Goal: Task Accomplishment & Management: Use online tool/utility

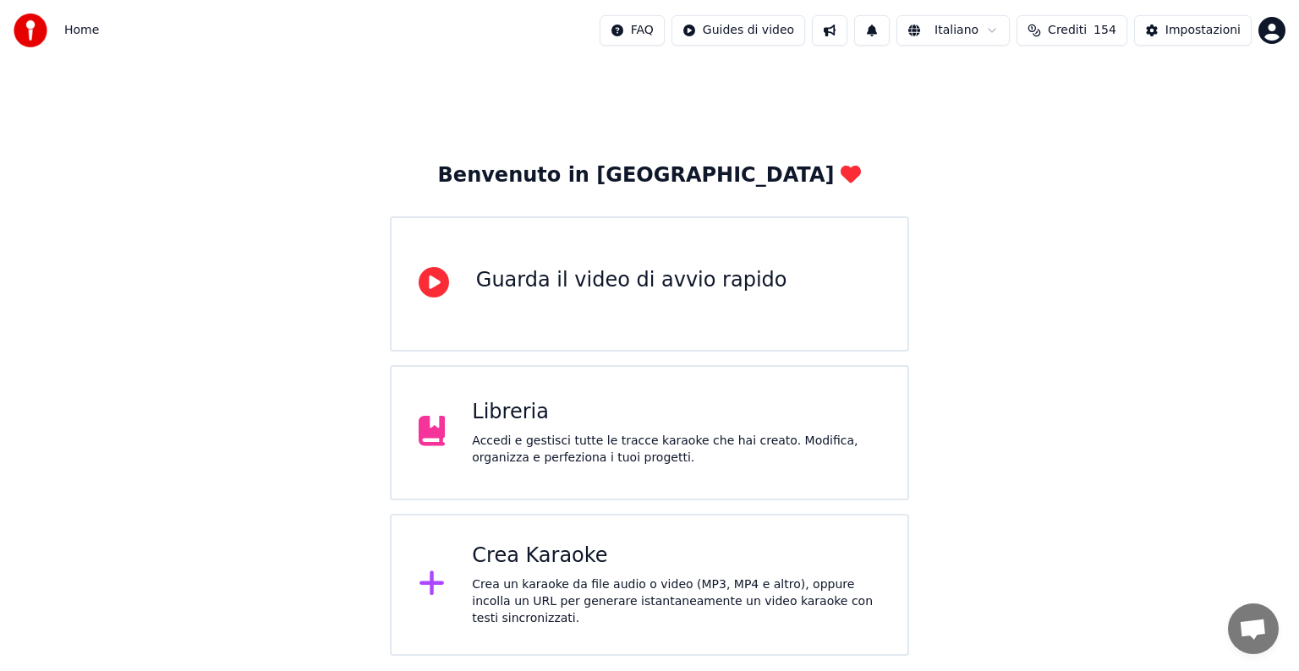
click at [657, 556] on div "Crea Karaoke" at bounding box center [676, 556] width 408 height 27
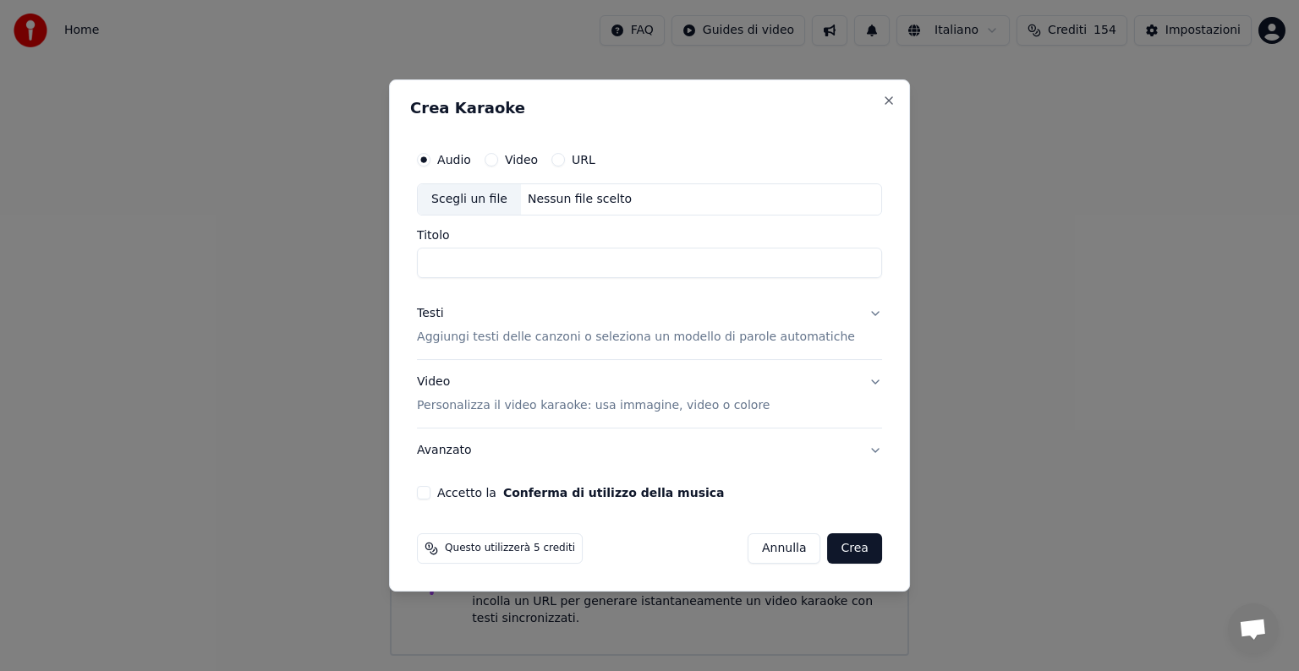
click at [560, 198] on div "Nessun file scelto" at bounding box center [580, 199] width 118 height 17
type input "**********"
click at [856, 311] on button "Testi Aggiungi testi delle canzoni o seleziona un modello di parole automatiche" at bounding box center [649, 326] width 465 height 68
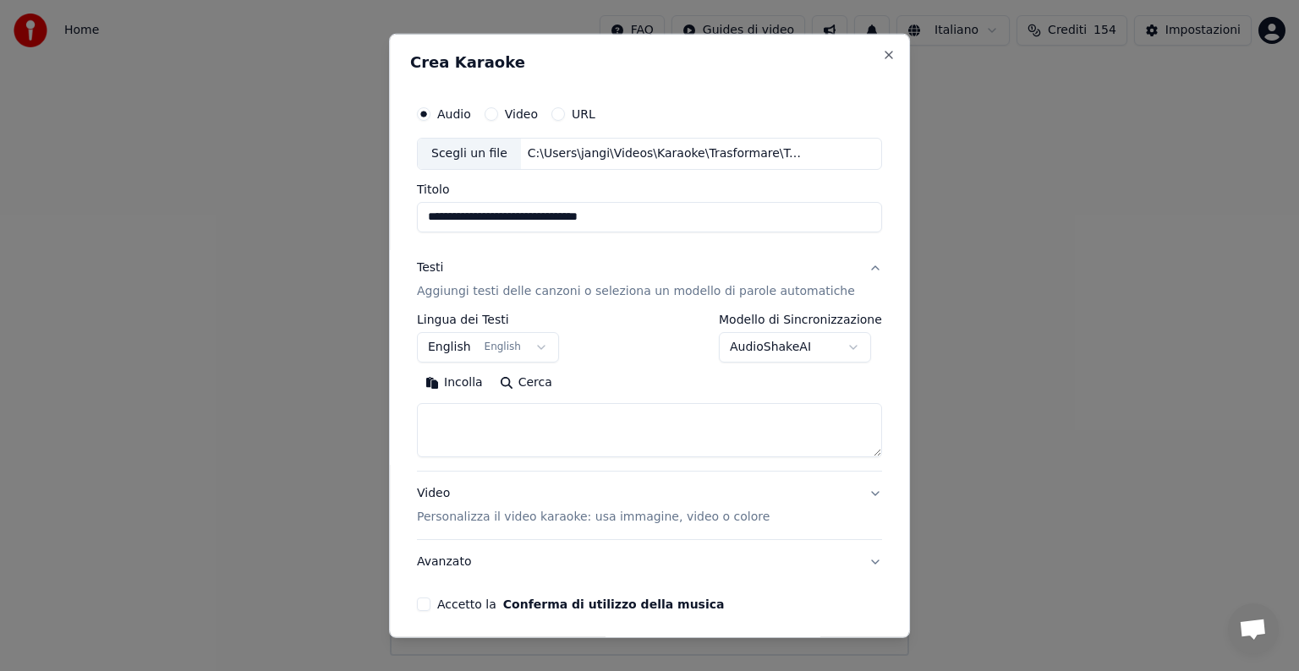
click at [536, 346] on button "English English" at bounding box center [488, 347] width 142 height 30
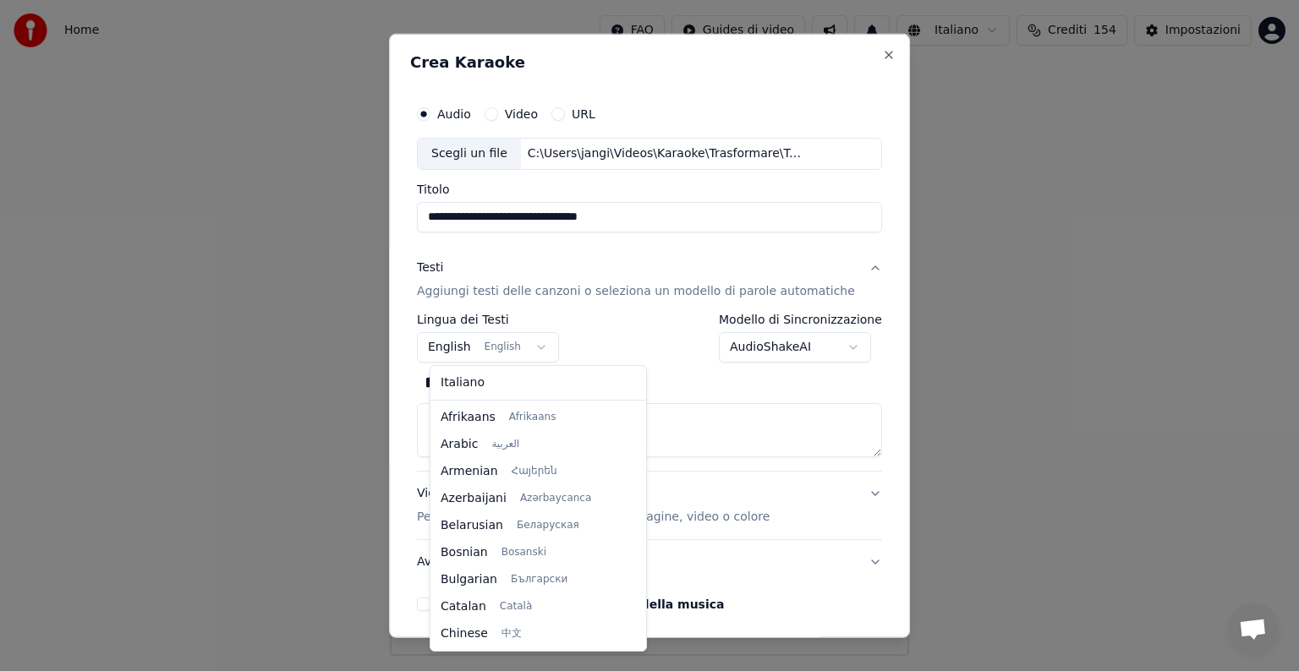
scroll to position [135, 0]
select select "**"
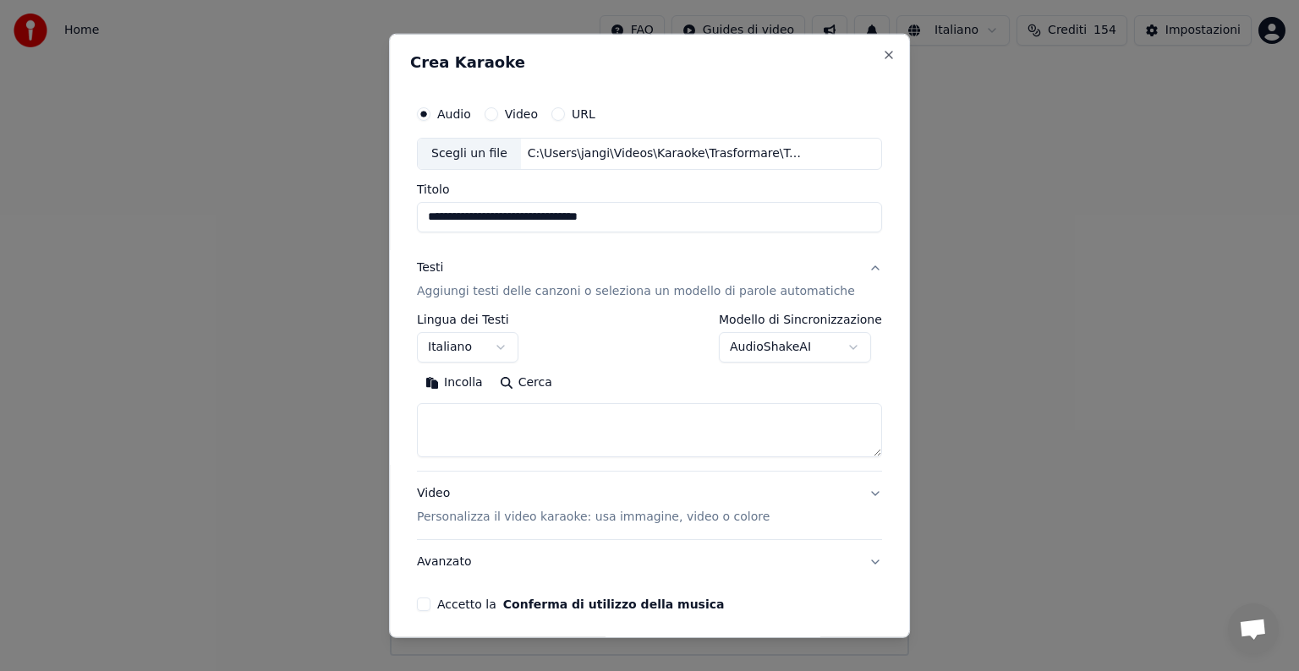
click at [463, 429] on textarea at bounding box center [649, 430] width 465 height 54
click at [478, 379] on button "Incolla" at bounding box center [454, 382] width 74 height 27
click at [850, 490] on button "Video Personalizza il video karaoke: usa immagine, video o colore" at bounding box center [649, 506] width 465 height 68
type textarea "**********"
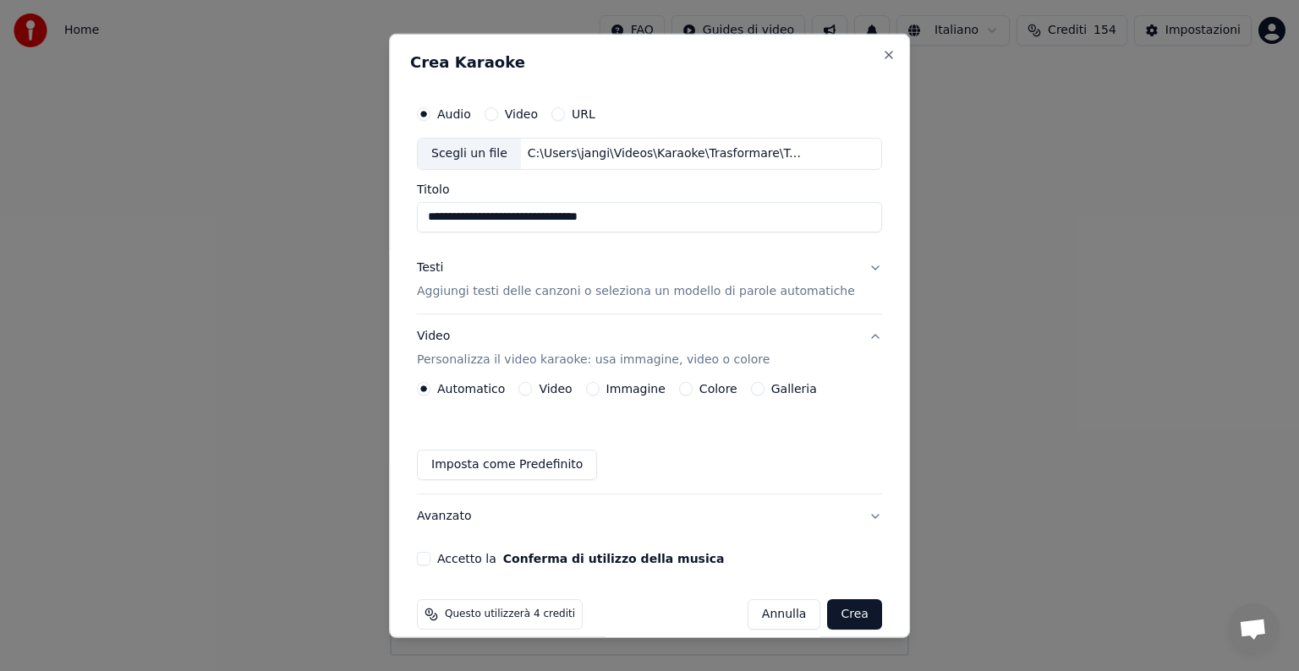
click at [596, 388] on button "Immagine" at bounding box center [593, 389] width 14 height 14
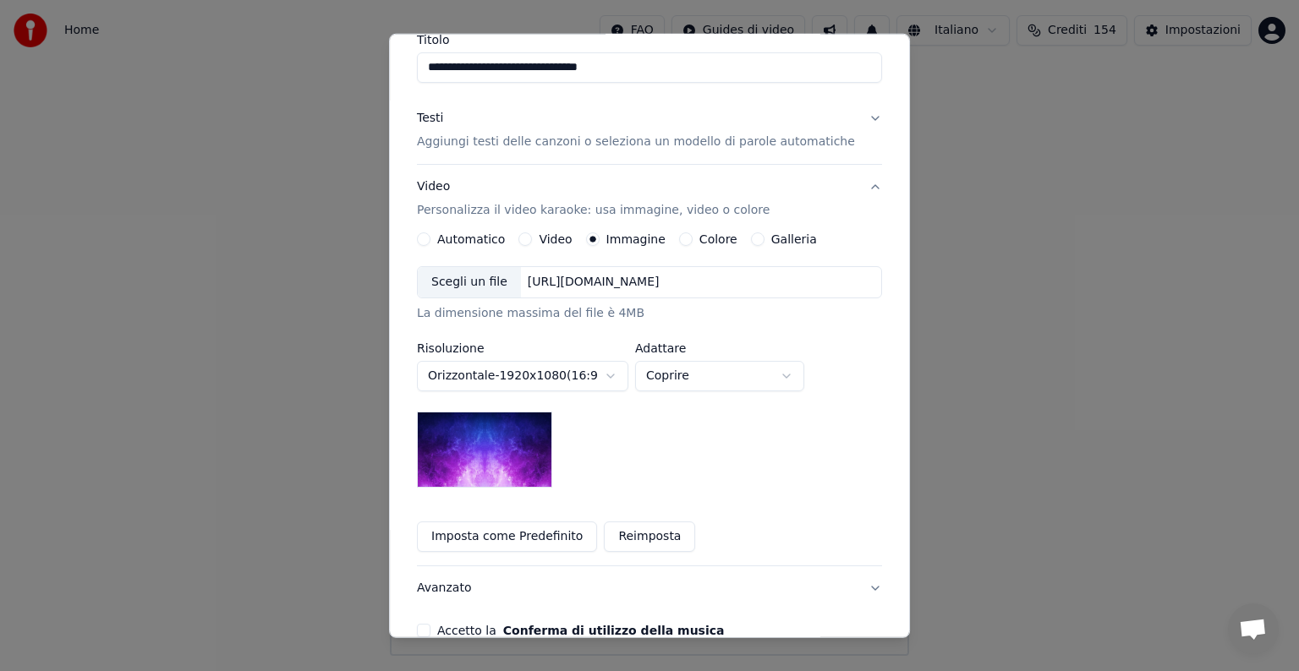
scroll to position [169, 0]
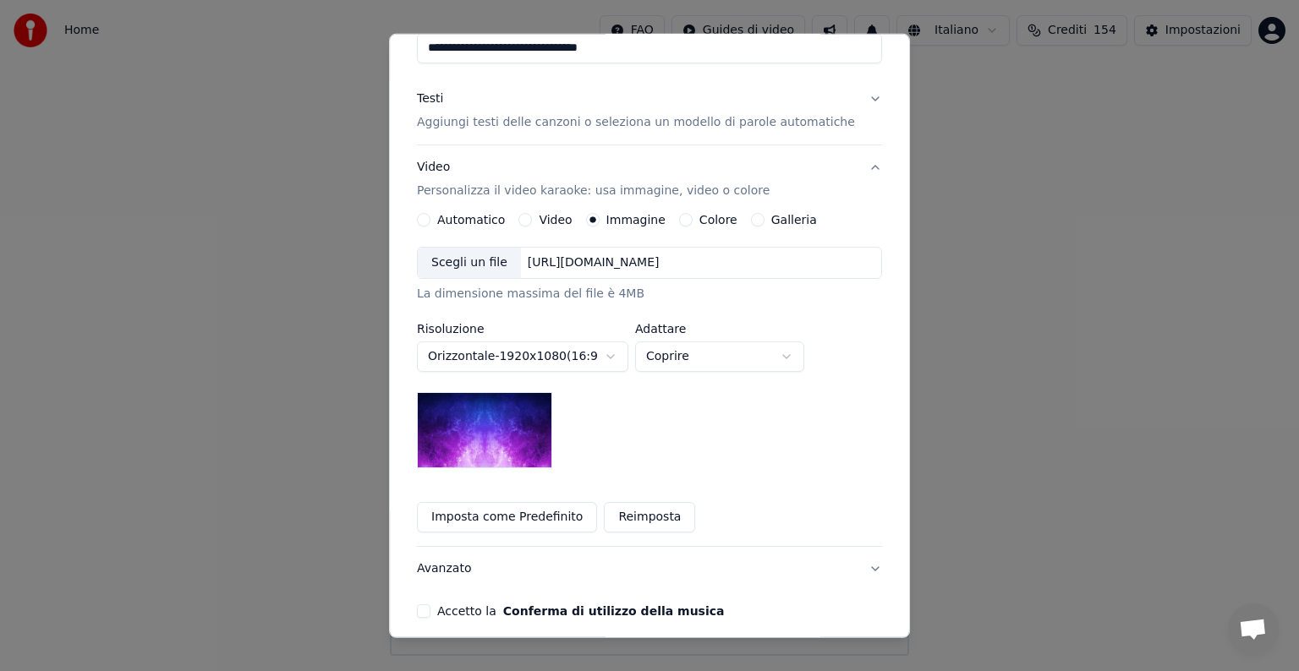
click at [622, 265] on div "[URL][DOMAIN_NAME]" at bounding box center [593, 262] width 145 height 17
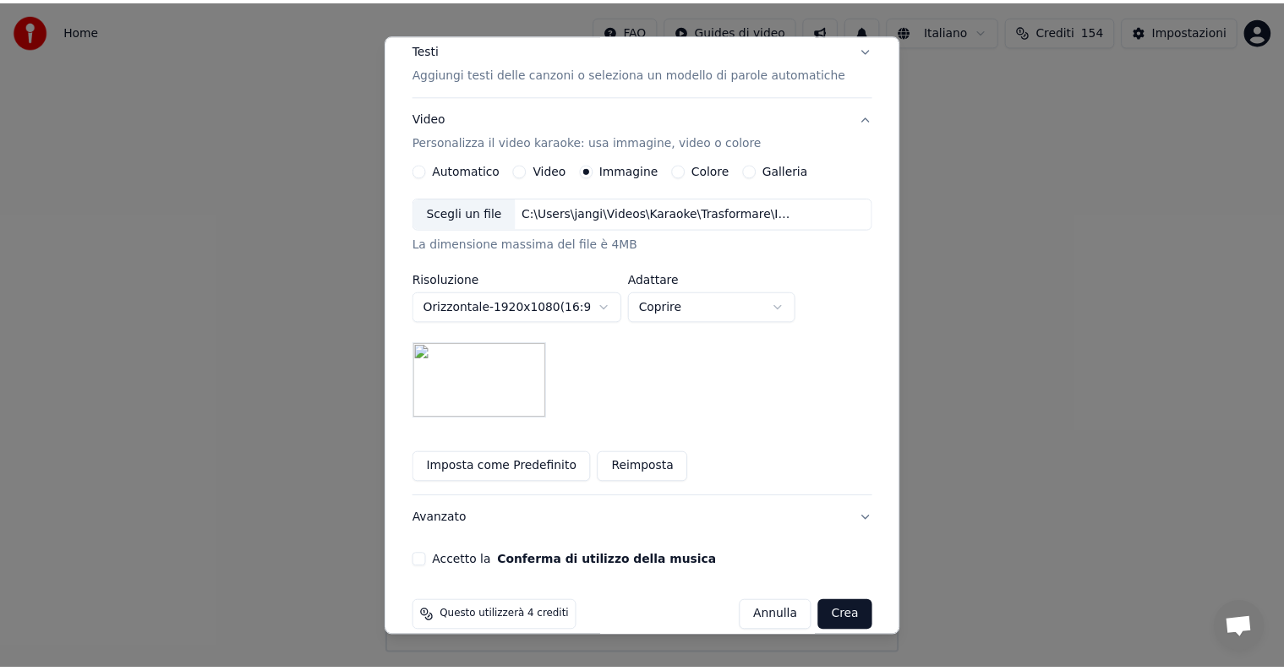
scroll to position [240, 0]
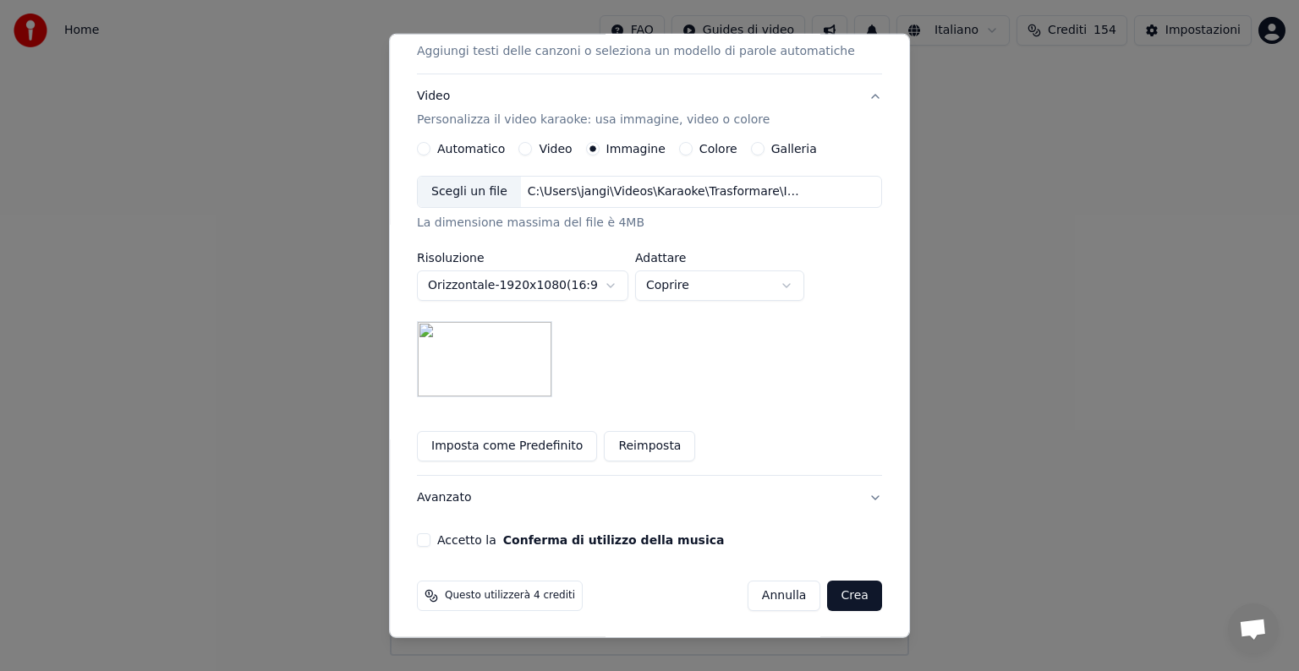
click at [430, 539] on button "Accetto la Conferma di utilizzo della musica" at bounding box center [424, 540] width 14 height 14
click at [828, 585] on button "Crea" at bounding box center [855, 596] width 54 height 30
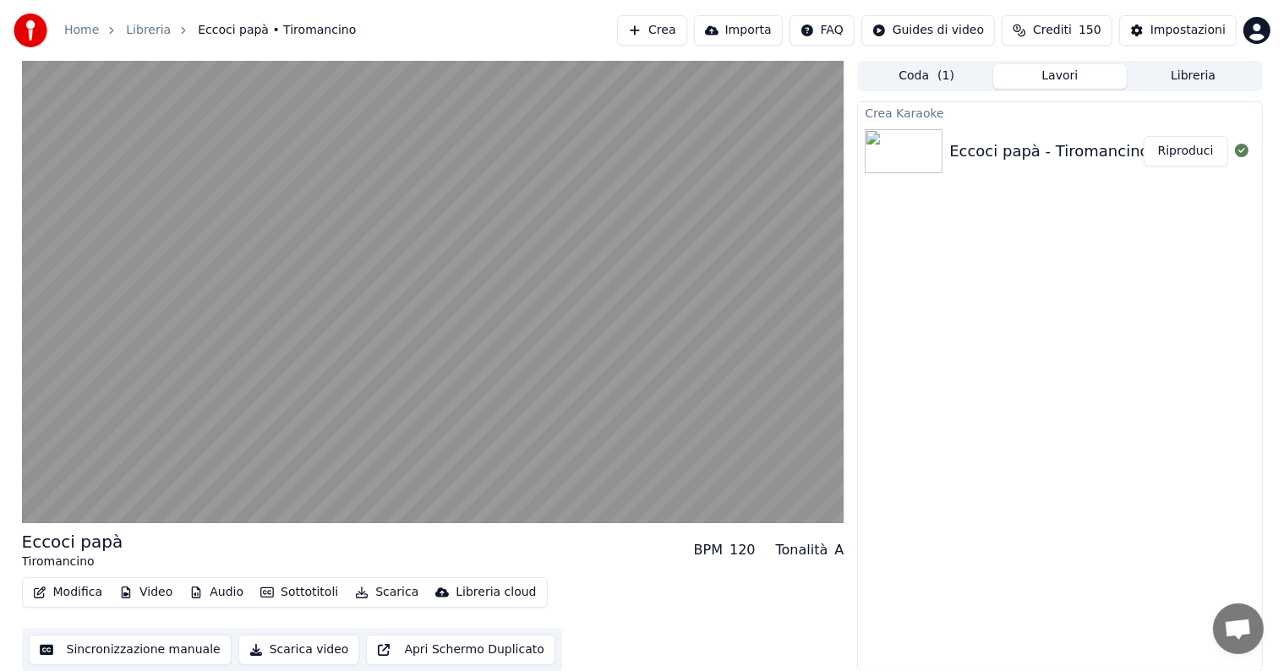
click at [1187, 150] on button "Riproduci" at bounding box center [1186, 151] width 85 height 30
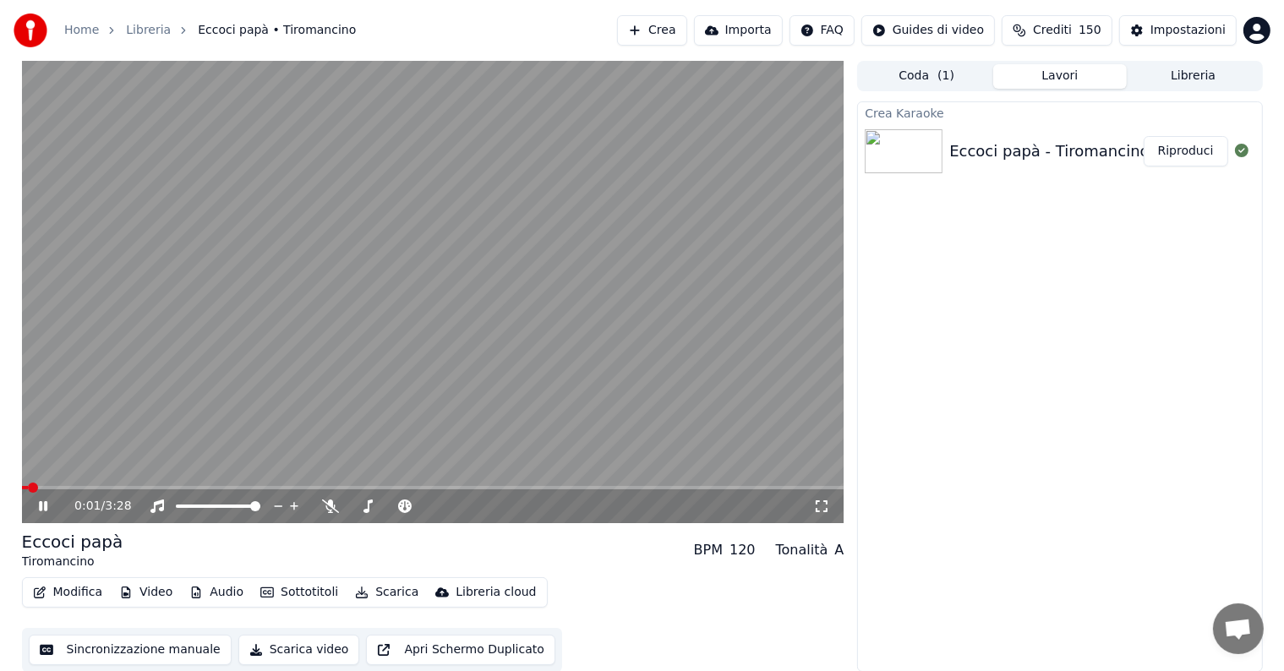
click at [45, 502] on icon at bounding box center [43, 506] width 8 height 10
click at [72, 585] on button "Modifica" at bounding box center [68, 593] width 84 height 24
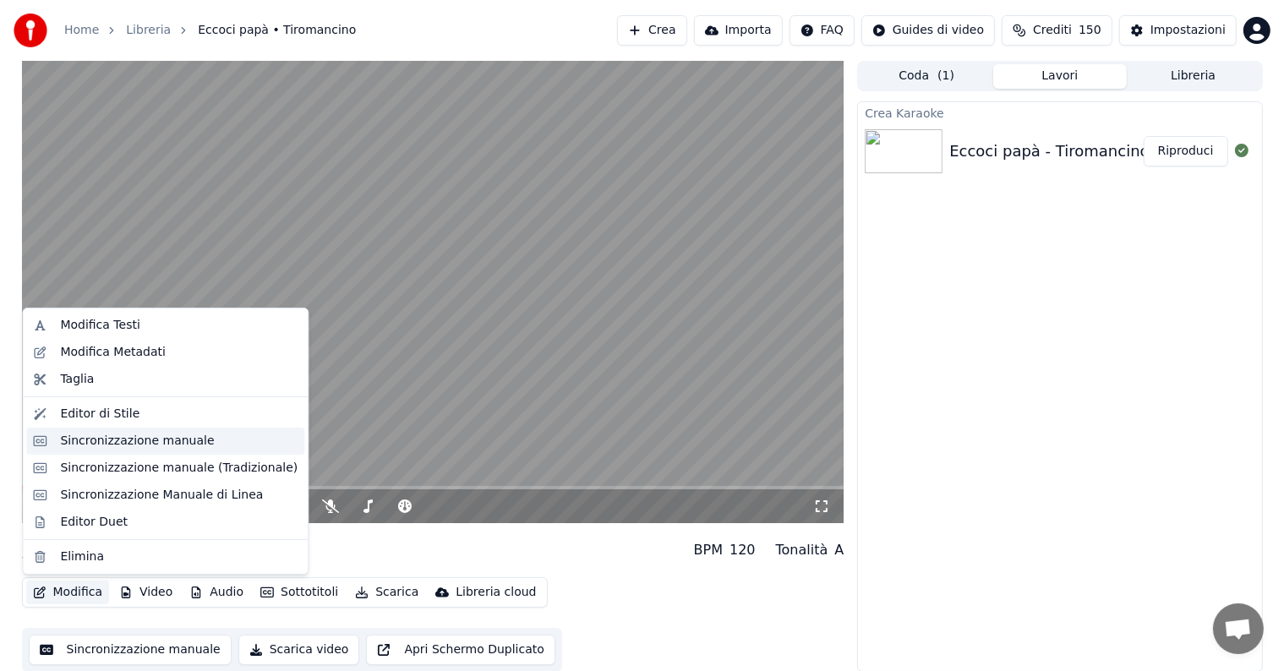
click at [109, 446] on div "Sincronizzazione manuale" at bounding box center [137, 441] width 154 height 17
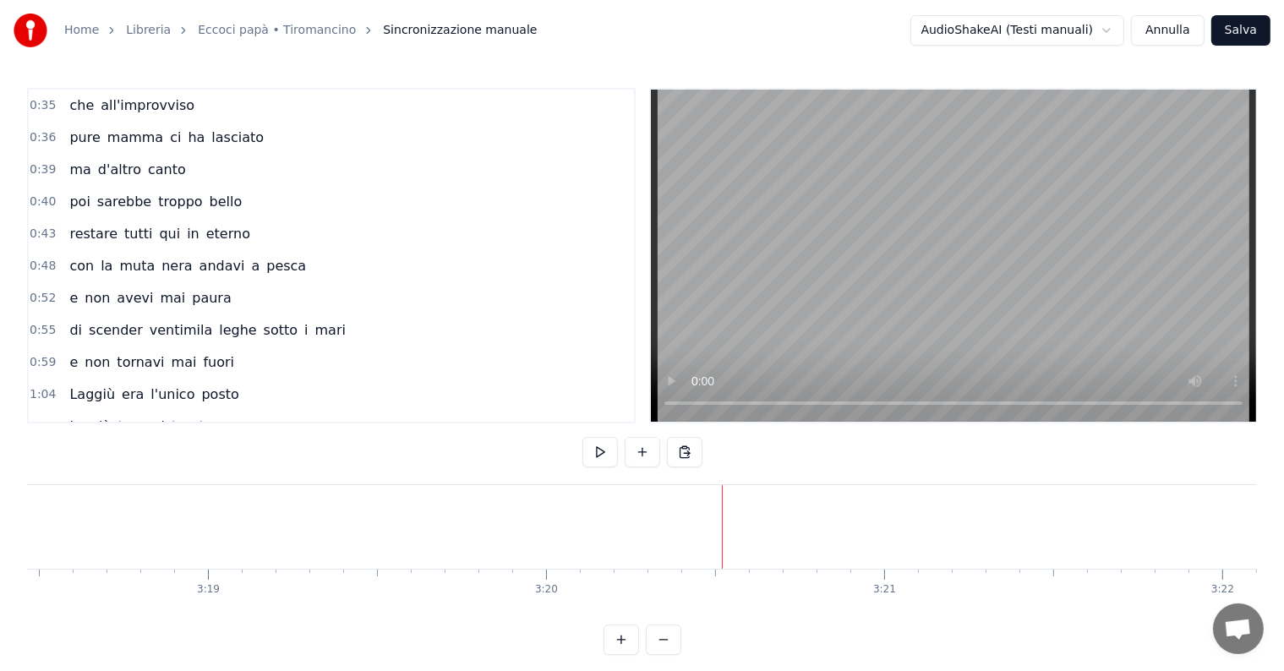
scroll to position [254, 0]
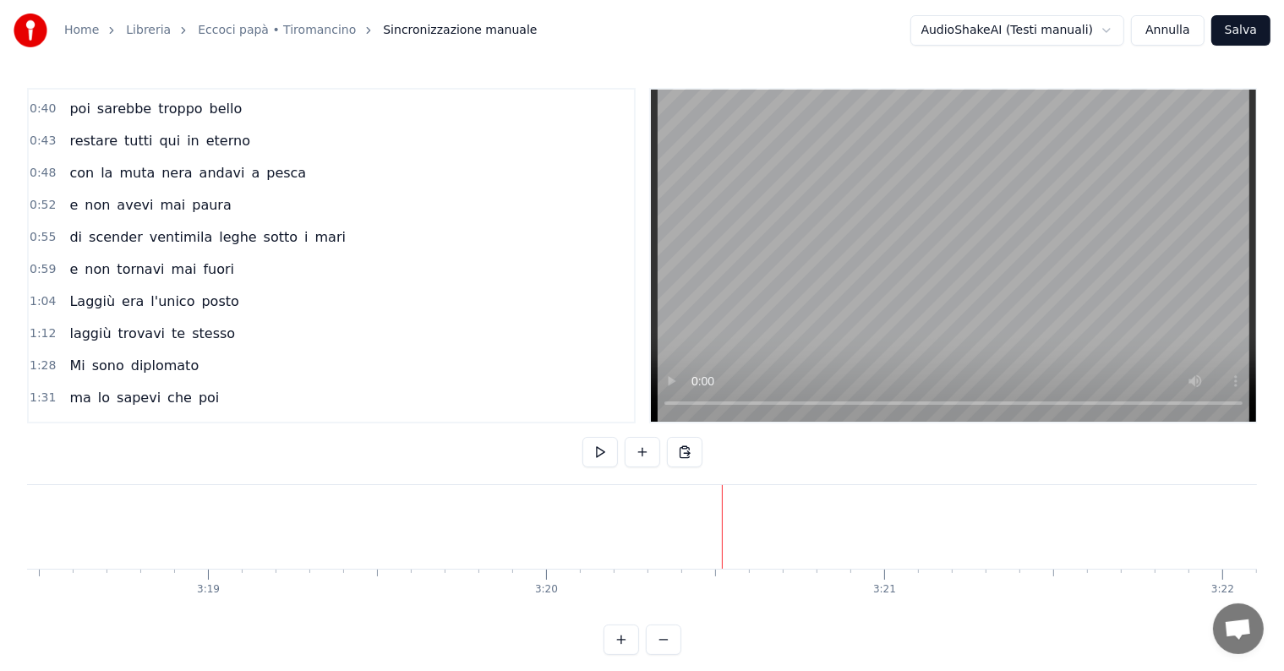
click at [85, 292] on span "Laggiù" at bounding box center [92, 301] width 49 height 19
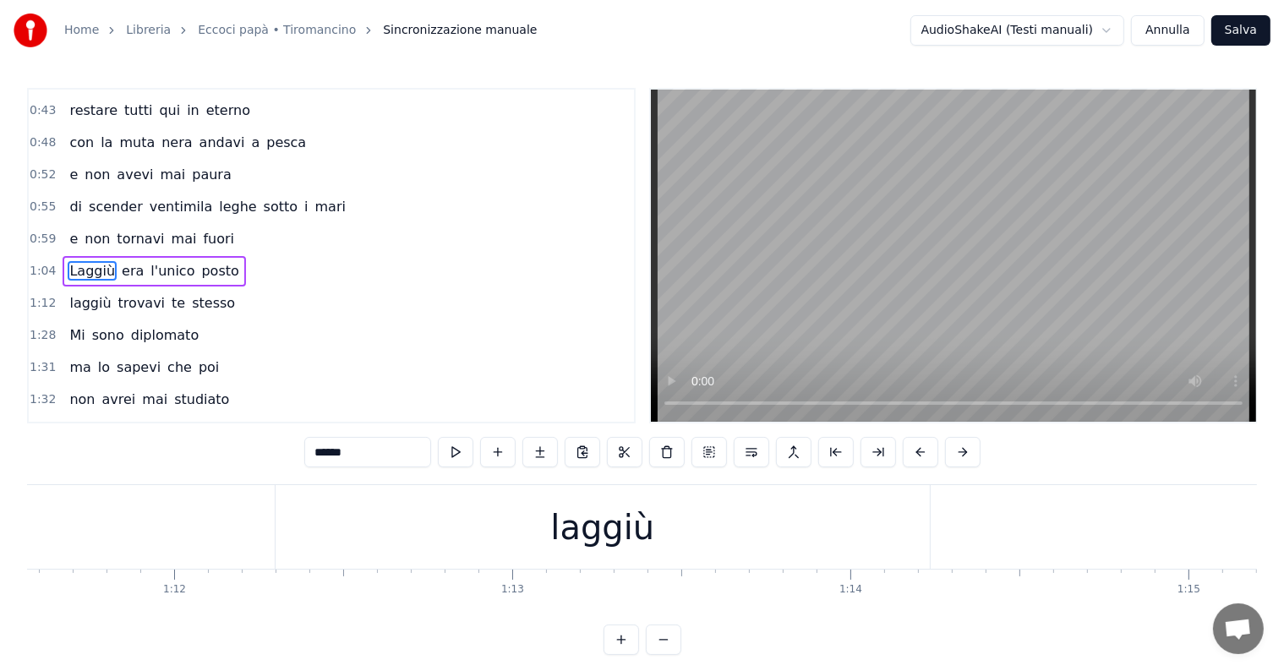
scroll to position [0, 21651]
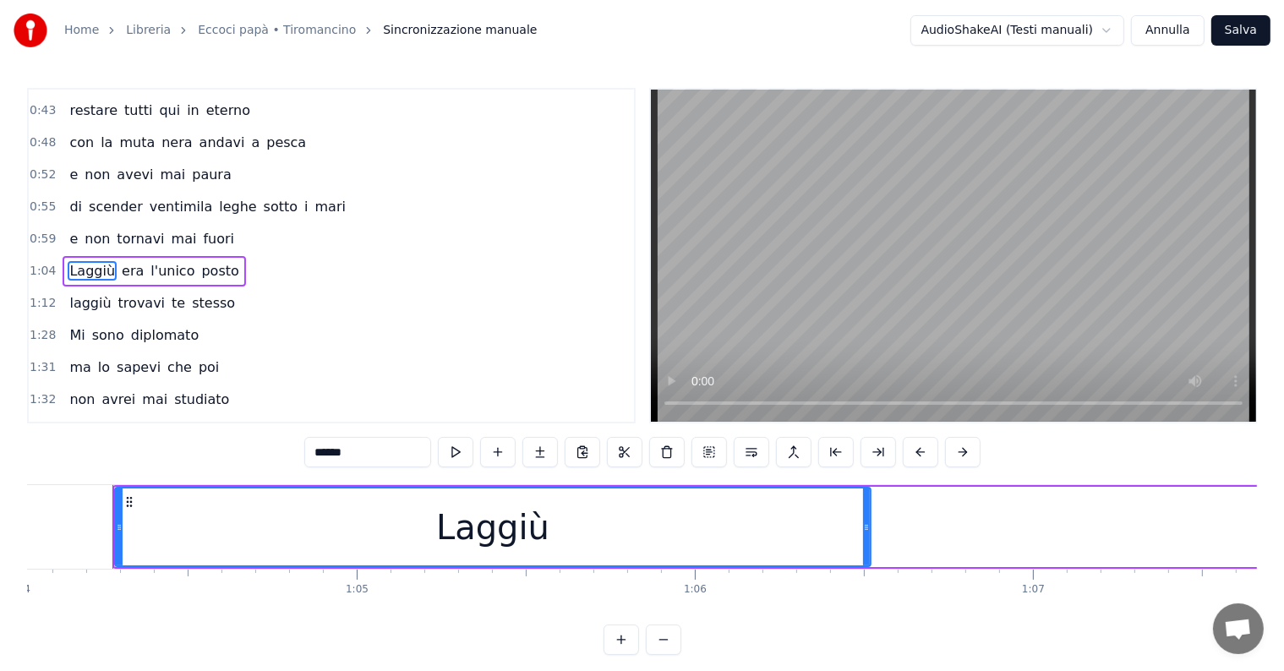
click at [440, 533] on div "Laggiù" at bounding box center [493, 527] width 754 height 77
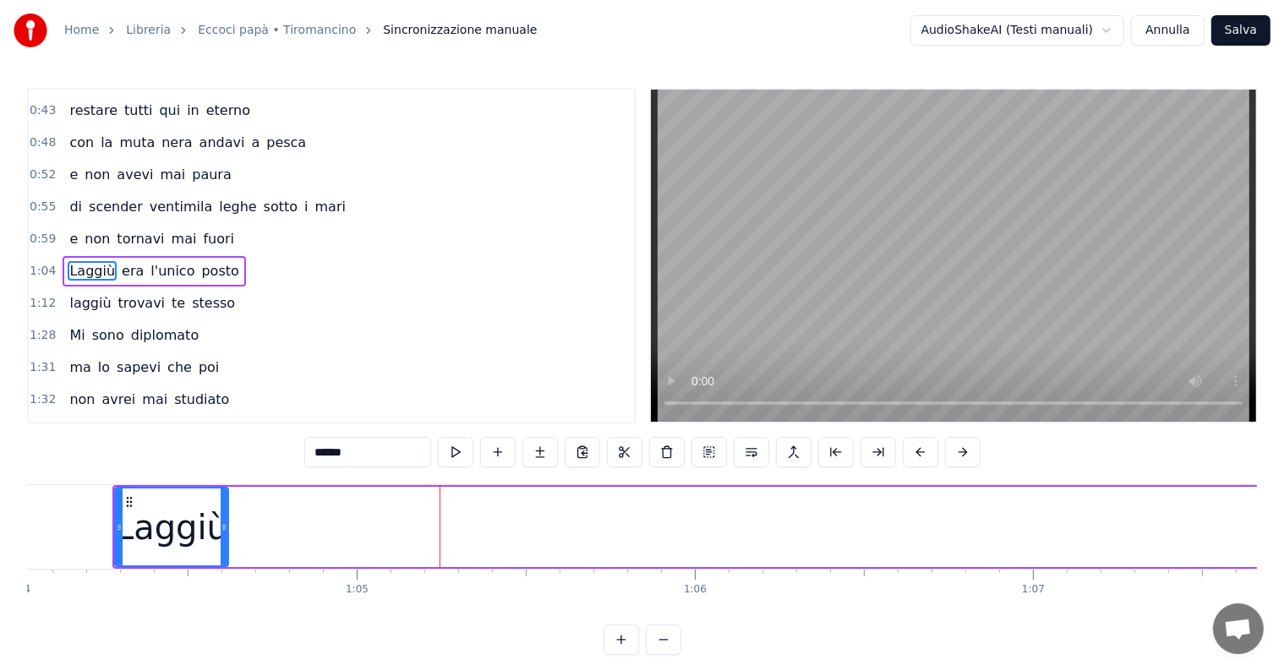
drag, startPoint x: 866, startPoint y: 509, endPoint x: 223, endPoint y: 511, distance: 642.5
click at [223, 511] on div at bounding box center [224, 527] width 7 height 77
click at [341, 444] on input "******" at bounding box center [346, 452] width 127 height 30
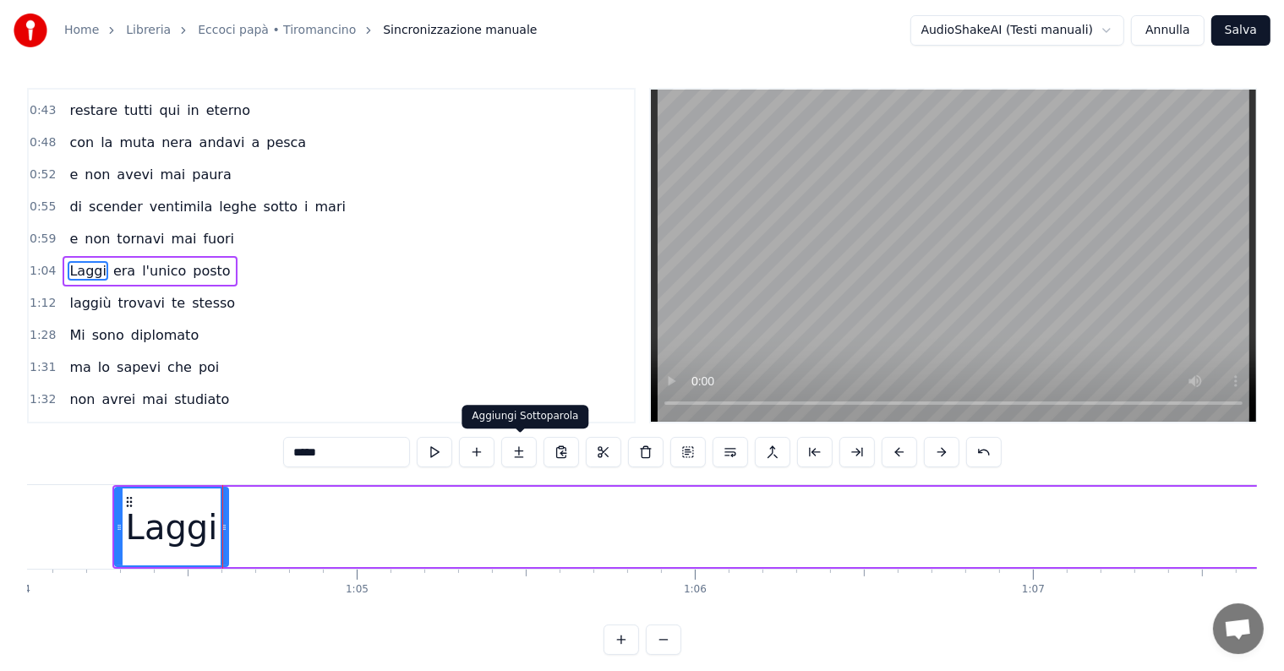
type input "*****"
click at [515, 450] on button at bounding box center [519, 452] width 36 height 30
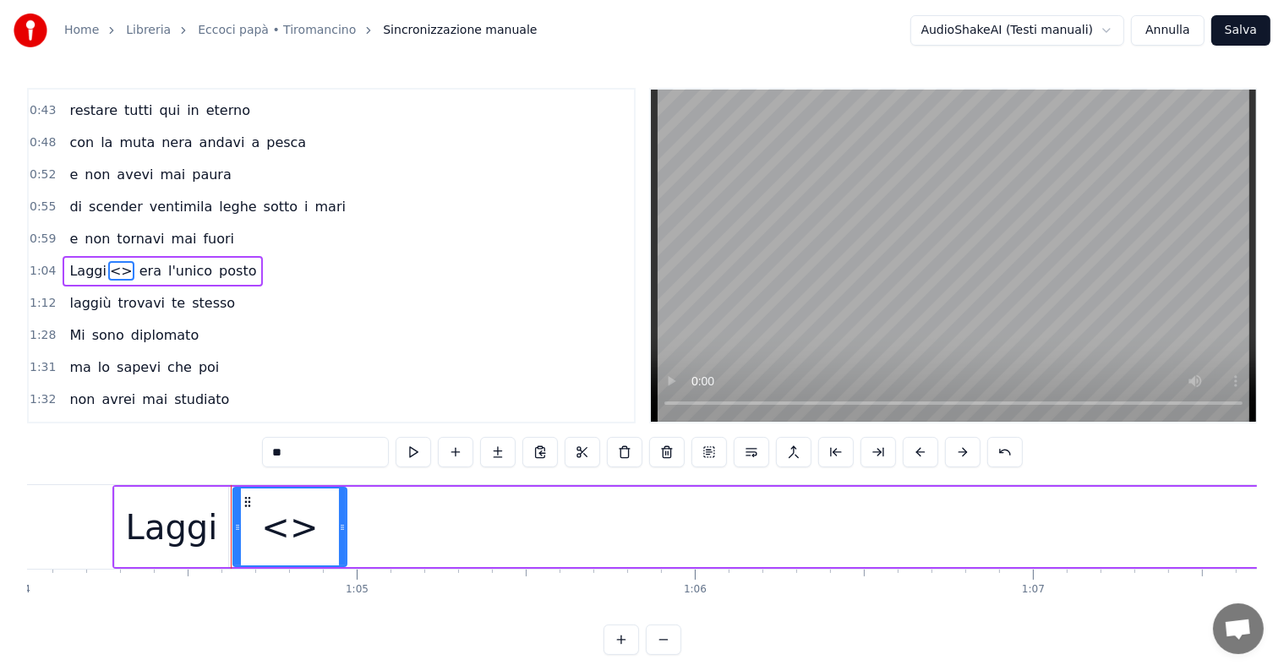
click at [303, 449] on input "**" at bounding box center [325, 452] width 127 height 30
type input "*"
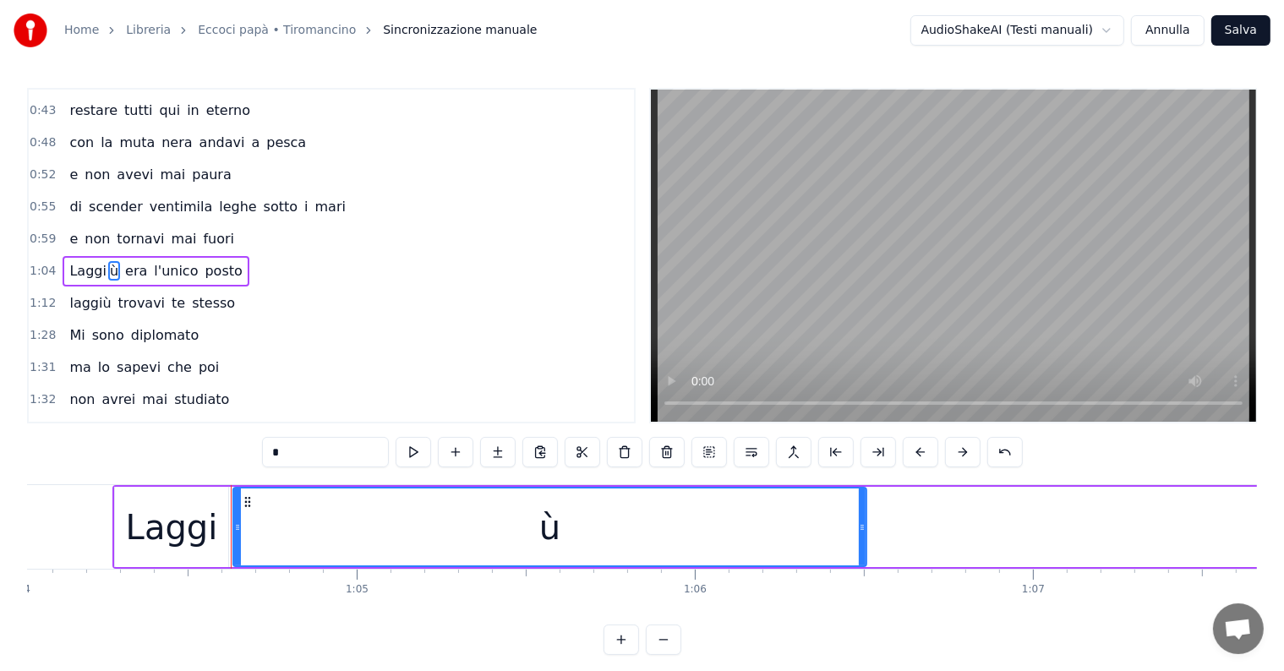
drag, startPoint x: 342, startPoint y: 522, endPoint x: 862, endPoint y: 542, distance: 520.3
click at [862, 542] on div at bounding box center [862, 527] width 7 height 77
type input "*"
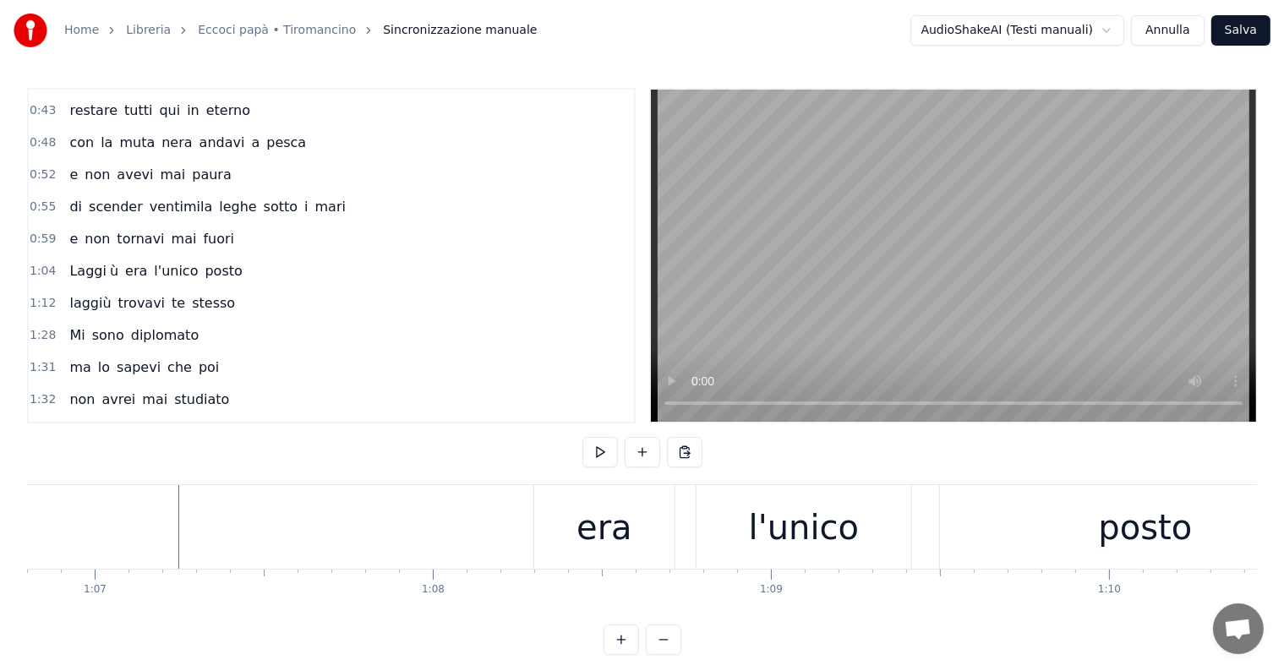
scroll to position [0, 22656]
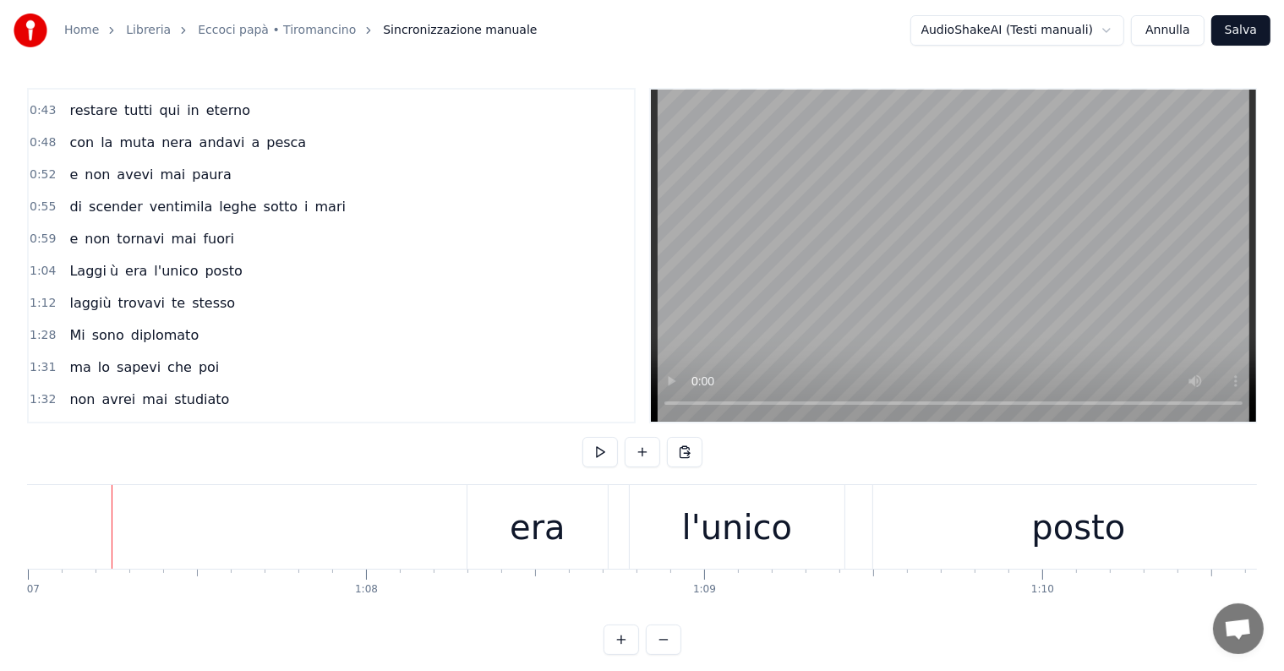
click at [74, 293] on span "laggiù" at bounding box center [90, 302] width 45 height 19
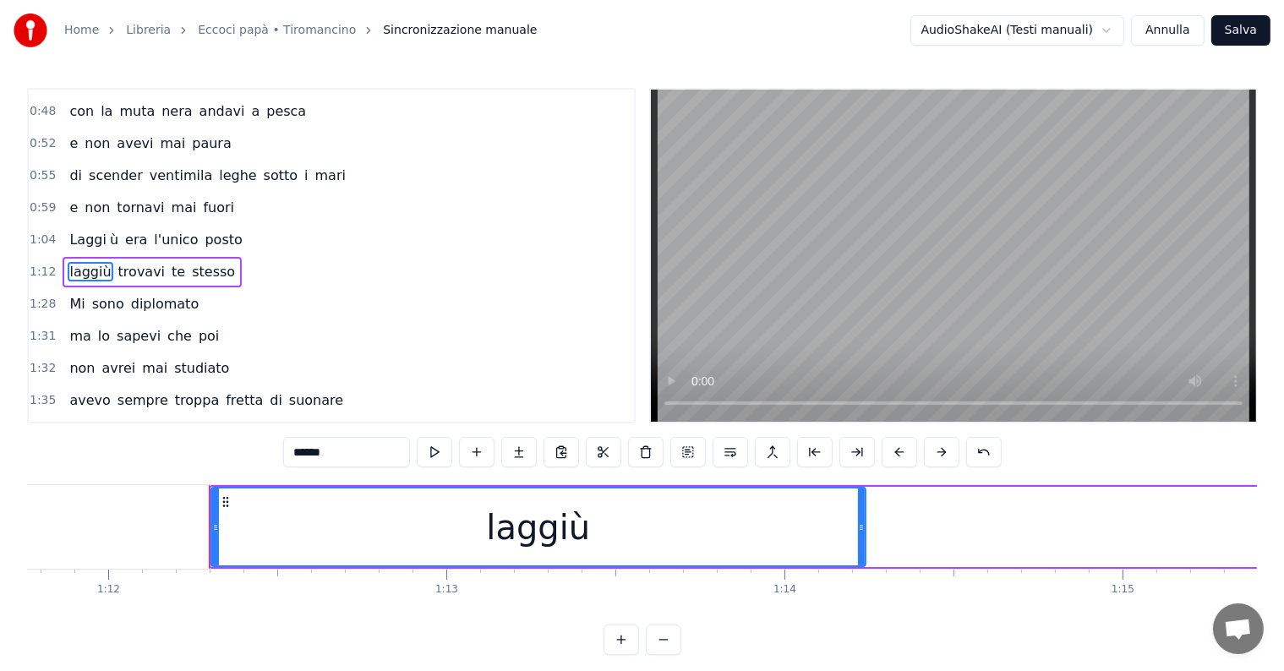
scroll to position [0, 24363]
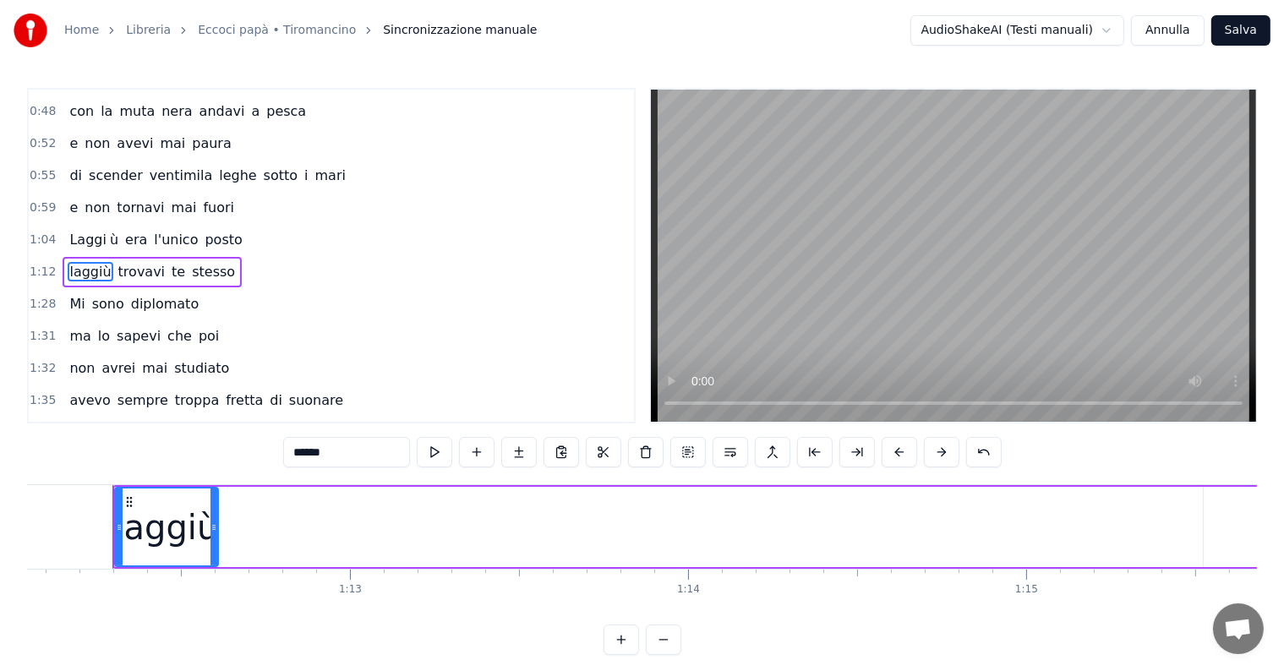
drag, startPoint x: 764, startPoint y: 511, endPoint x: 213, endPoint y: 511, distance: 551.2
click at [213, 511] on div at bounding box center [214, 527] width 7 height 77
click at [364, 450] on input "******" at bounding box center [346, 452] width 127 height 30
type input "*****"
click at [522, 453] on button at bounding box center [519, 452] width 36 height 30
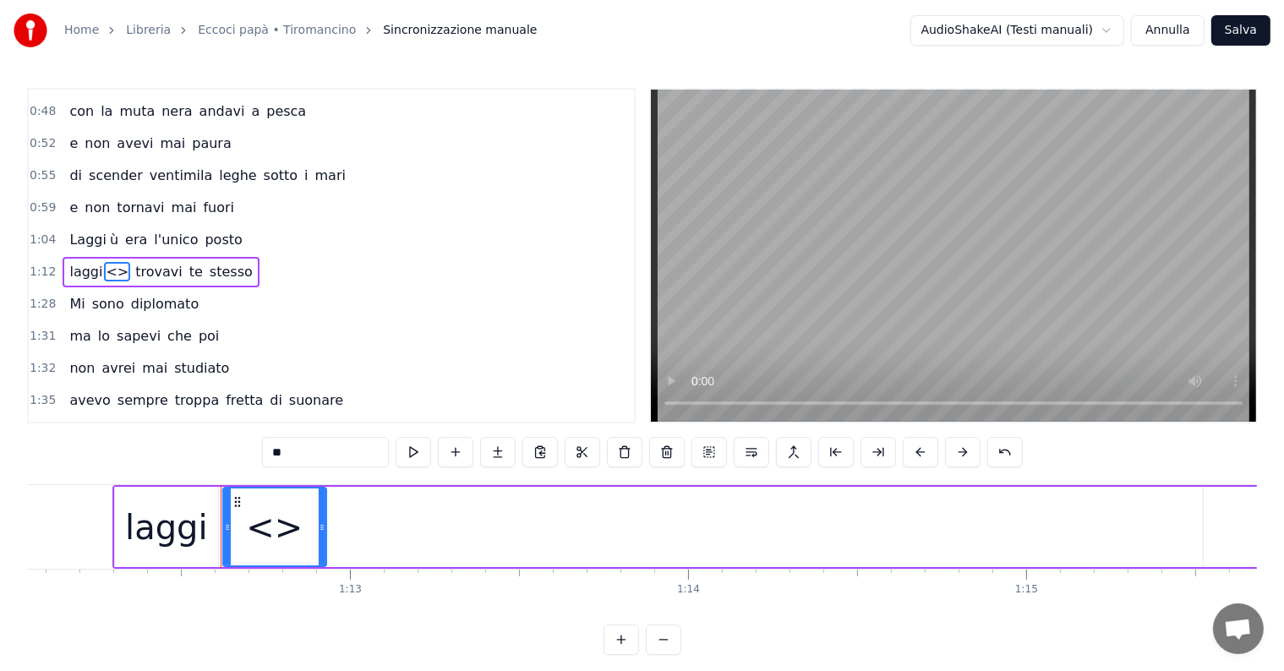
click at [336, 451] on input "**" at bounding box center [325, 452] width 127 height 30
type input "*"
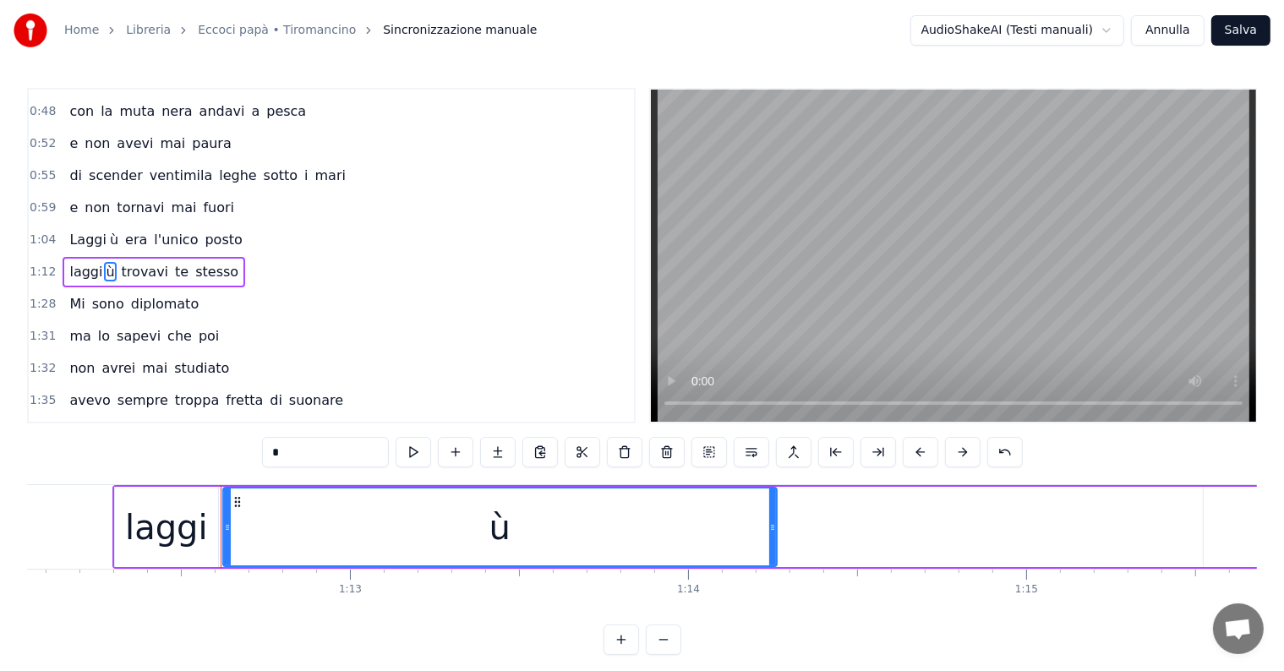
drag, startPoint x: 323, startPoint y: 510, endPoint x: 774, endPoint y: 522, distance: 450.8
click at [774, 522] on div at bounding box center [772, 527] width 7 height 77
type input "*"
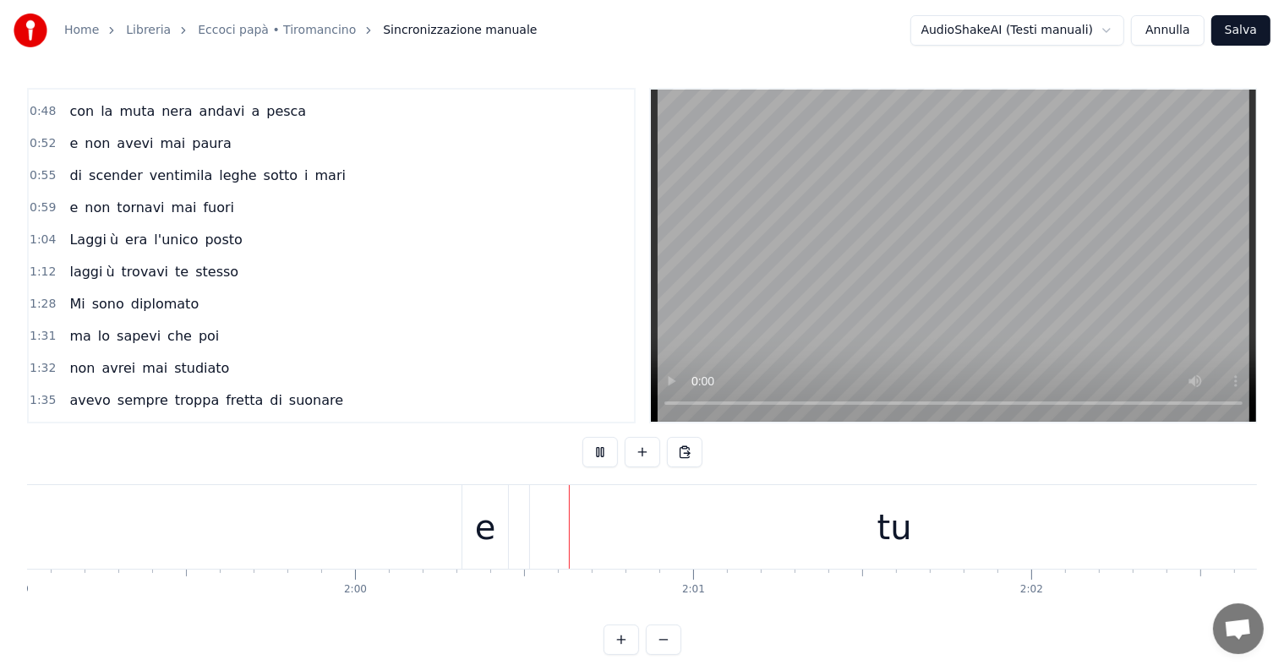
scroll to position [0, 40524]
click at [612, 522] on div "tu" at bounding box center [622, 527] width 35 height 51
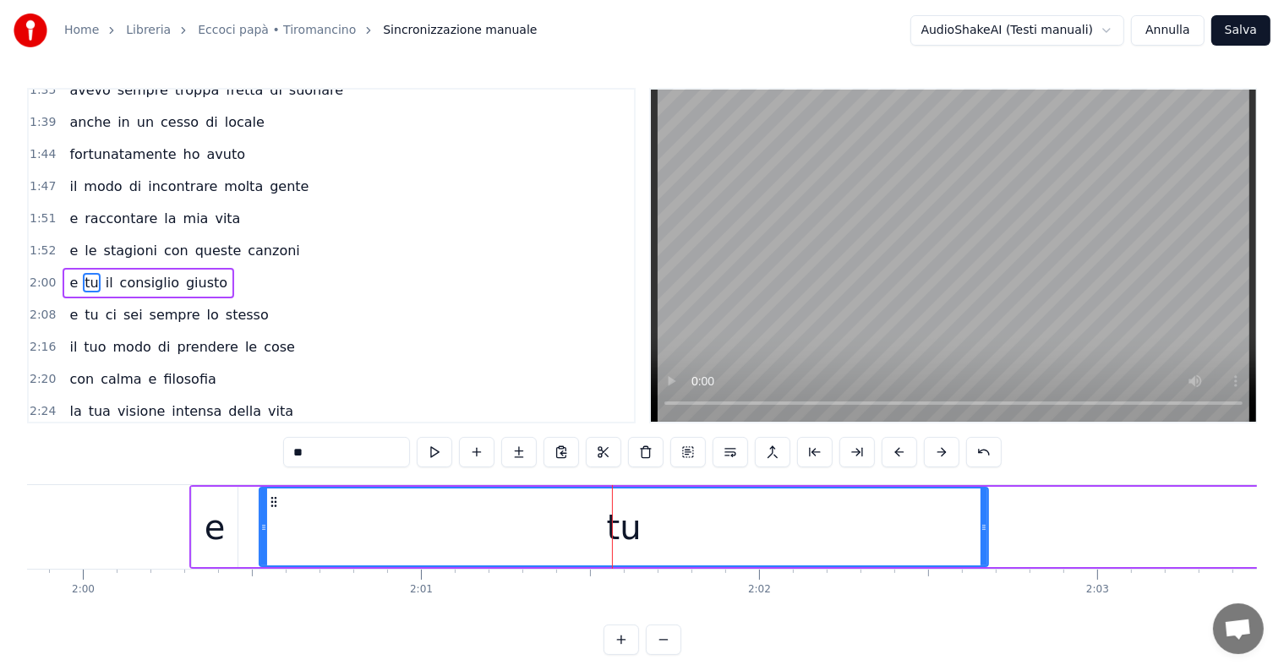
scroll to position [626, 0]
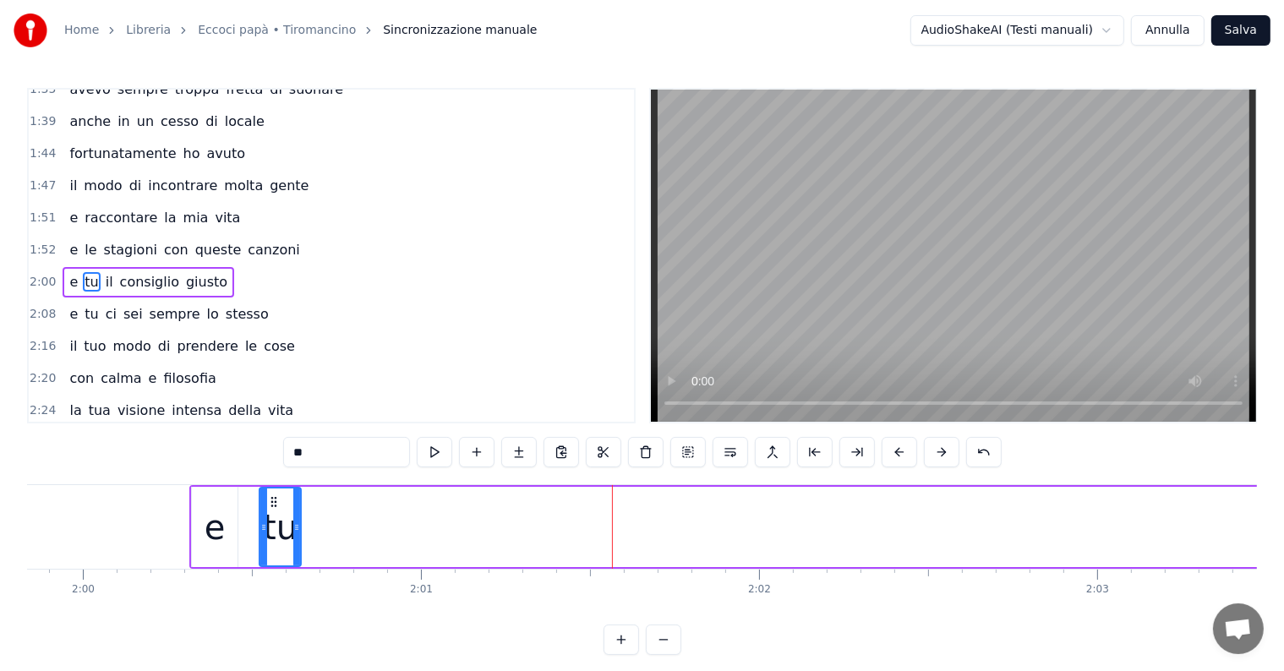
drag, startPoint x: 985, startPoint y: 508, endPoint x: 300, endPoint y: 538, distance: 685.4
click at [298, 538] on div at bounding box center [296, 527] width 7 height 77
click at [324, 451] on input "**" at bounding box center [346, 452] width 127 height 30
type input "*"
click at [522, 452] on button at bounding box center [519, 452] width 36 height 30
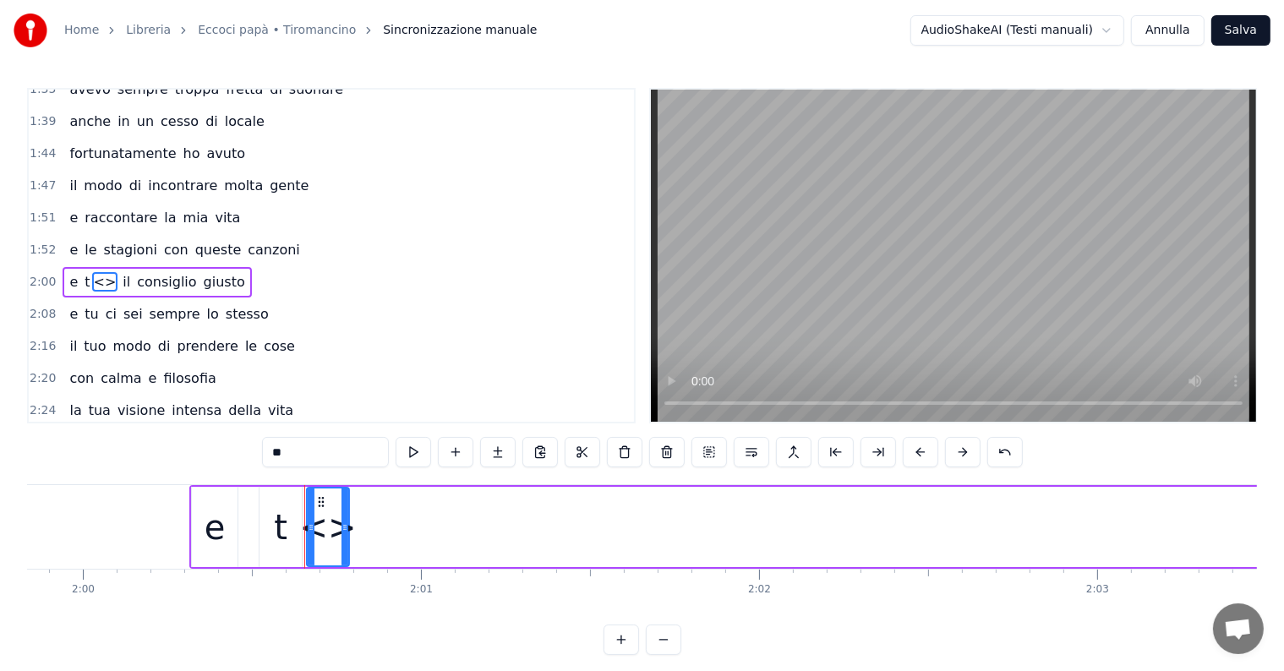
click at [314, 449] on input "**" at bounding box center [325, 452] width 127 height 30
type input "*"
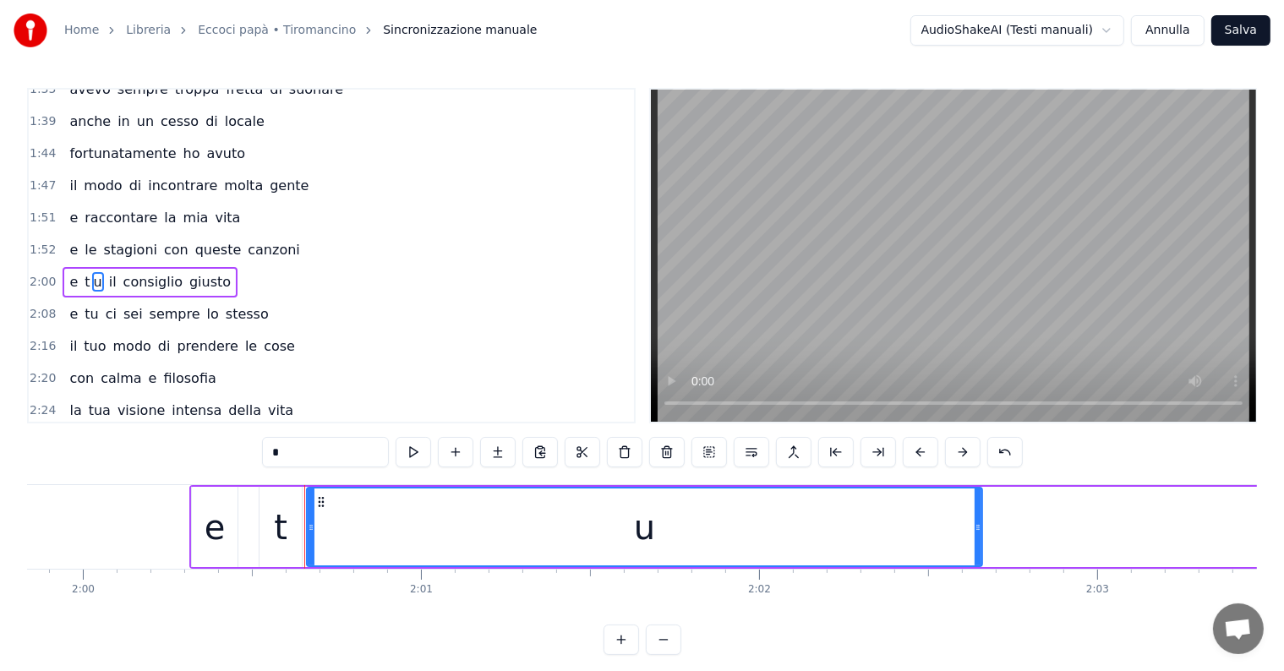
drag, startPoint x: 344, startPoint y: 507, endPoint x: 977, endPoint y: 517, distance: 633.3
click at [977, 517] on div at bounding box center [978, 527] width 7 height 77
type input "*"
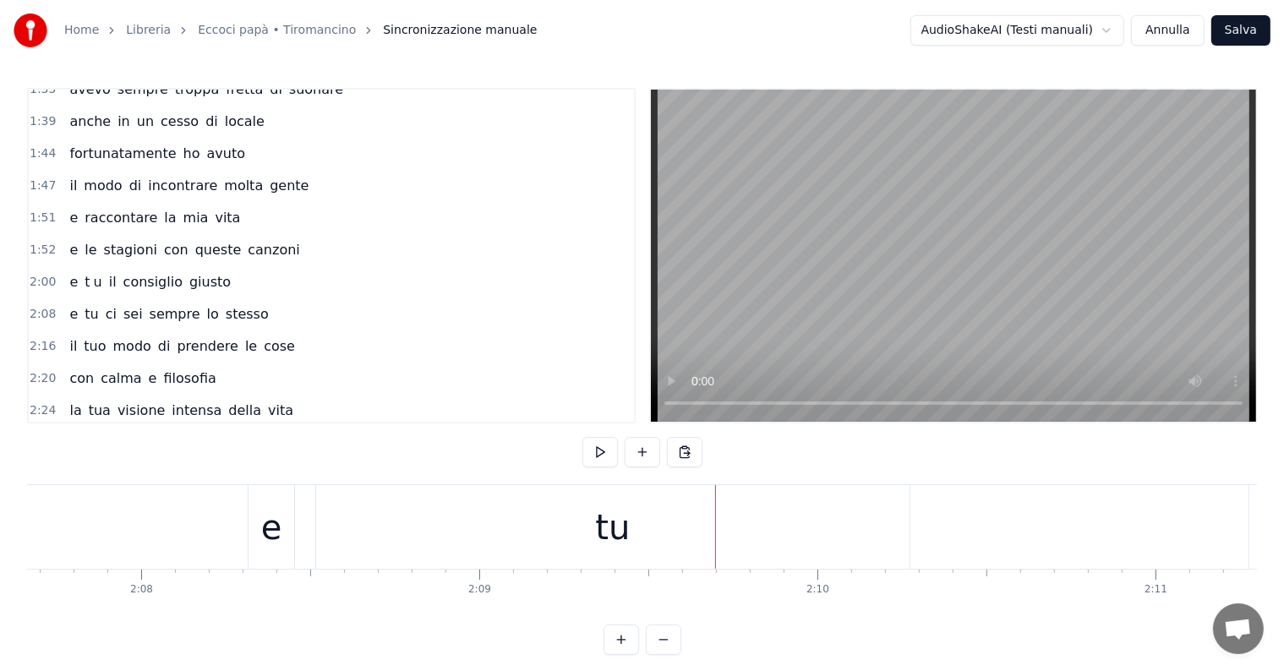
scroll to position [0, 43051]
click at [750, 539] on div "tu" at bounding box center [731, 527] width 593 height 84
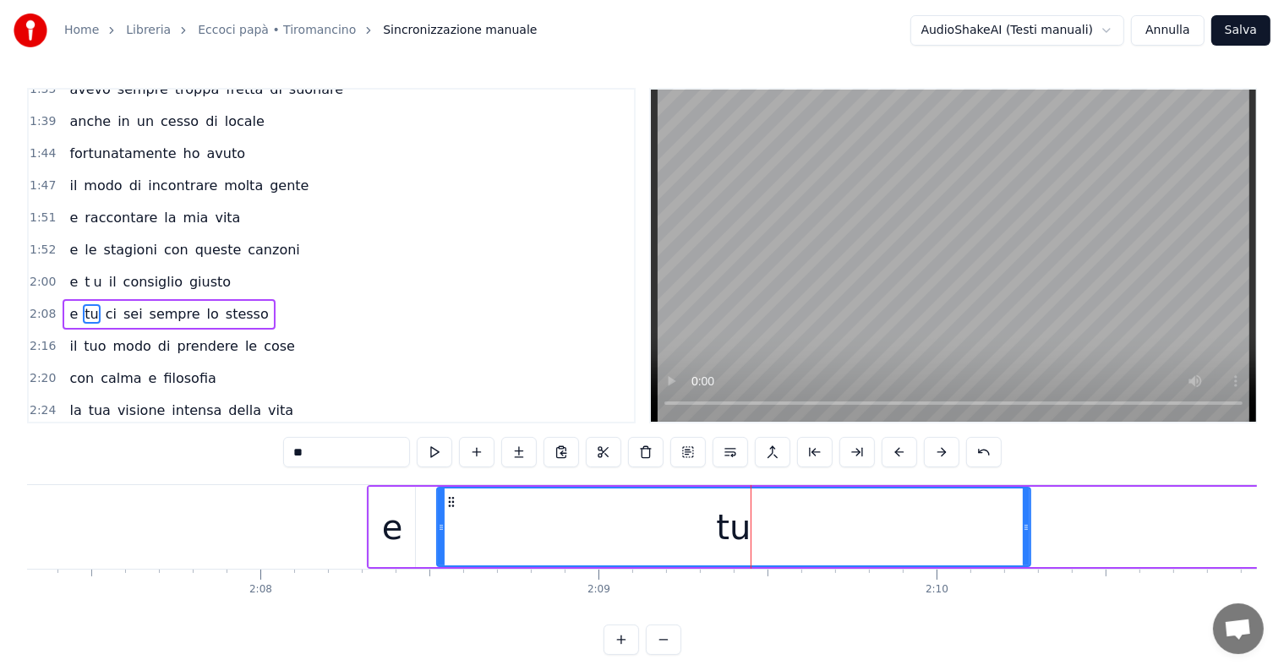
scroll to position [658, 0]
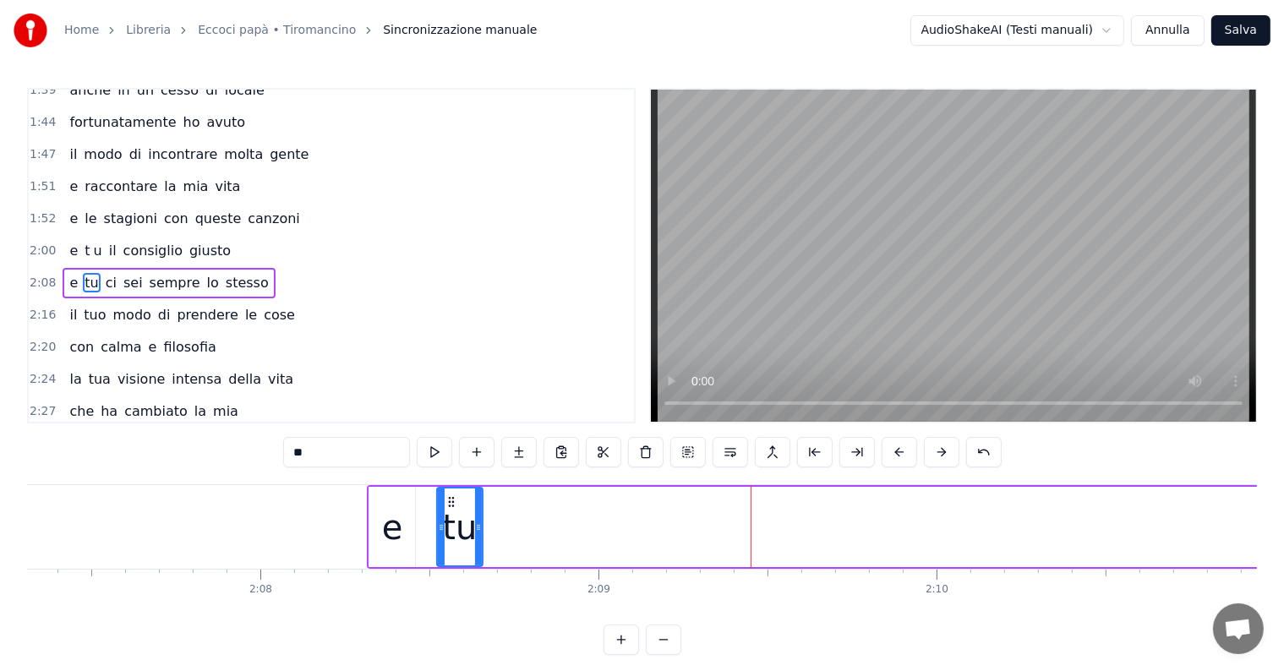
drag, startPoint x: 1025, startPoint y: 503, endPoint x: 477, endPoint y: 521, distance: 548.1
click at [477, 521] on div at bounding box center [478, 527] width 7 height 77
click at [339, 450] on input "**" at bounding box center [346, 452] width 127 height 30
type input "*"
click at [518, 458] on button at bounding box center [519, 452] width 36 height 30
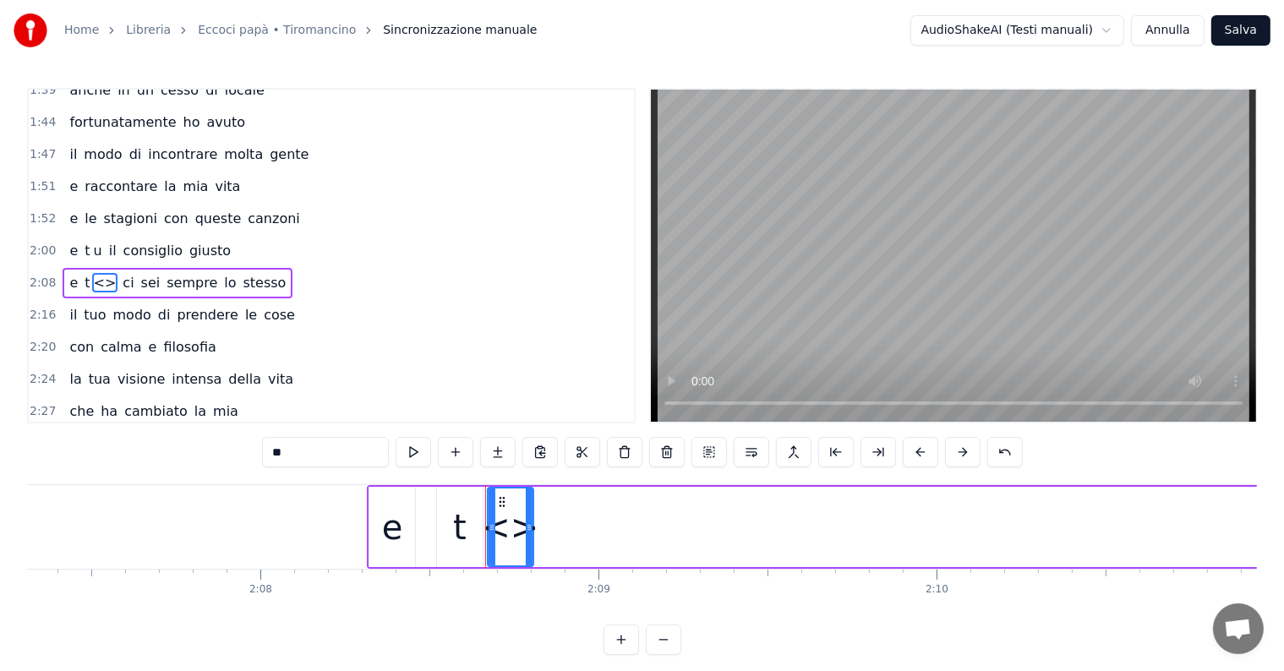
click at [338, 455] on input "**" at bounding box center [325, 452] width 127 height 30
type input "*"
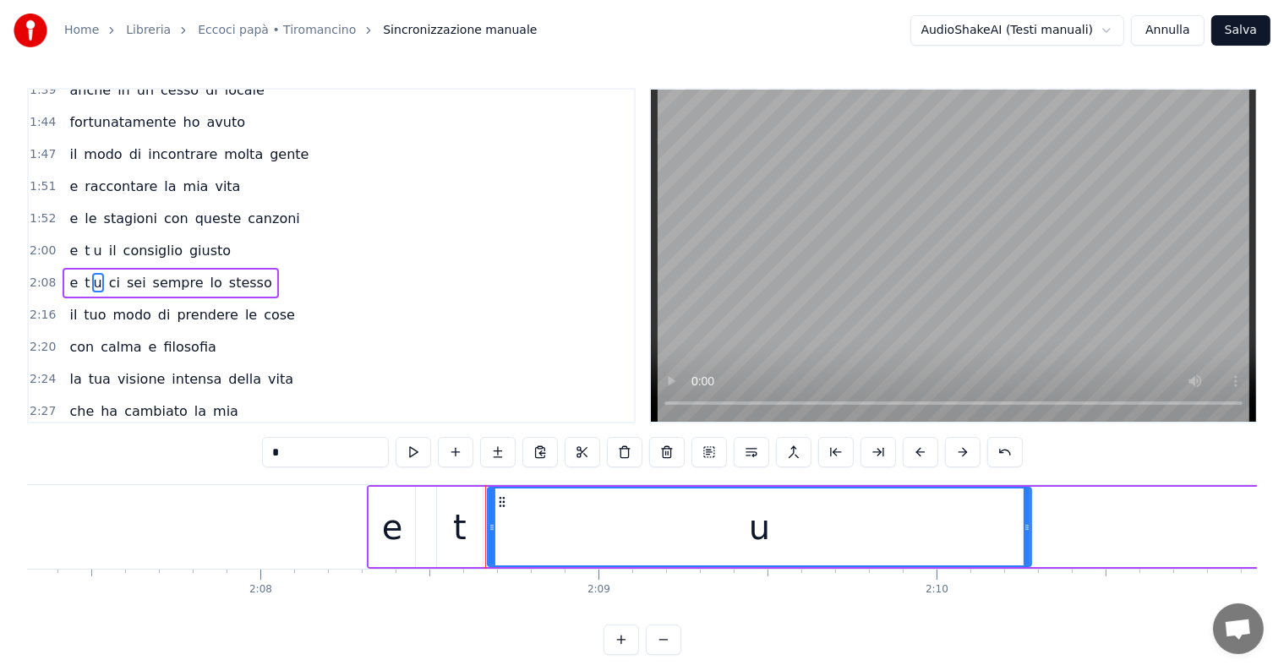
drag, startPoint x: 528, startPoint y: 505, endPoint x: 1025, endPoint y: 523, distance: 498.3
click at [1025, 523] on div at bounding box center [1027, 527] width 7 height 77
type input "*"
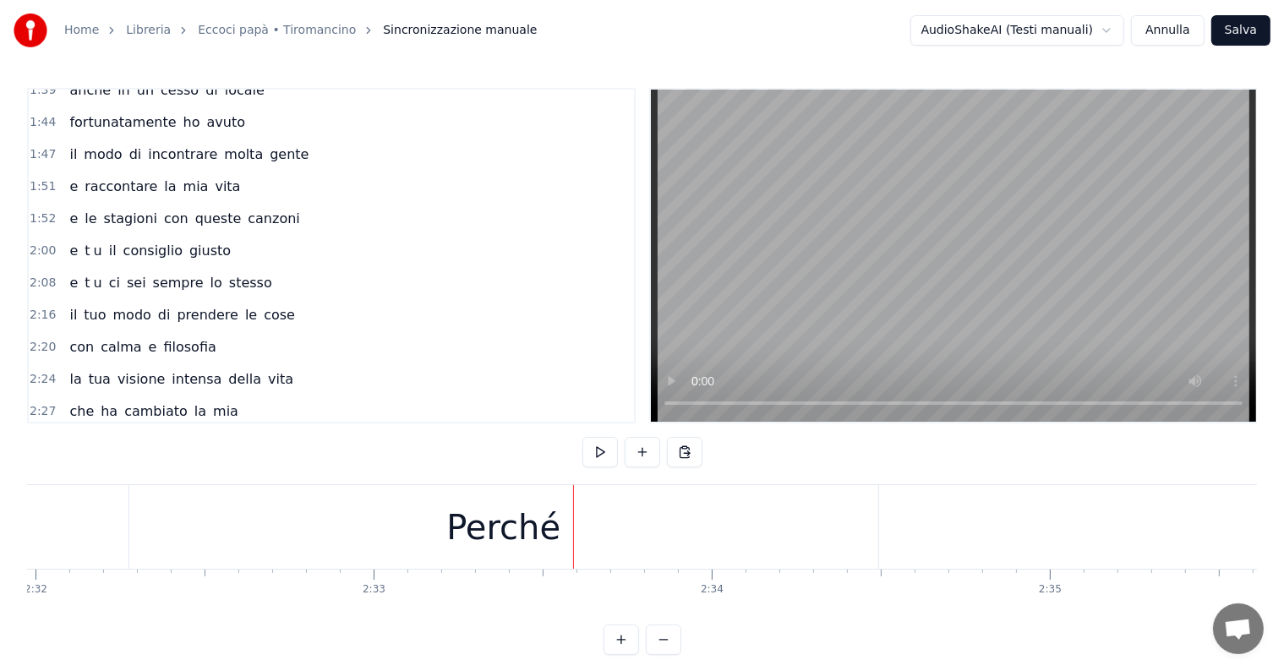
scroll to position [0, 51273]
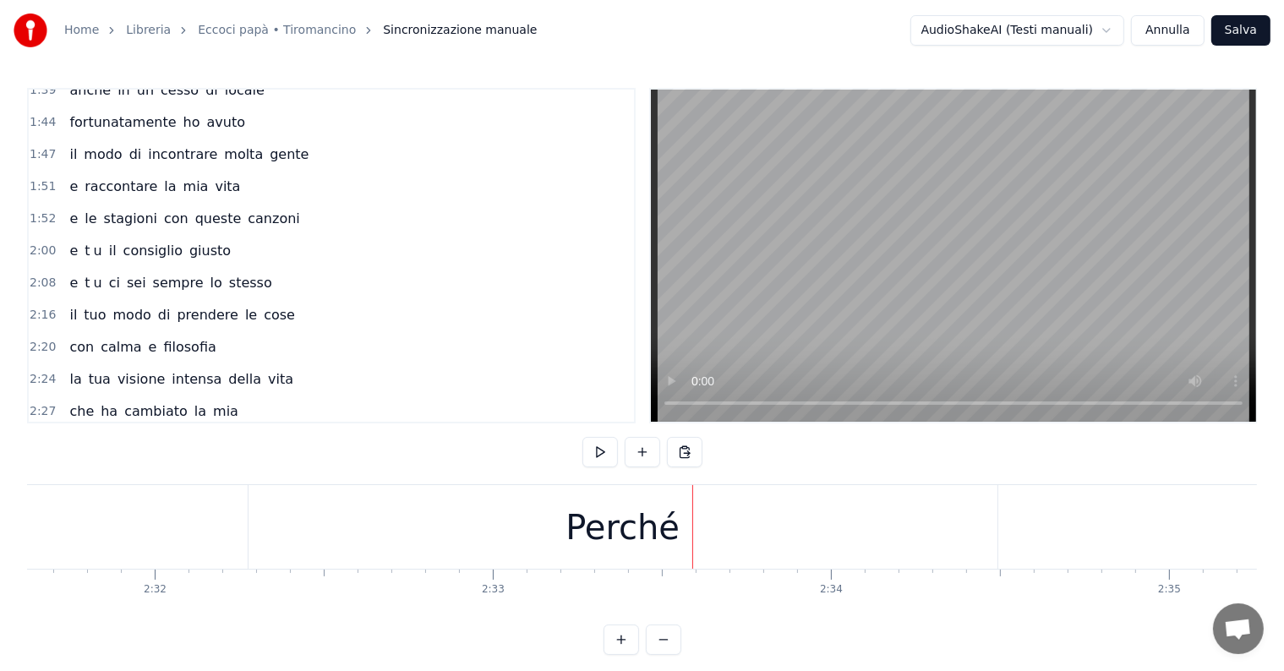
click at [638, 521] on div "Perché" at bounding box center [623, 527] width 114 height 51
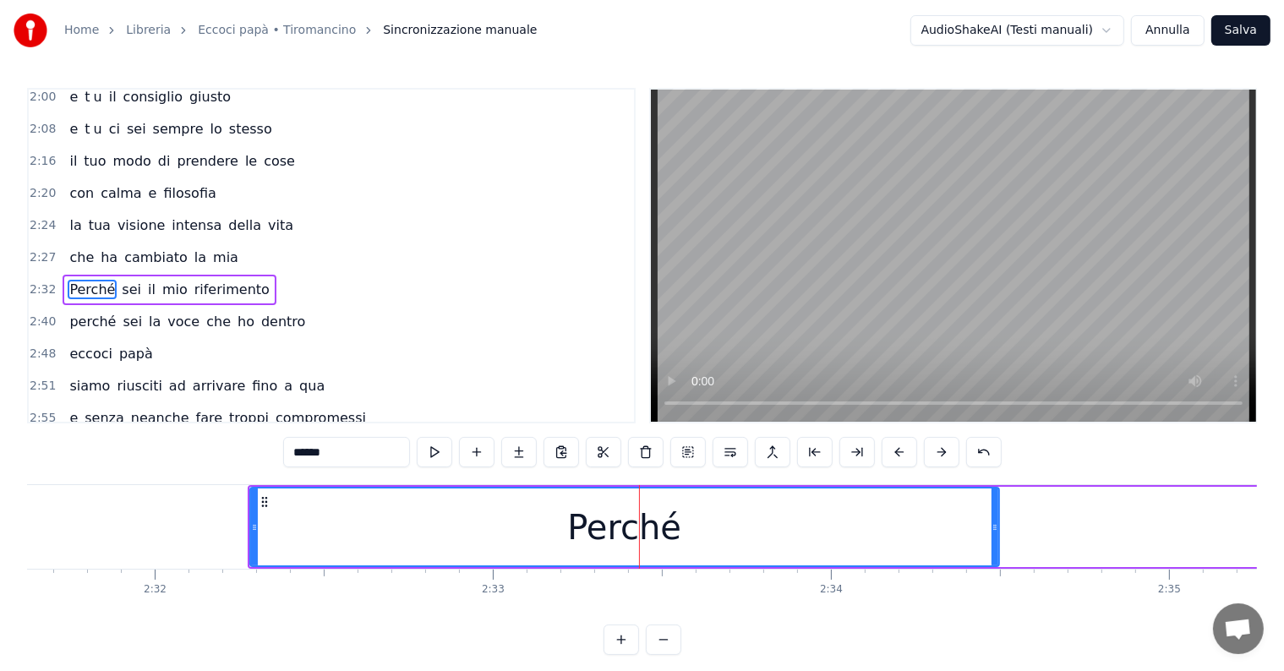
scroll to position [813, 0]
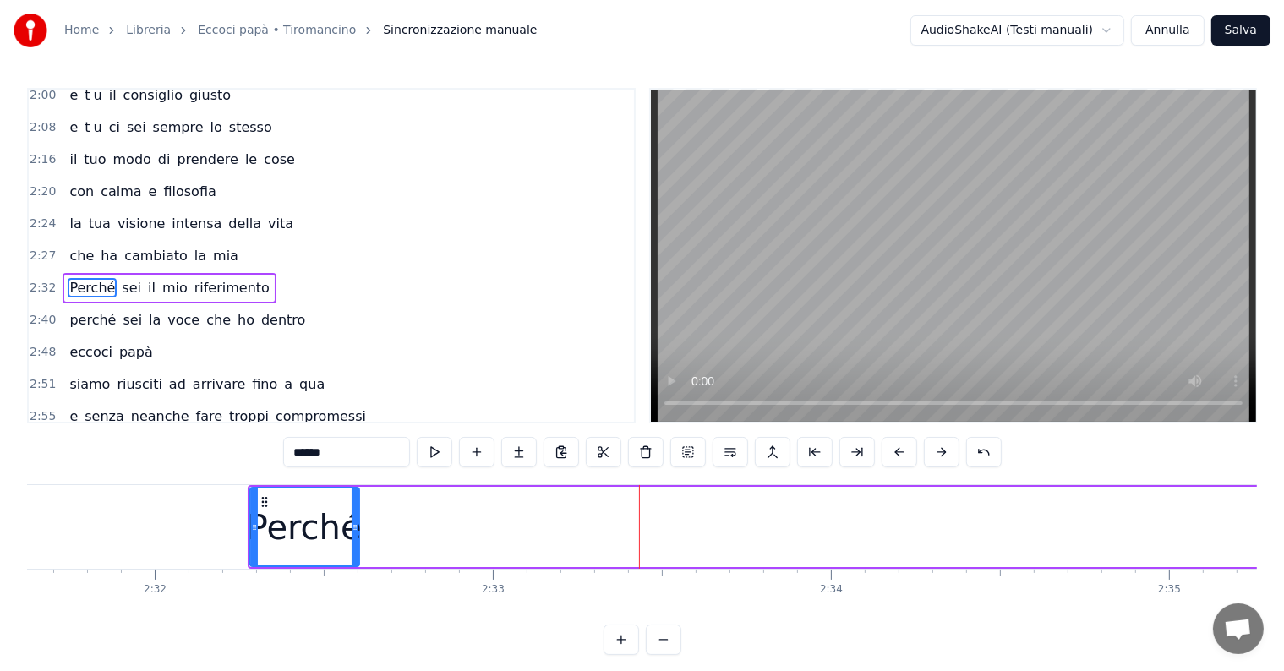
drag, startPoint x: 994, startPoint y: 521, endPoint x: 353, endPoint y: 544, distance: 642.1
click at [353, 544] on div at bounding box center [355, 527] width 7 height 77
click at [351, 460] on input "******" at bounding box center [346, 452] width 127 height 30
type input "*****"
click at [521, 451] on button at bounding box center [519, 452] width 36 height 30
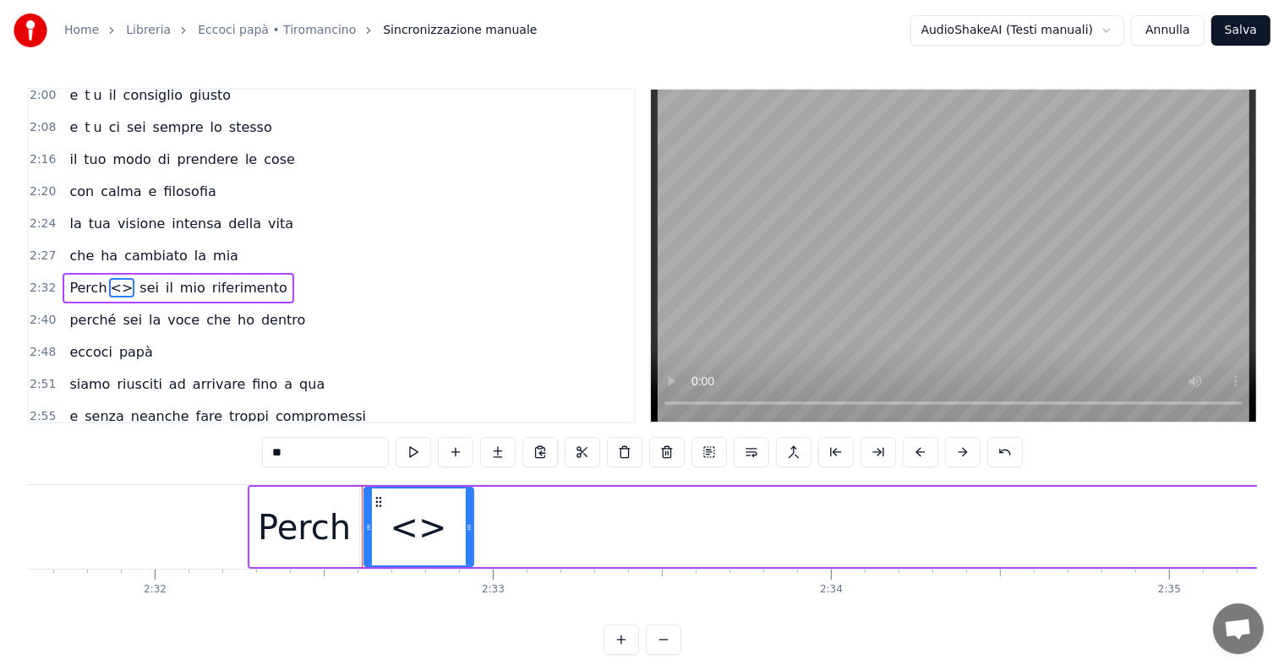
click at [330, 455] on input "**" at bounding box center [325, 452] width 127 height 30
type input "*"
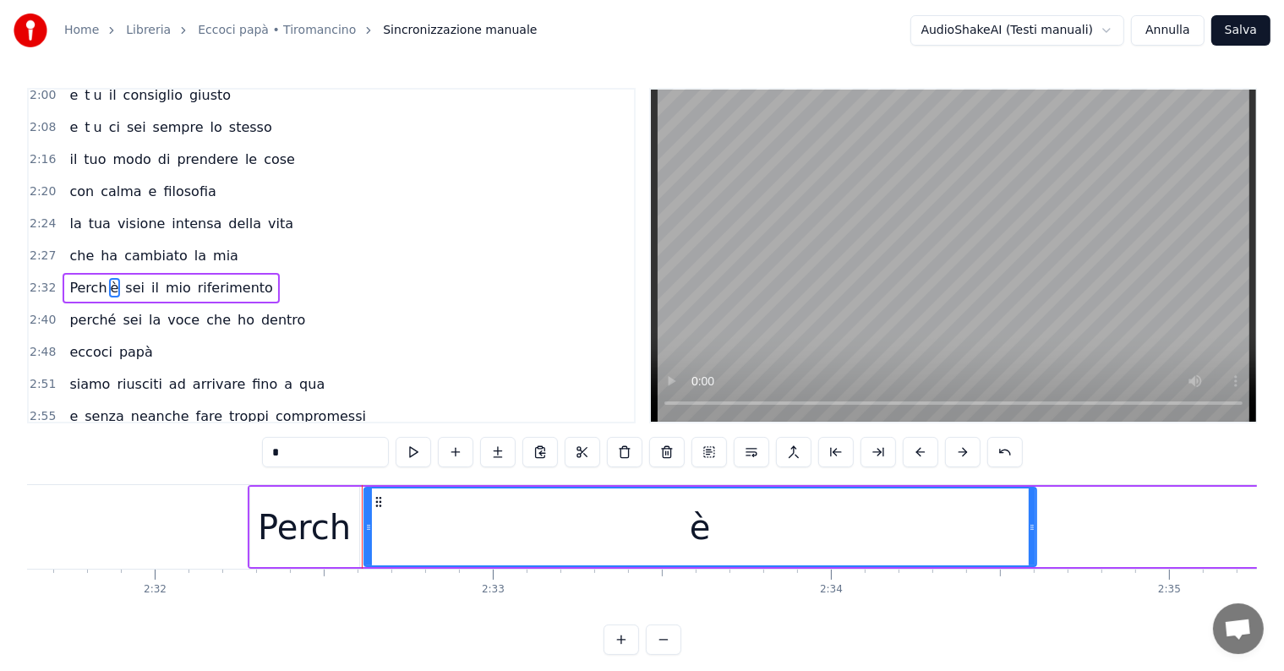
drag, startPoint x: 468, startPoint y: 510, endPoint x: 1031, endPoint y: 533, distance: 563.5
click at [1031, 533] on div at bounding box center [1032, 527] width 7 height 77
type input "*"
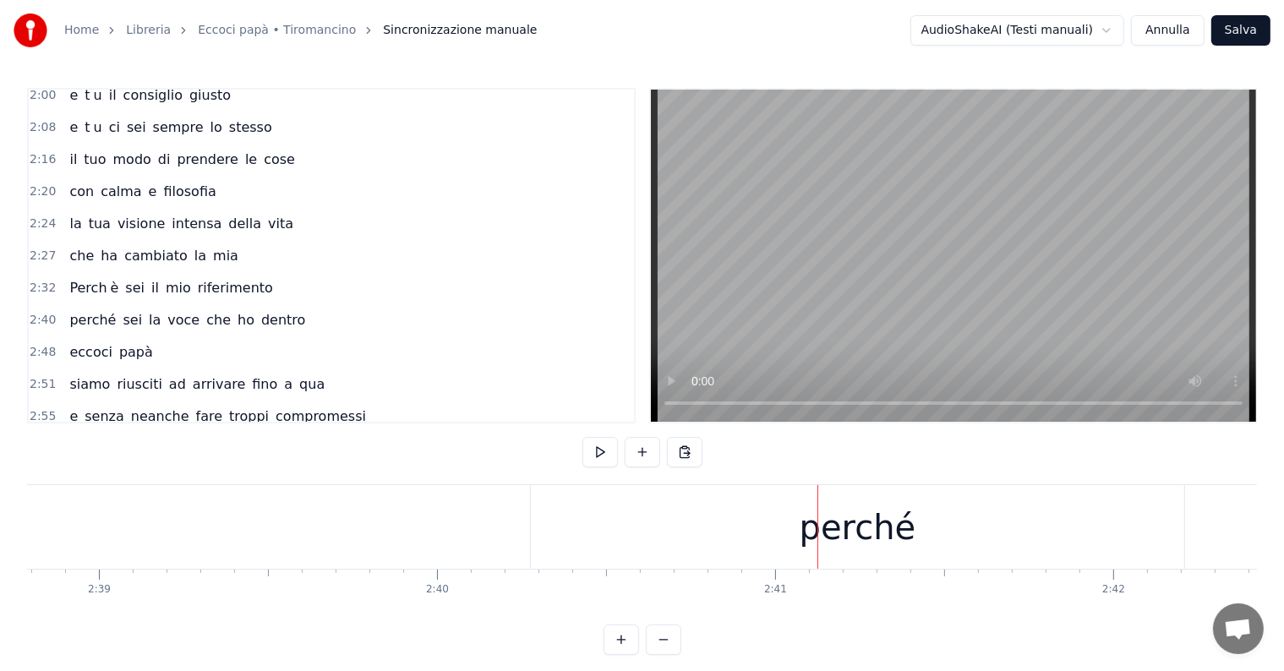
scroll to position [0, 53855]
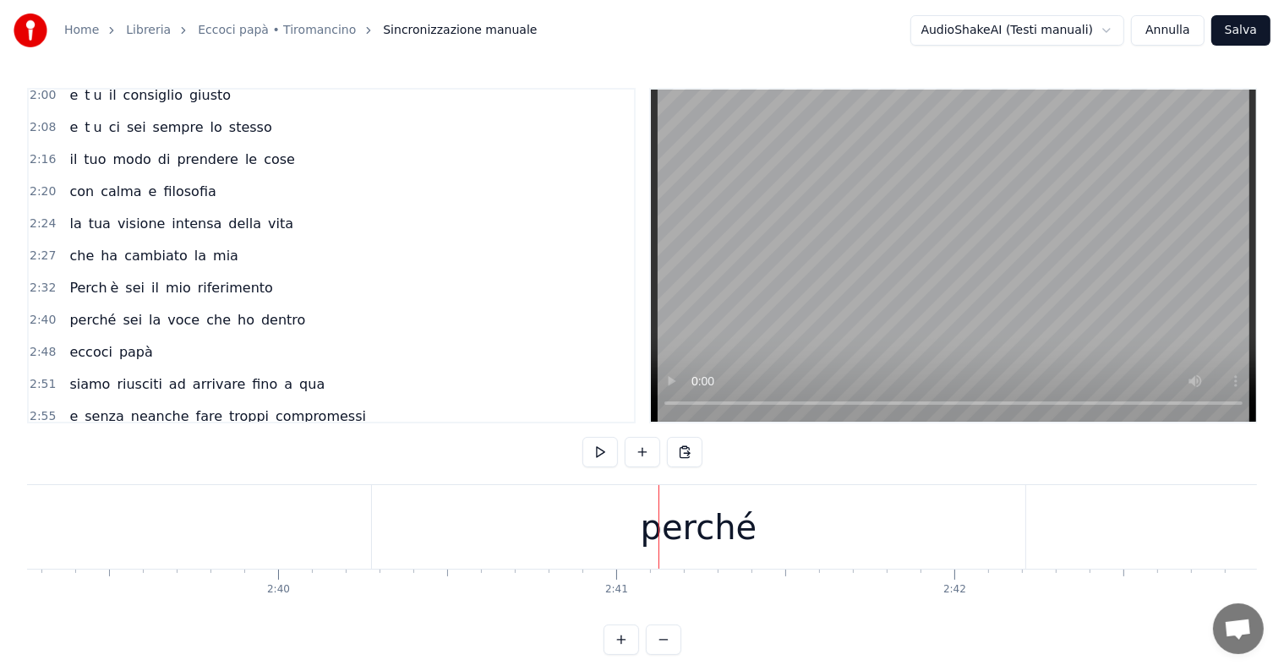
click at [612, 531] on div "perché" at bounding box center [699, 527] width 654 height 84
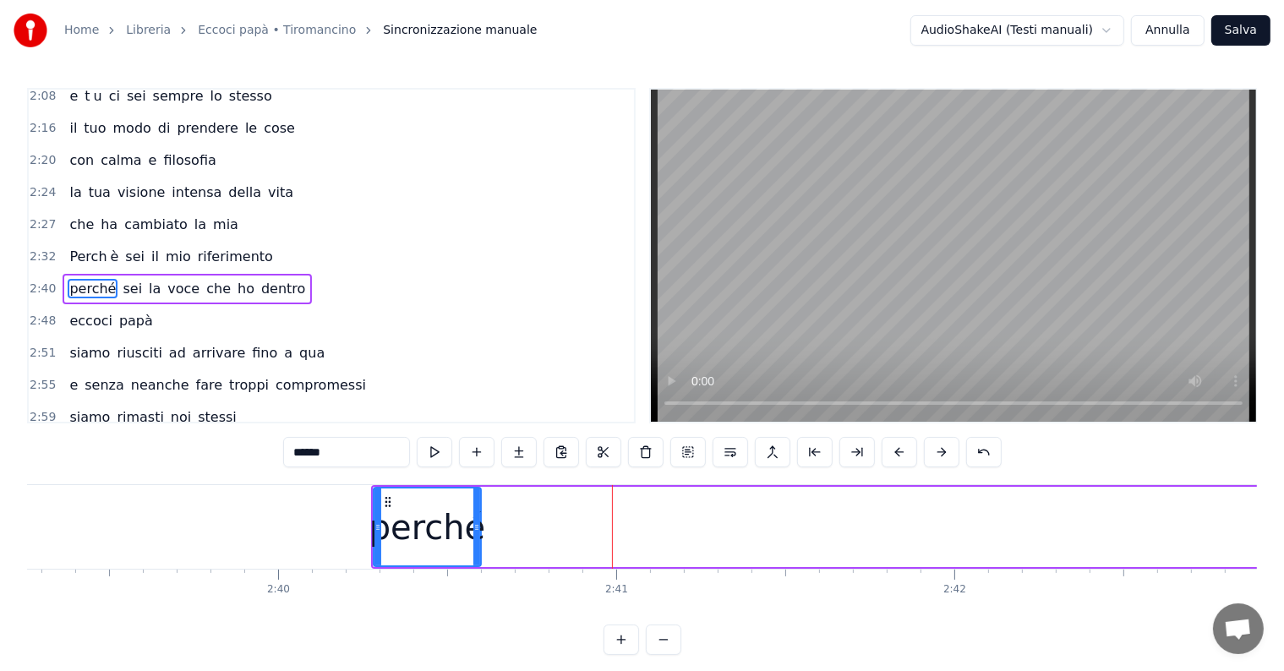
drag, startPoint x: 1022, startPoint y: 507, endPoint x: 476, endPoint y: 507, distance: 546.1
click at [476, 507] on div at bounding box center [476, 527] width 7 height 77
click at [375, 452] on input "******" at bounding box center [346, 452] width 127 height 30
type input "*****"
click at [517, 454] on button at bounding box center [519, 452] width 36 height 30
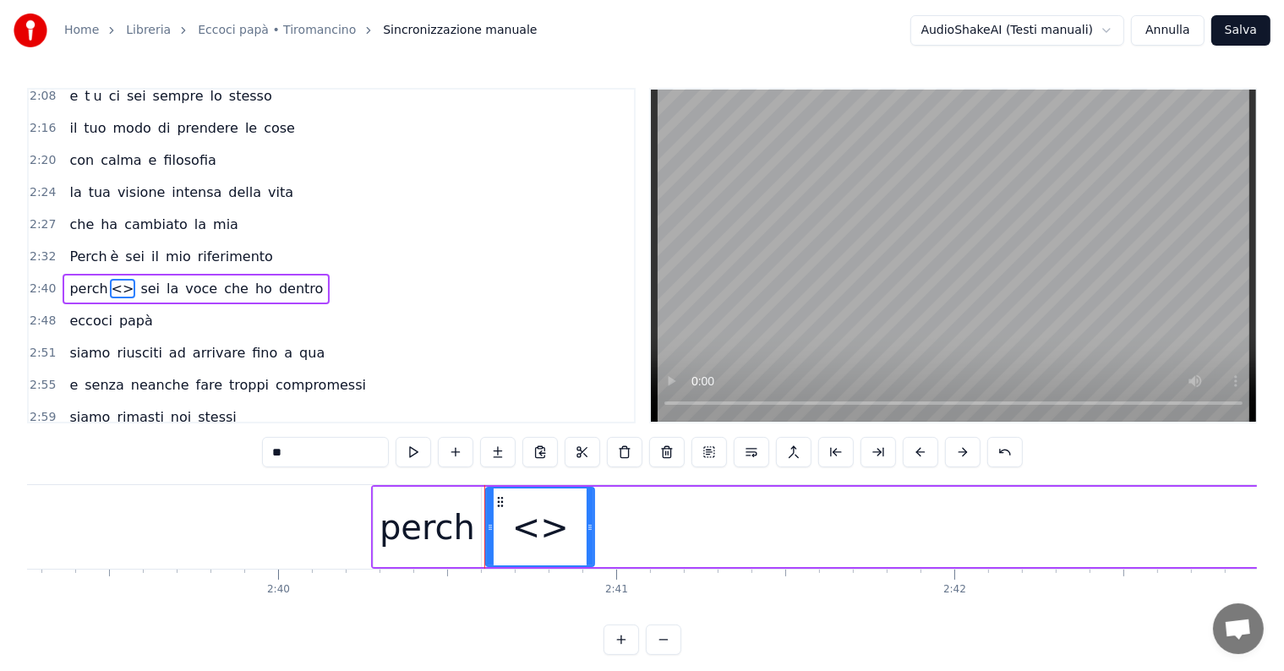
click at [310, 461] on input "**" at bounding box center [325, 452] width 127 height 30
type input "*"
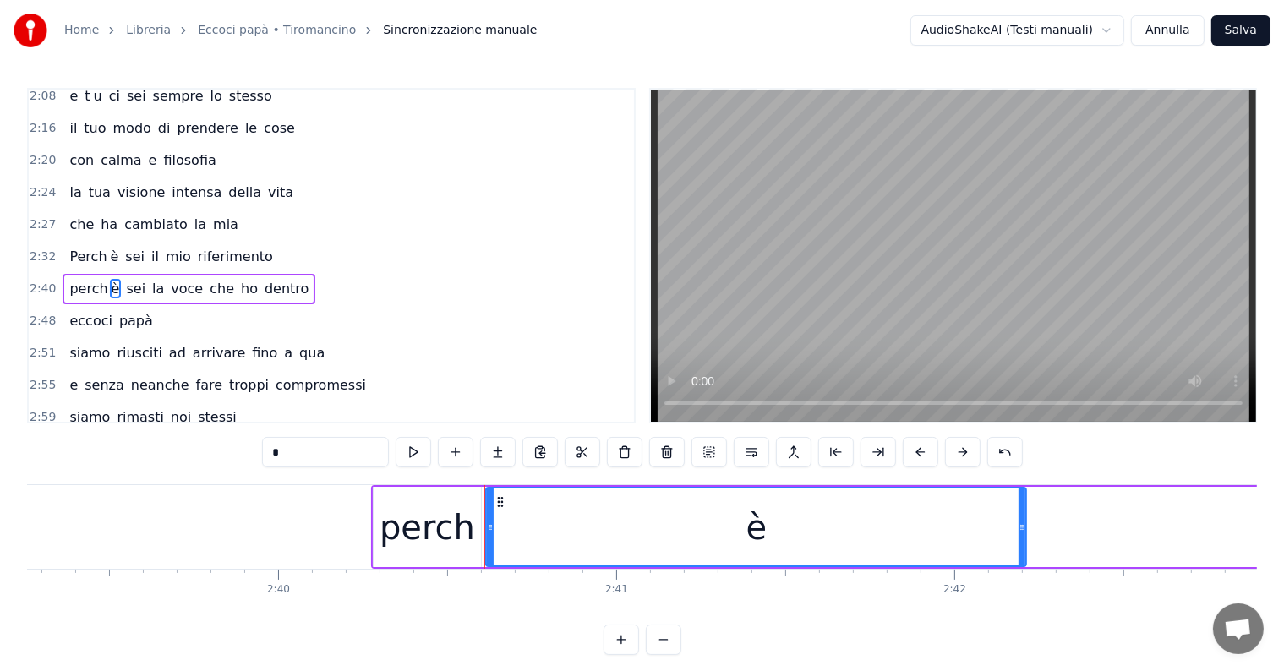
drag, startPoint x: 589, startPoint y: 503, endPoint x: 1021, endPoint y: 518, distance: 432.3
click at [1021, 518] on div at bounding box center [1022, 527] width 7 height 77
type input "*"
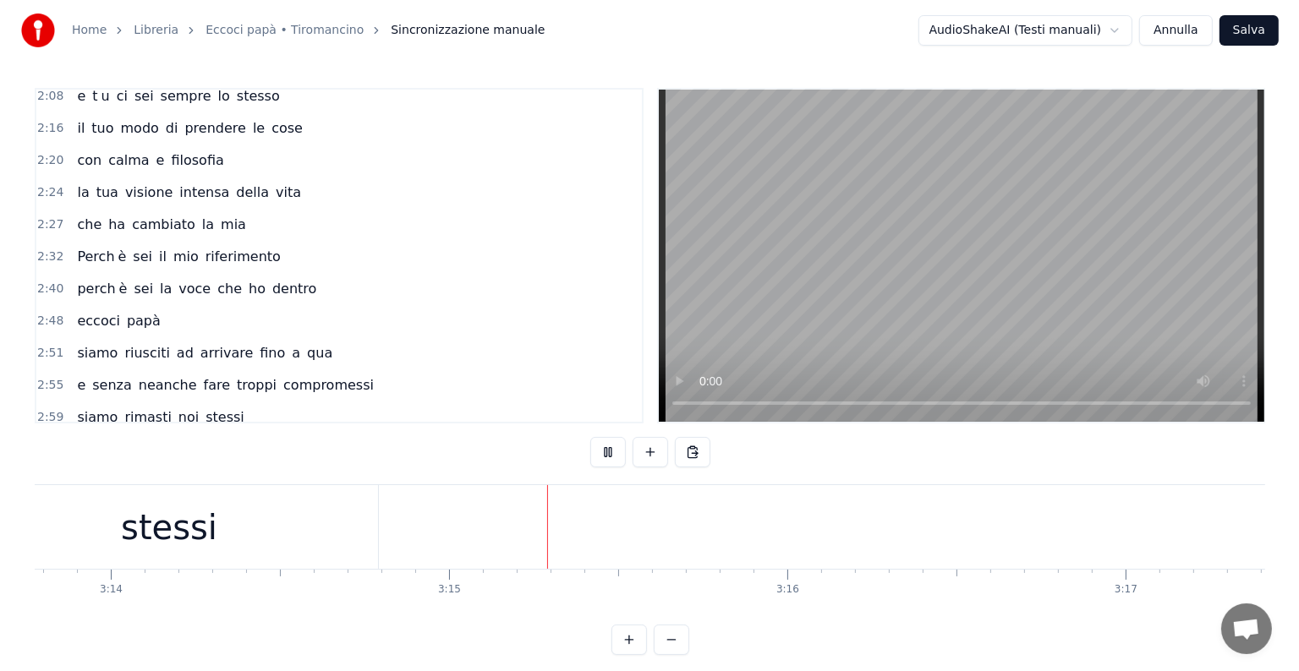
scroll to position [0, 65762]
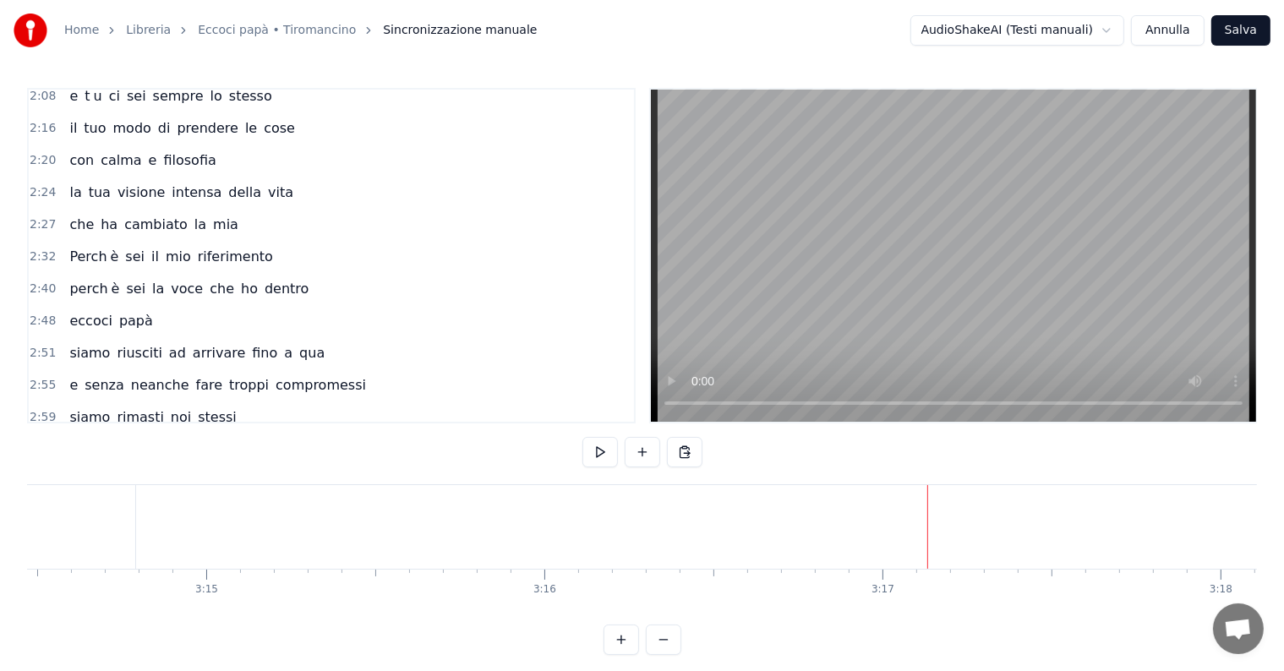
click at [1252, 32] on button "Salva" at bounding box center [1240, 30] width 59 height 30
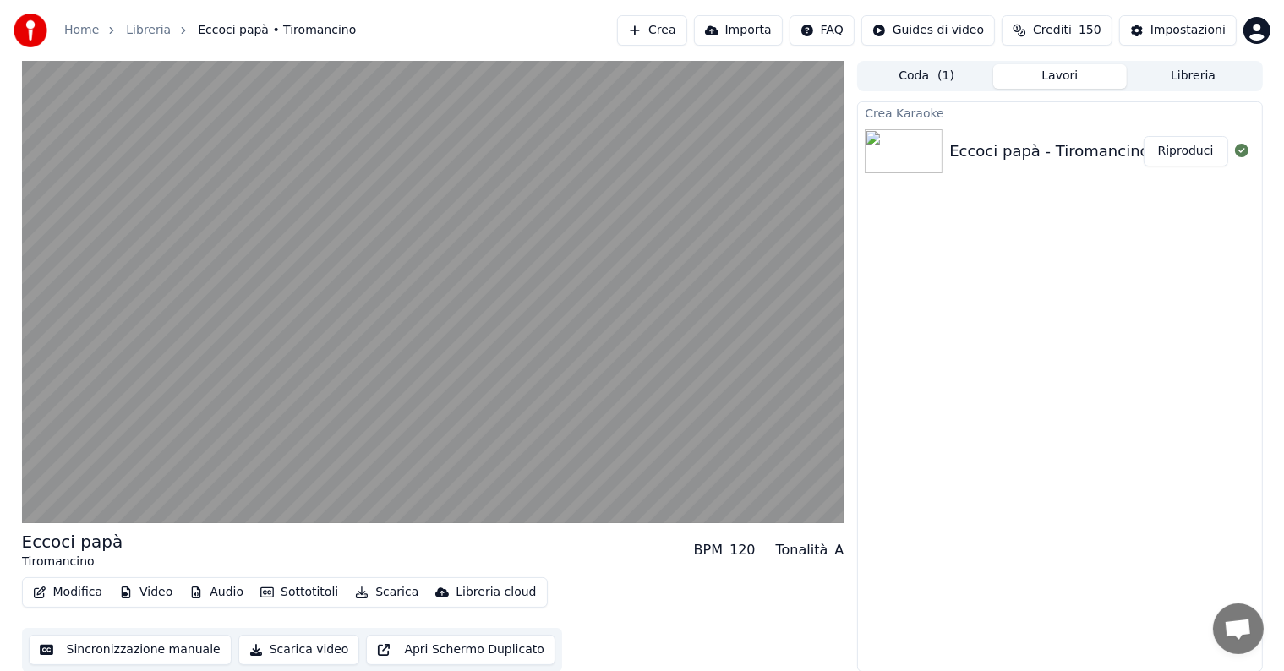
click at [1195, 151] on button "Riproduci" at bounding box center [1186, 151] width 85 height 30
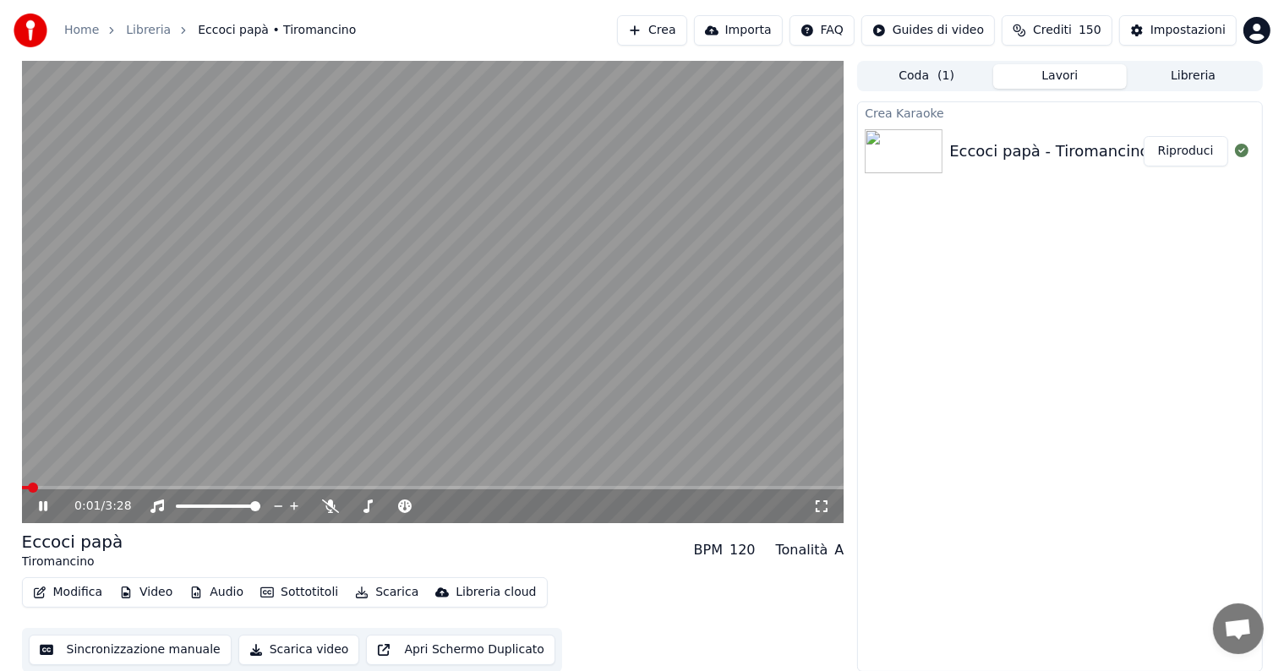
click at [42, 506] on icon at bounding box center [56, 507] width 40 height 14
click at [369, 592] on button "Scarica" at bounding box center [386, 593] width 77 height 24
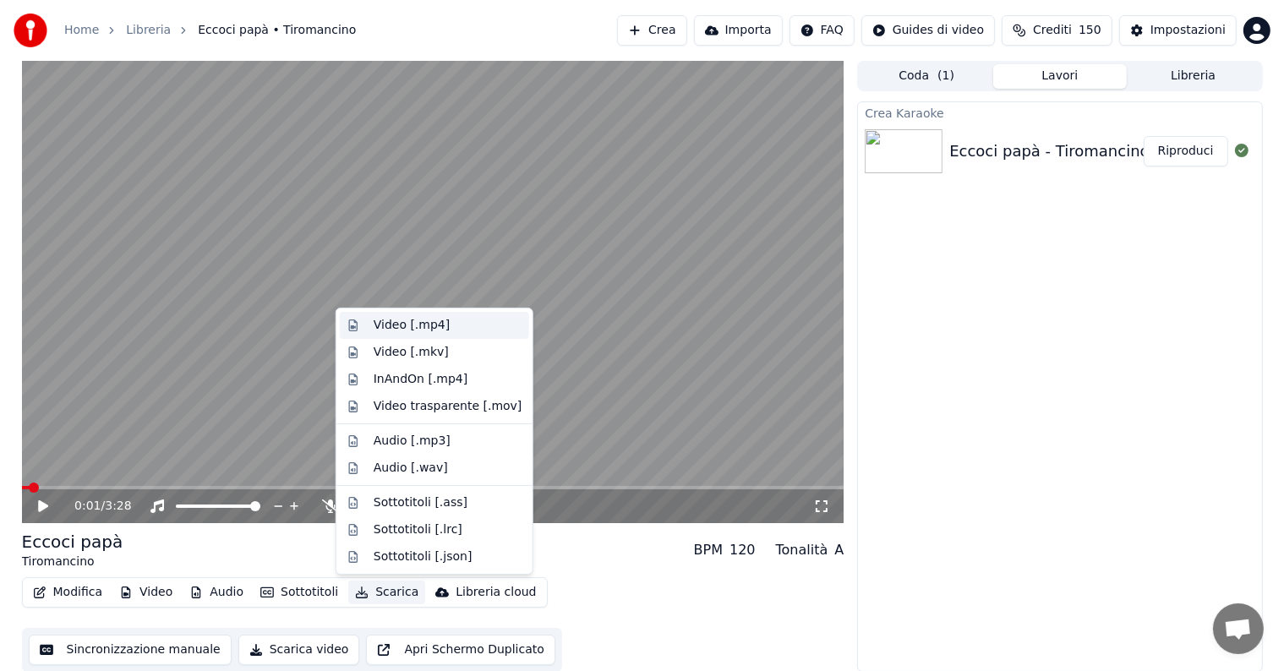
click at [397, 321] on div "Video [.mp4]" at bounding box center [412, 325] width 76 height 17
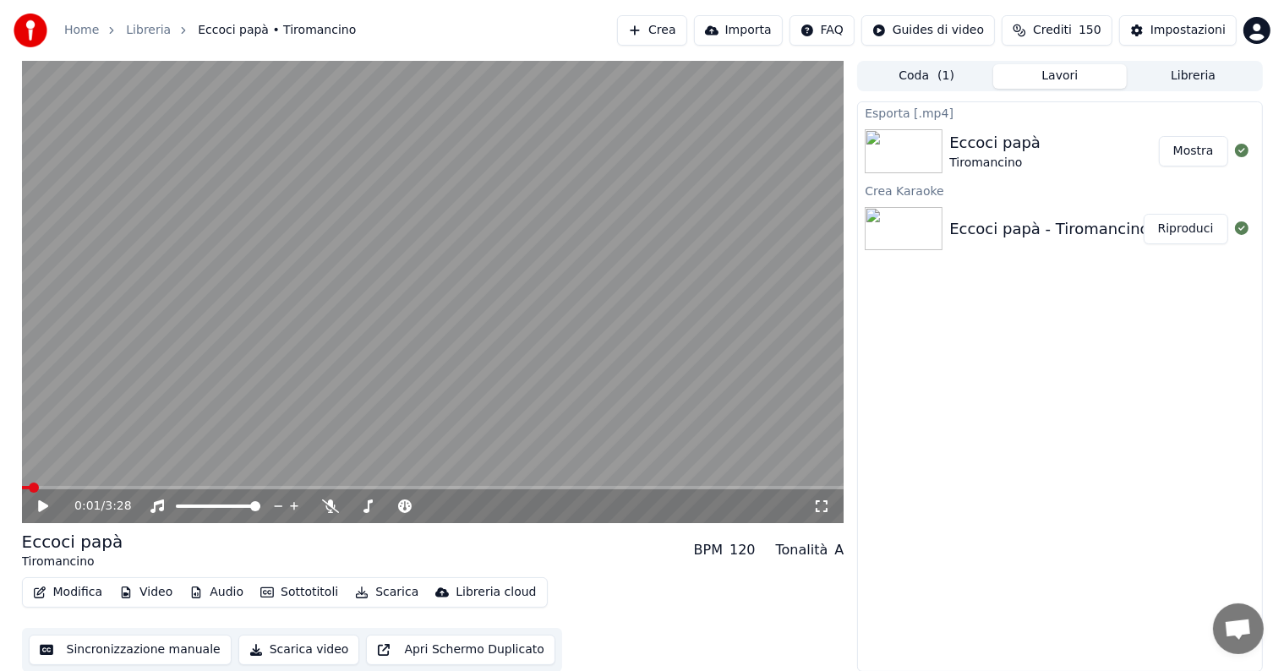
click at [1184, 153] on button "Mostra" at bounding box center [1193, 151] width 69 height 30
click at [681, 32] on button "Crea" at bounding box center [651, 30] width 69 height 30
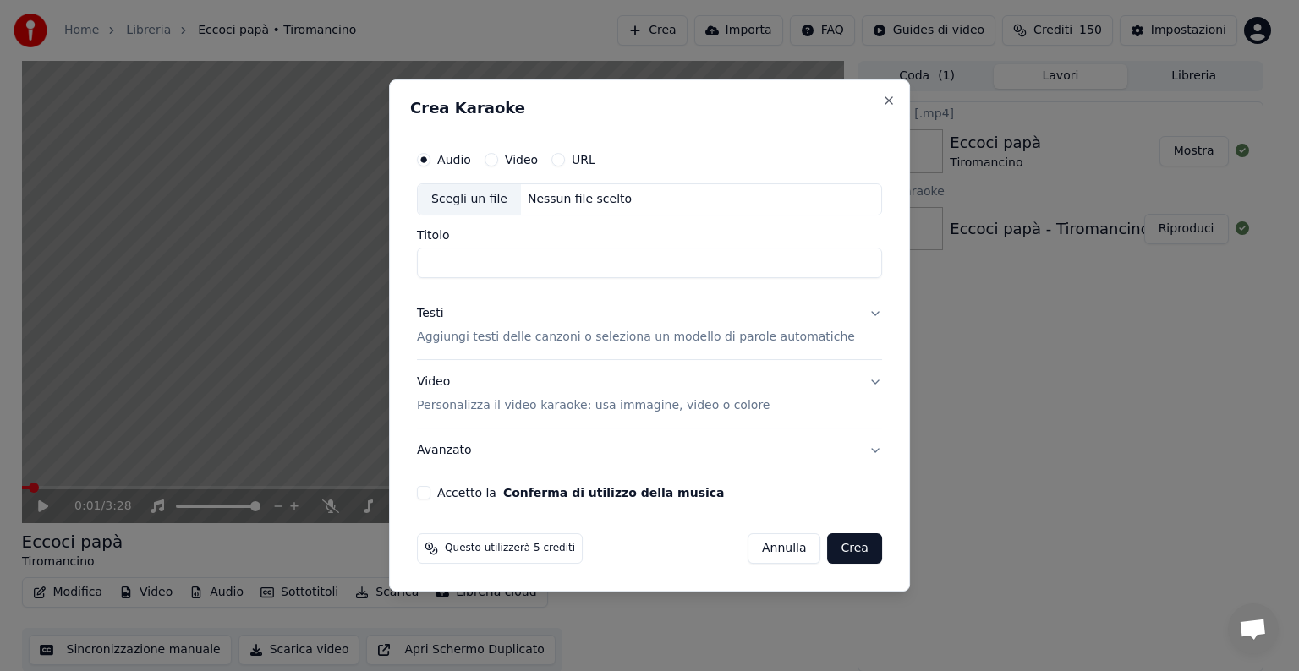
click at [559, 200] on div "Nessun file scelto" at bounding box center [580, 199] width 118 height 17
type input "**********"
click at [854, 313] on button "Testi Aggiungi testi delle canzoni o seleziona un modello di parole automatiche" at bounding box center [649, 326] width 465 height 68
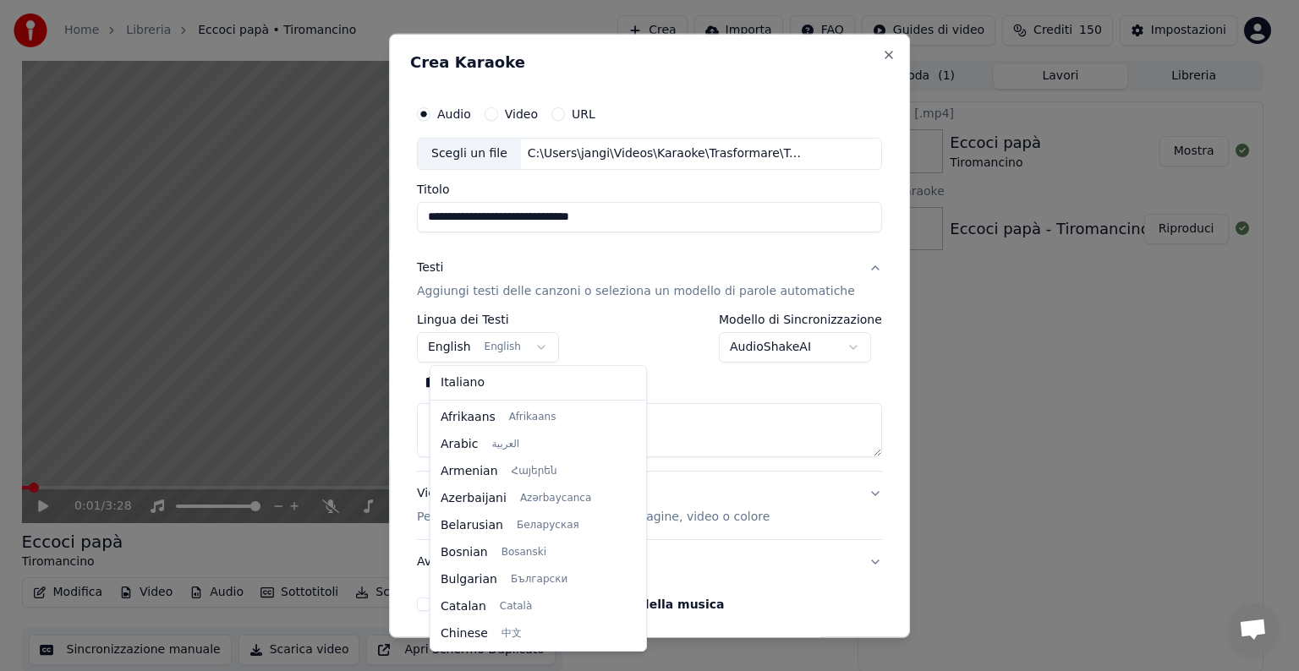
click at [538, 347] on body "**********" at bounding box center [642, 335] width 1284 height 671
select select "**"
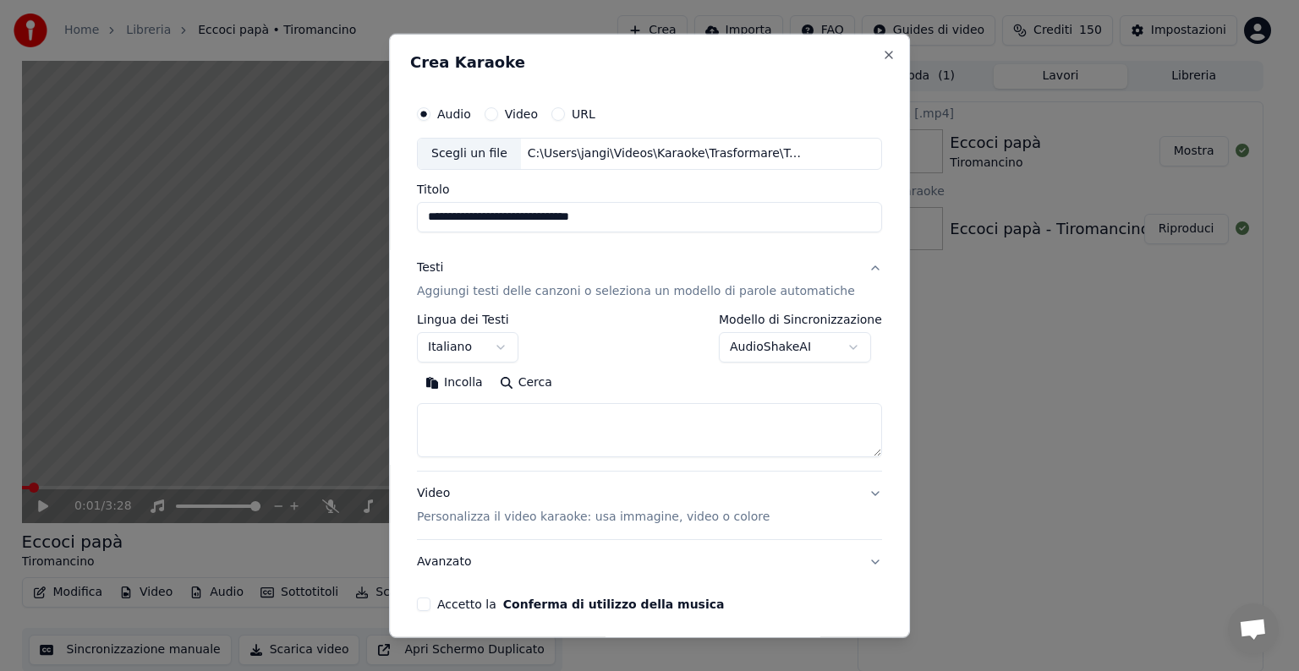
click at [474, 425] on textarea at bounding box center [649, 430] width 465 height 54
click at [476, 386] on button "Incolla" at bounding box center [454, 382] width 74 height 27
click at [849, 494] on button "Video Personalizza il video karaoke: usa immagine, video o colore" at bounding box center [649, 506] width 465 height 68
type textarea "**********"
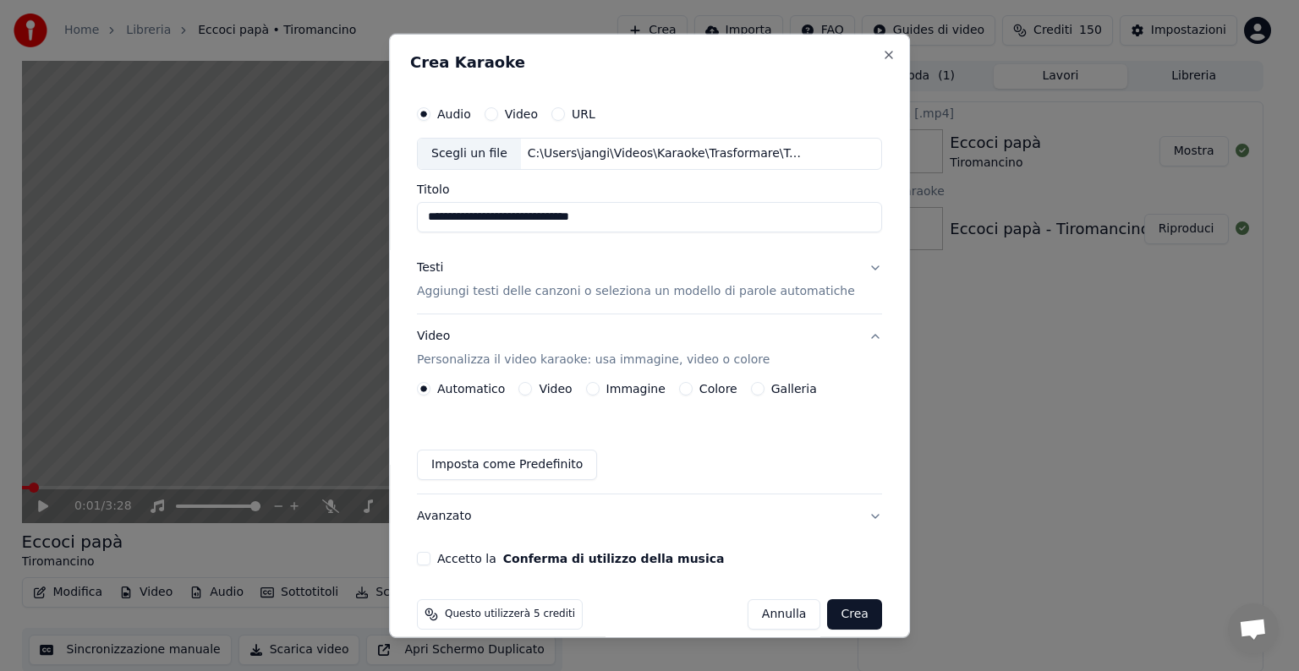
click at [598, 386] on button "Immagine" at bounding box center [593, 389] width 14 height 14
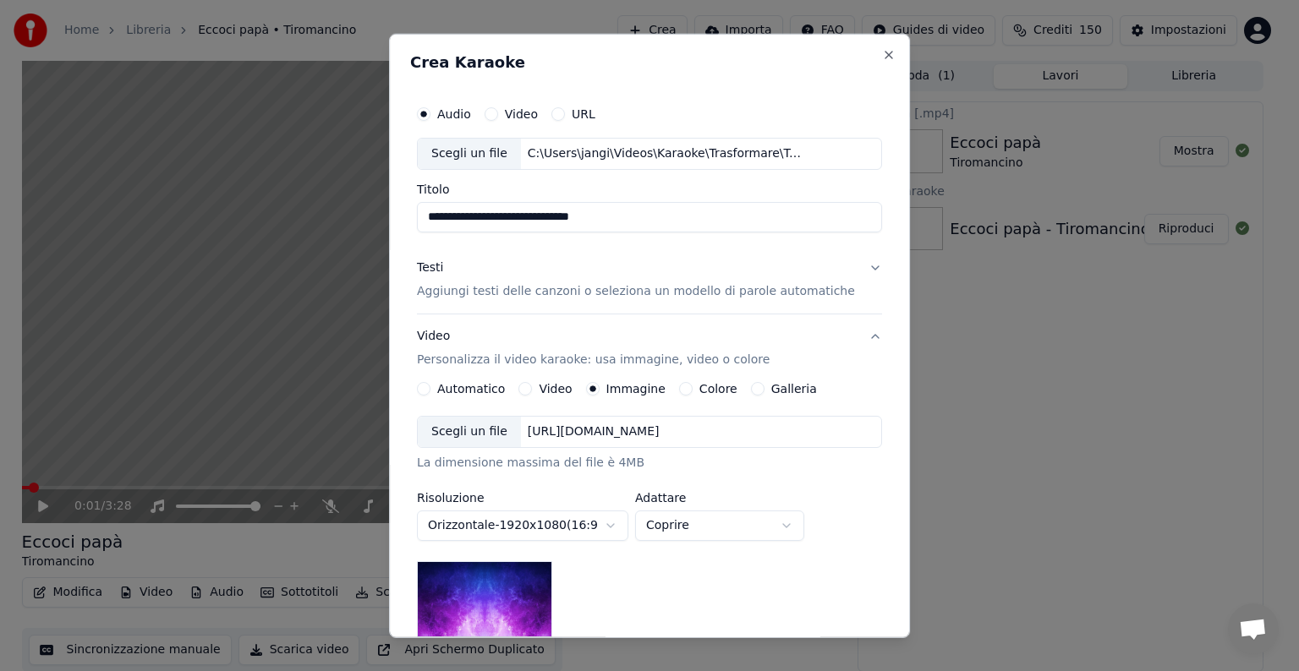
click at [626, 435] on div "[URL][DOMAIN_NAME]" at bounding box center [593, 432] width 145 height 17
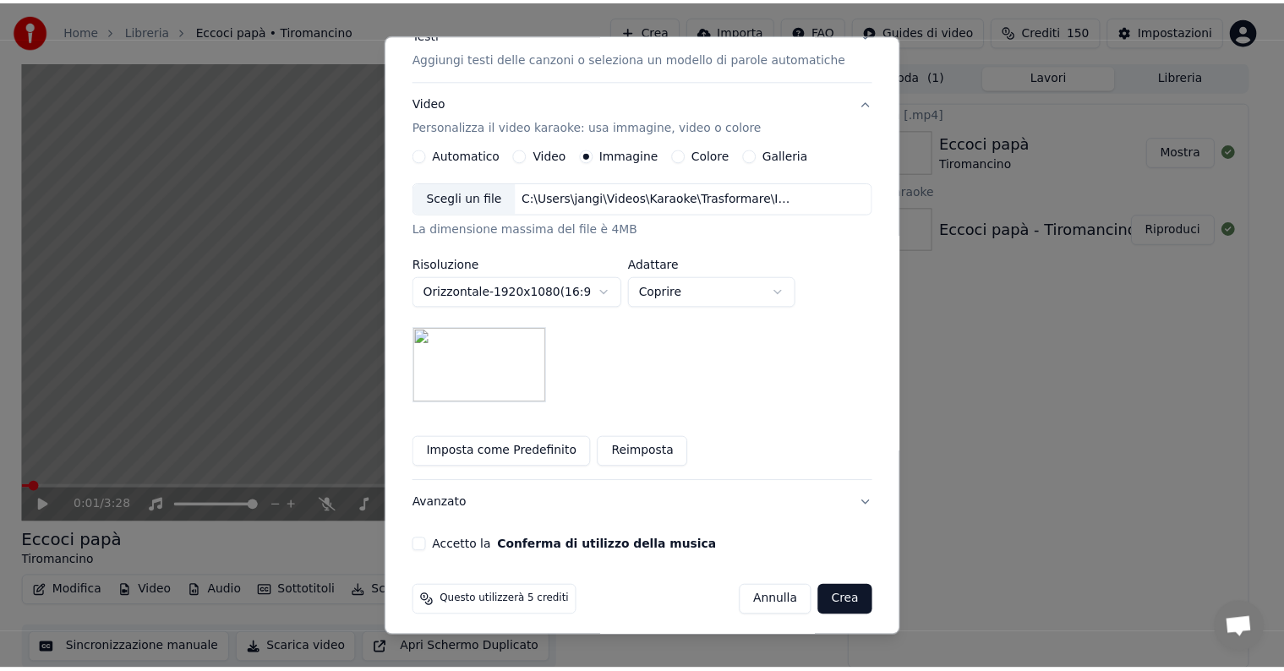
scroll to position [240, 0]
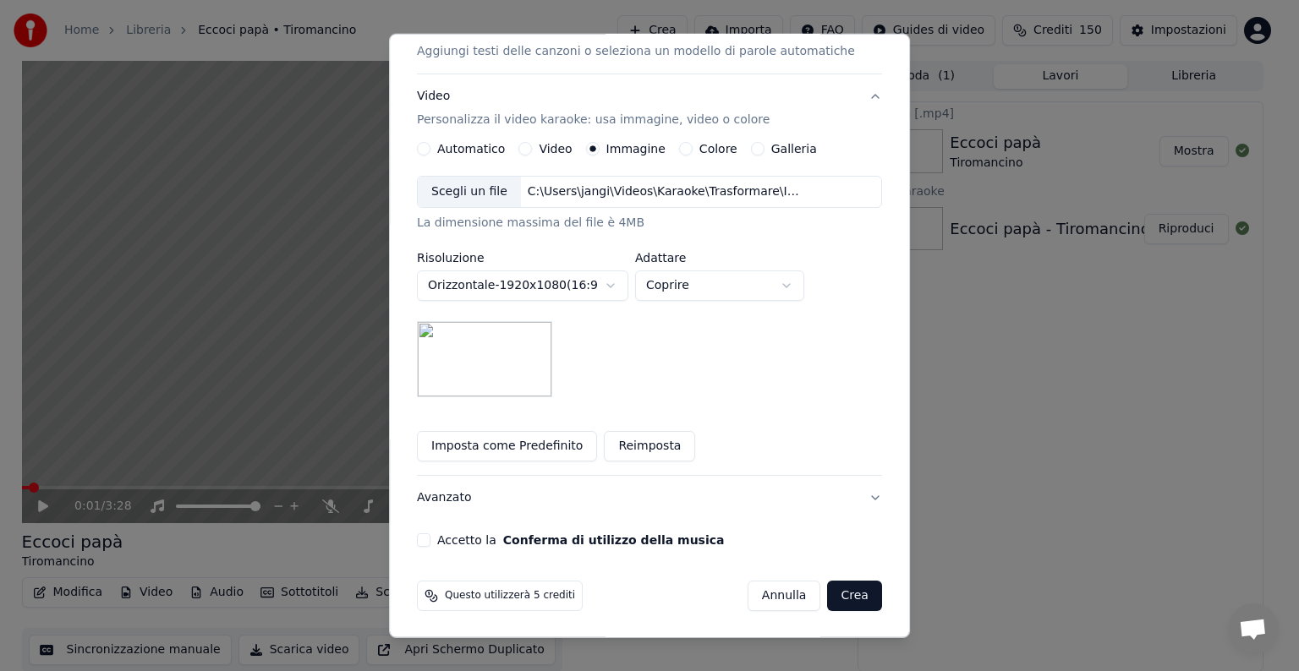
click at [796, 284] on body "**********" at bounding box center [642, 335] width 1284 height 671
select select "*******"
click at [430, 538] on button "Accetto la Conferma di utilizzo della musica" at bounding box center [424, 540] width 14 height 14
click at [828, 588] on button "Crea" at bounding box center [855, 596] width 54 height 30
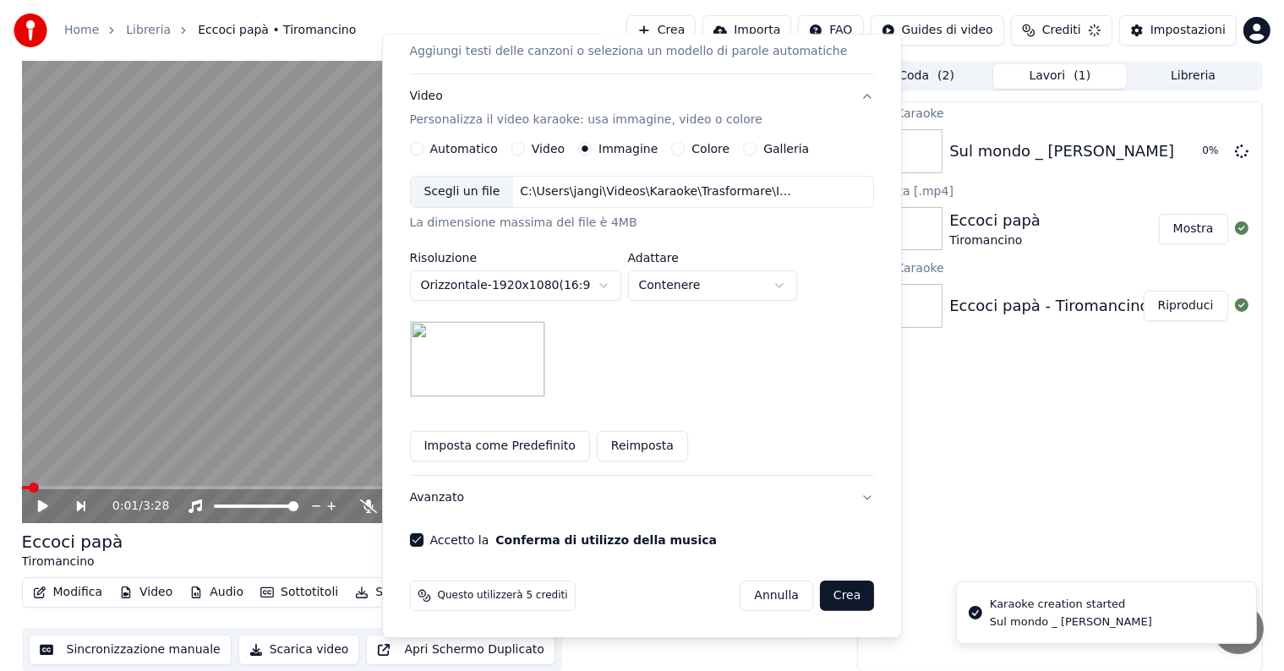
scroll to position [19, 0]
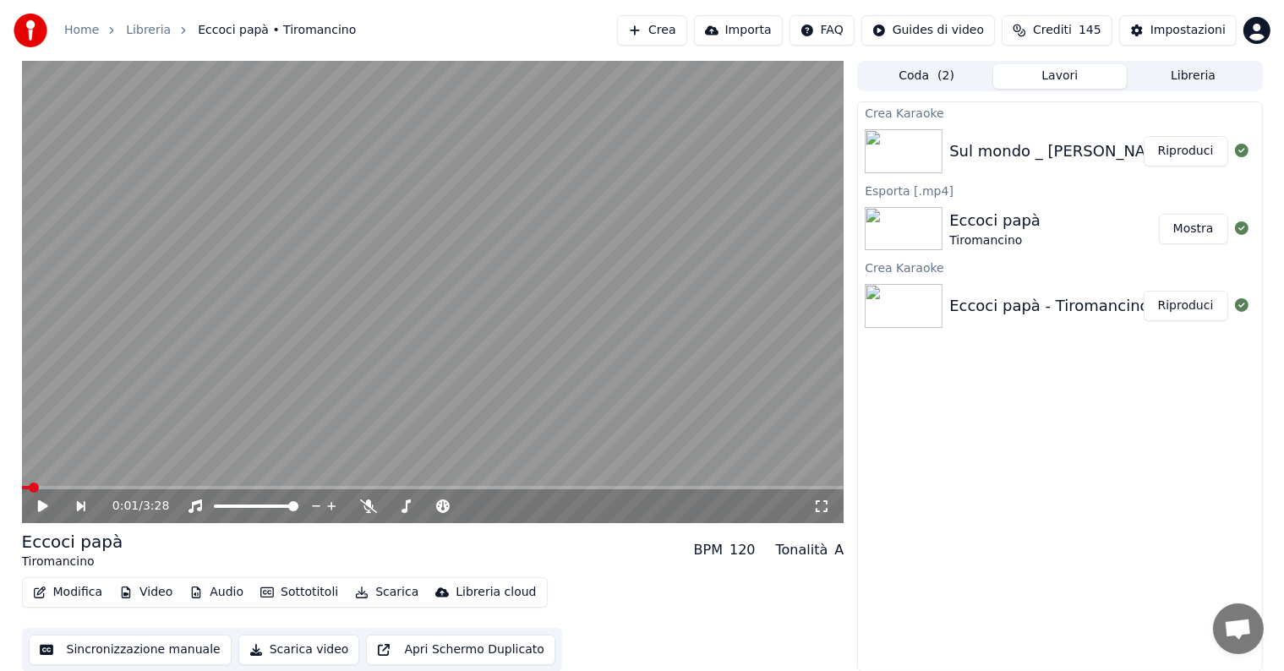
click at [1177, 156] on button "Riproduci" at bounding box center [1186, 151] width 85 height 30
click at [42, 508] on icon at bounding box center [56, 507] width 40 height 14
click at [73, 592] on button "Modifica" at bounding box center [68, 593] width 84 height 24
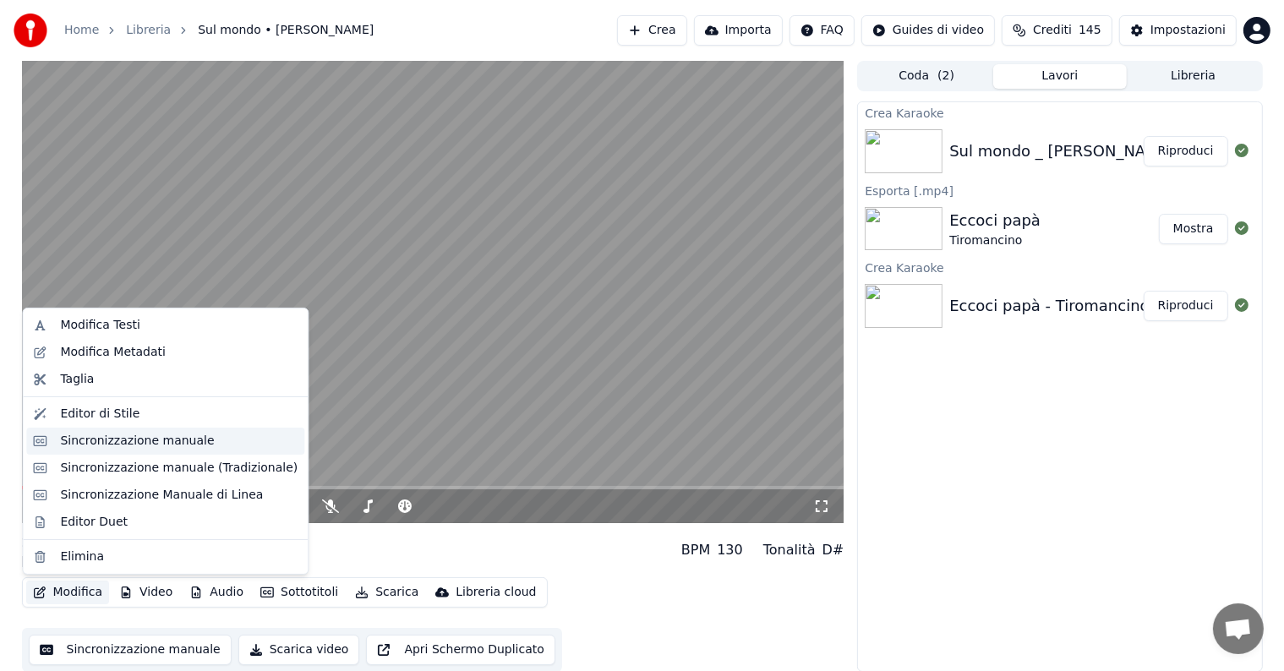
click at [135, 449] on div "Sincronizzazione manuale" at bounding box center [137, 441] width 154 height 17
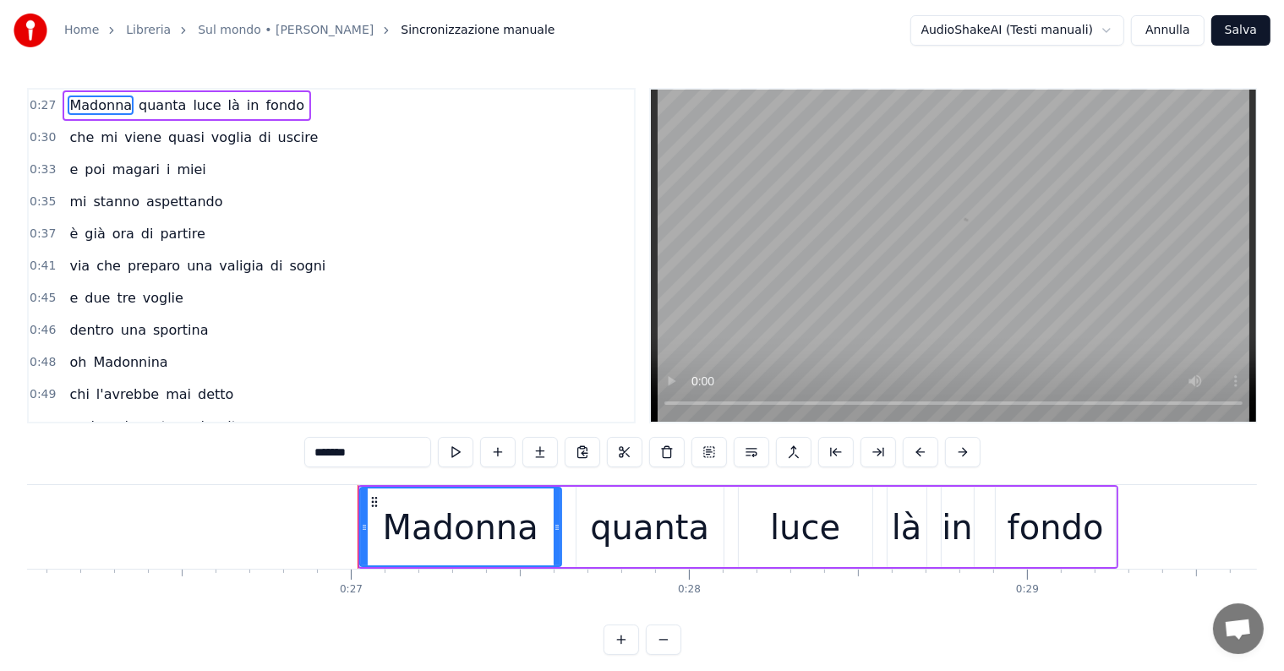
scroll to position [0, 9052]
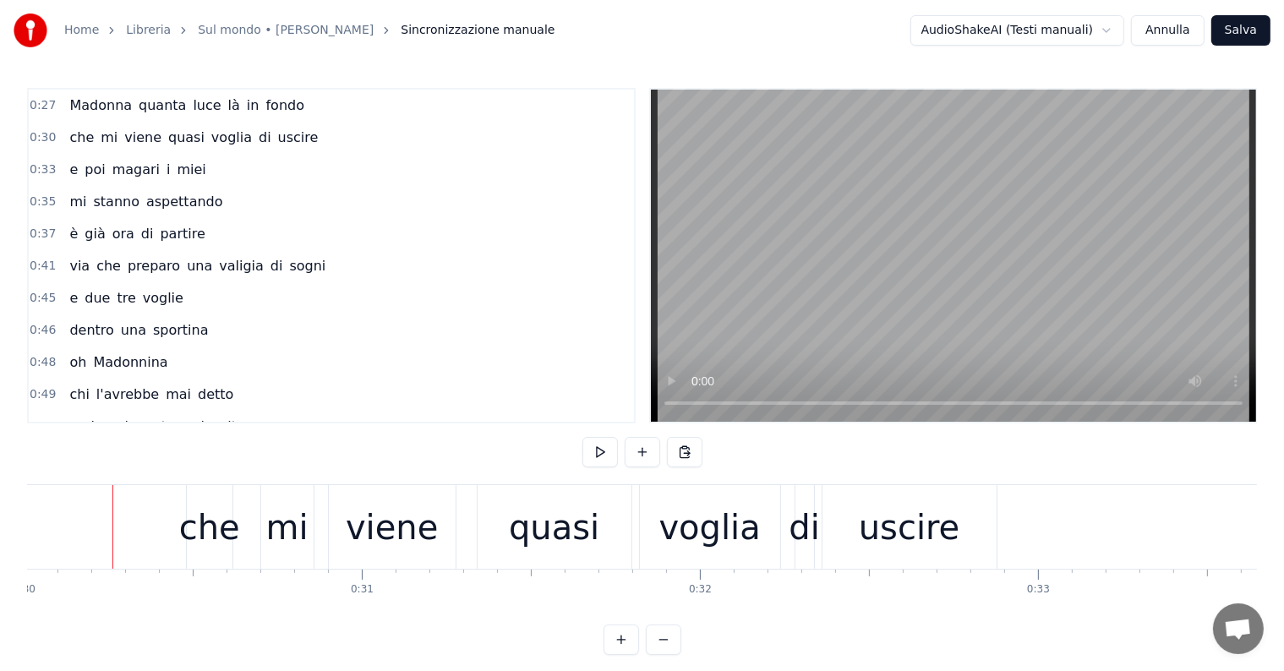
scroll to position [0, 10148]
click at [72, 112] on span "Madonna" at bounding box center [101, 105] width 66 height 19
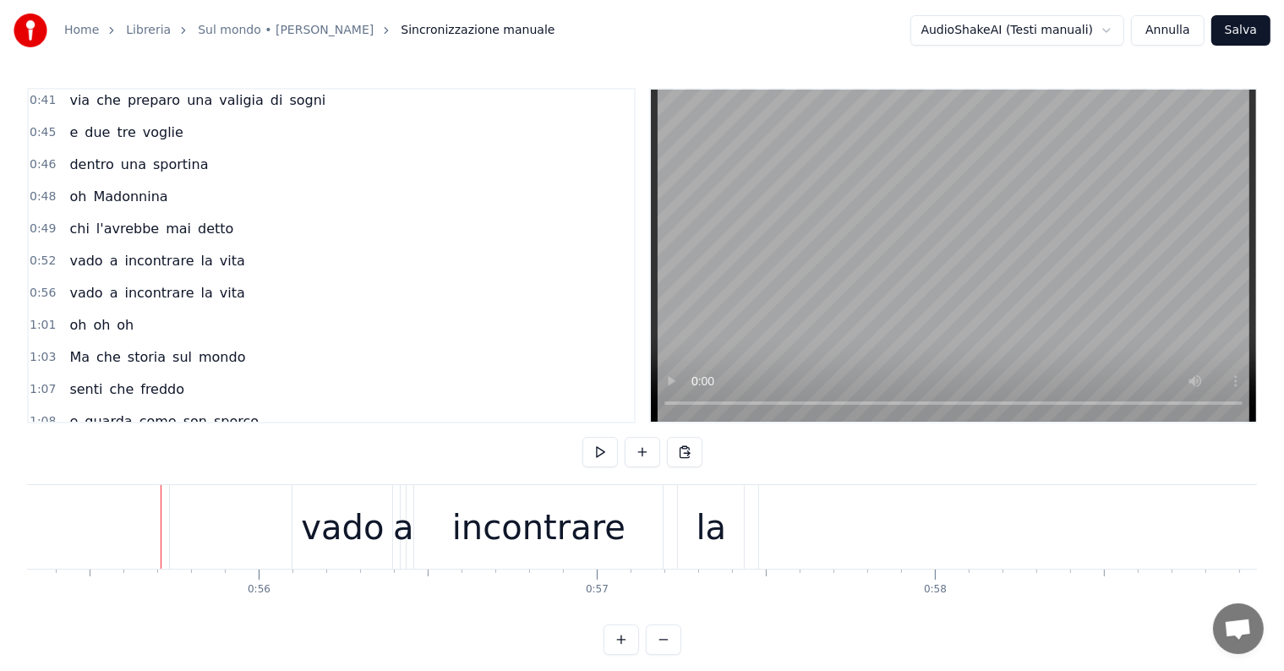
scroll to position [169, 0]
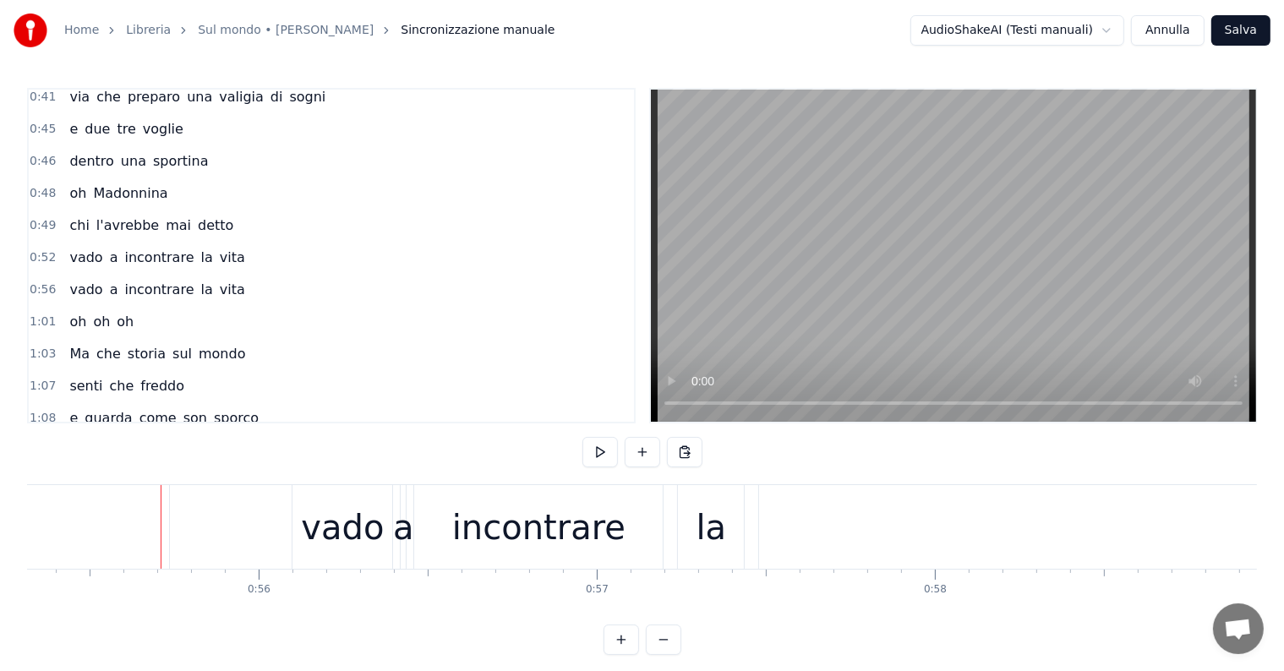
click at [118, 243] on div "vado a incontrare la vita" at bounding box center [157, 258] width 189 height 30
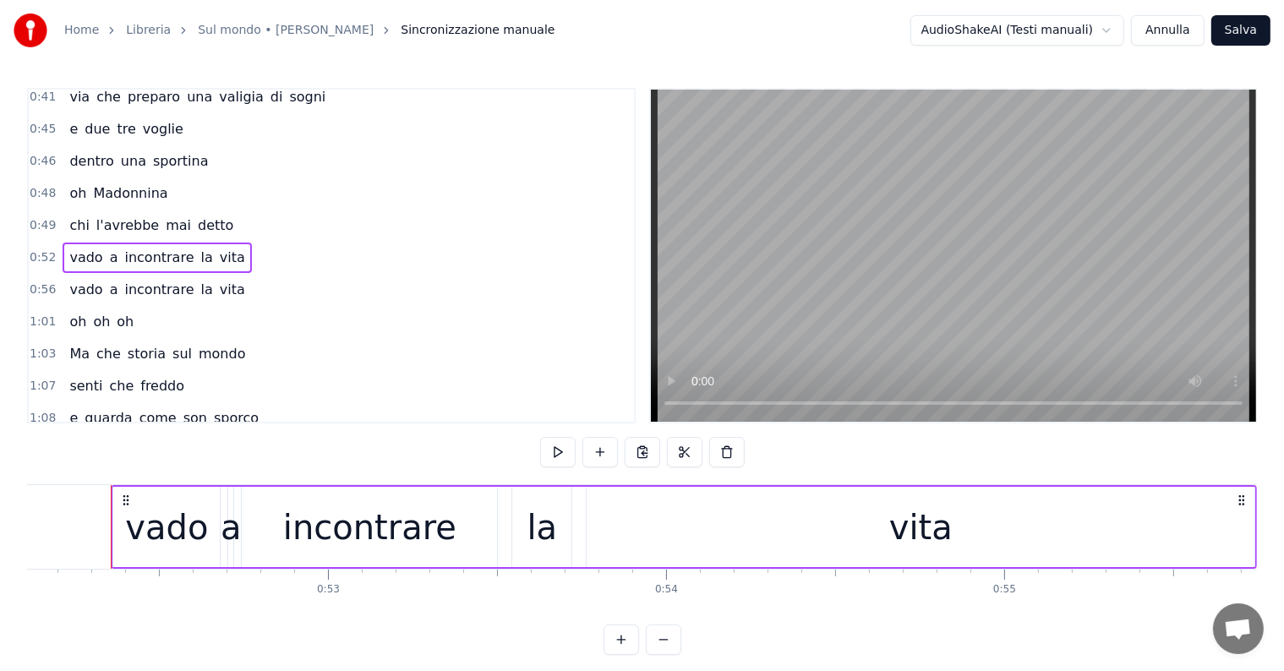
scroll to position [0, 17621]
click at [652, 514] on div "vita" at bounding box center [922, 527] width 668 height 80
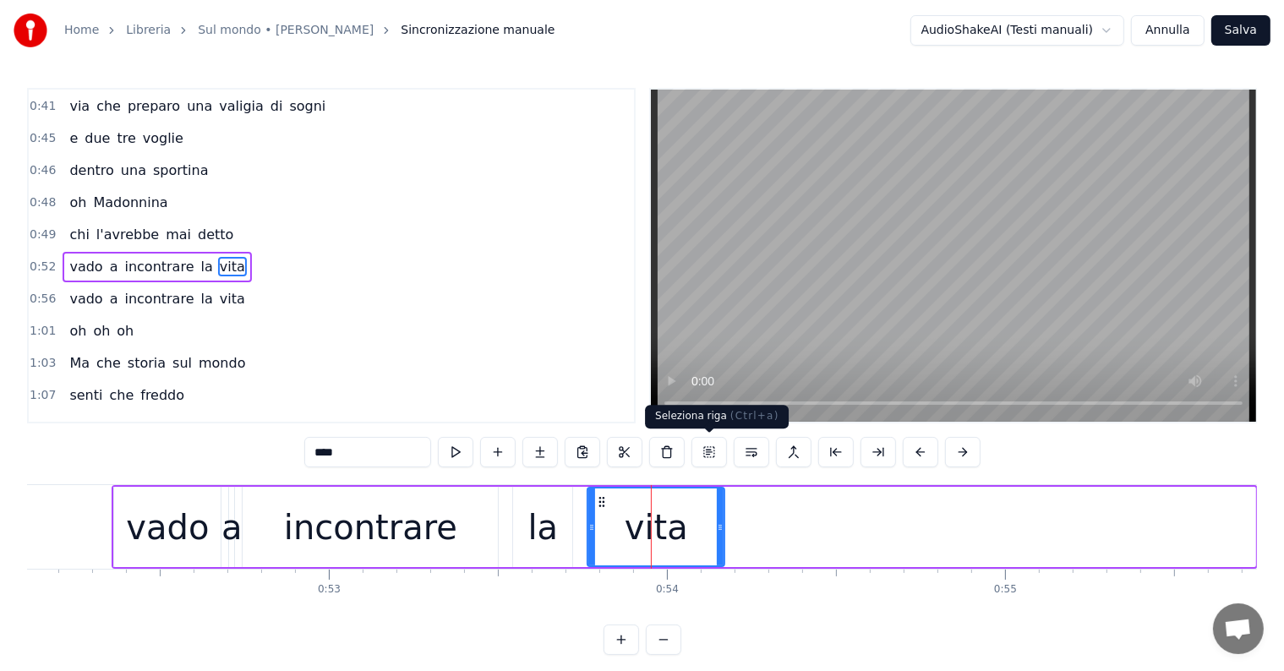
drag, startPoint x: 1249, startPoint y: 500, endPoint x: 718, endPoint y: 449, distance: 533.3
click at [718, 449] on div "0:27 [PERSON_NAME] quanta luce là in fondo 0:30 che mi viene quasi voglia di us…" at bounding box center [642, 371] width 1230 height 567
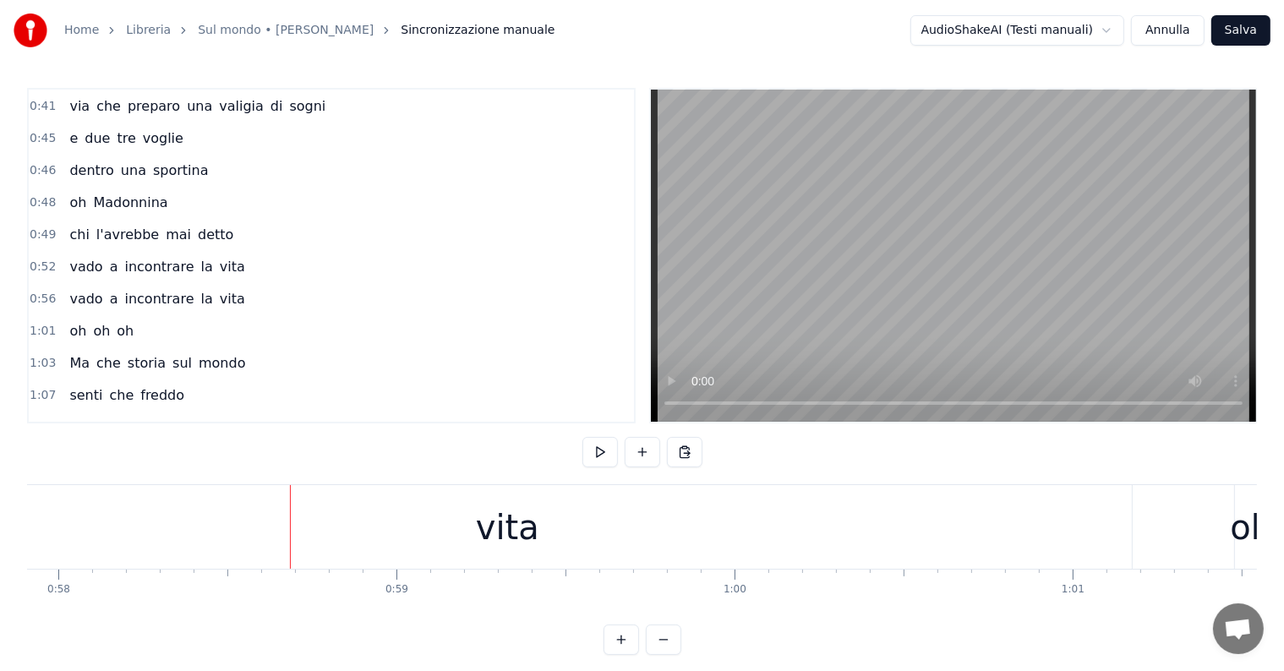
scroll to position [0, 19470]
click at [555, 541] on div "vita" at bounding box center [620, 527] width 1250 height 84
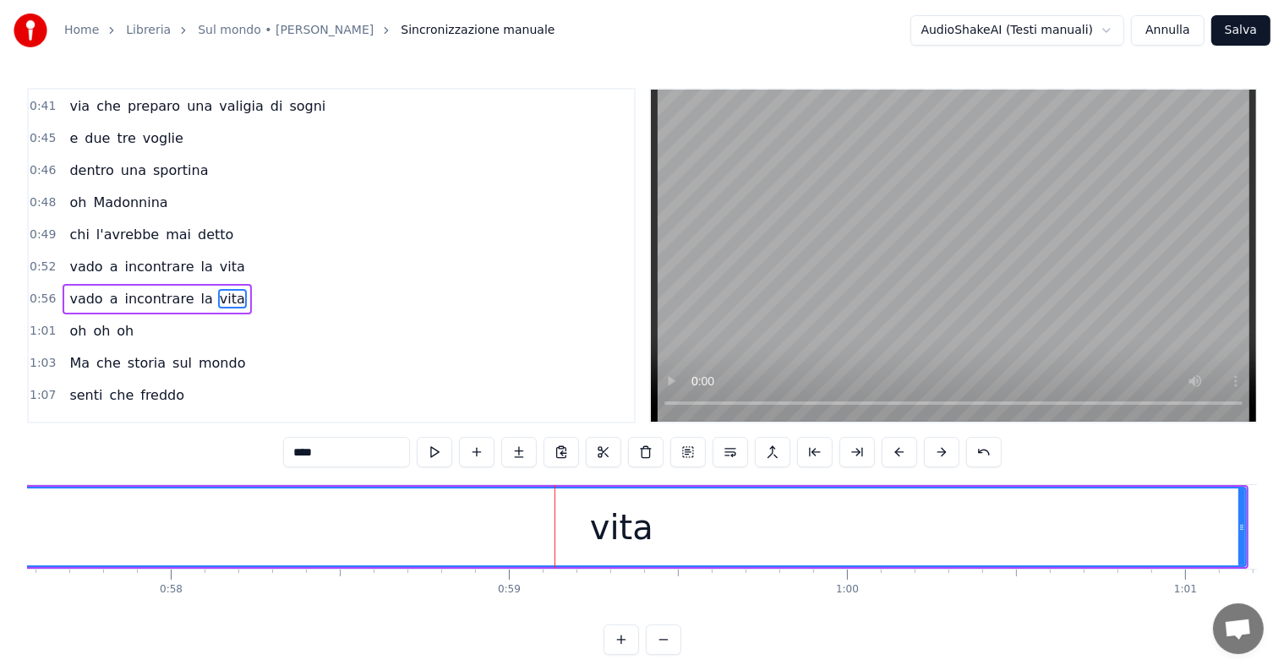
scroll to position [191, 0]
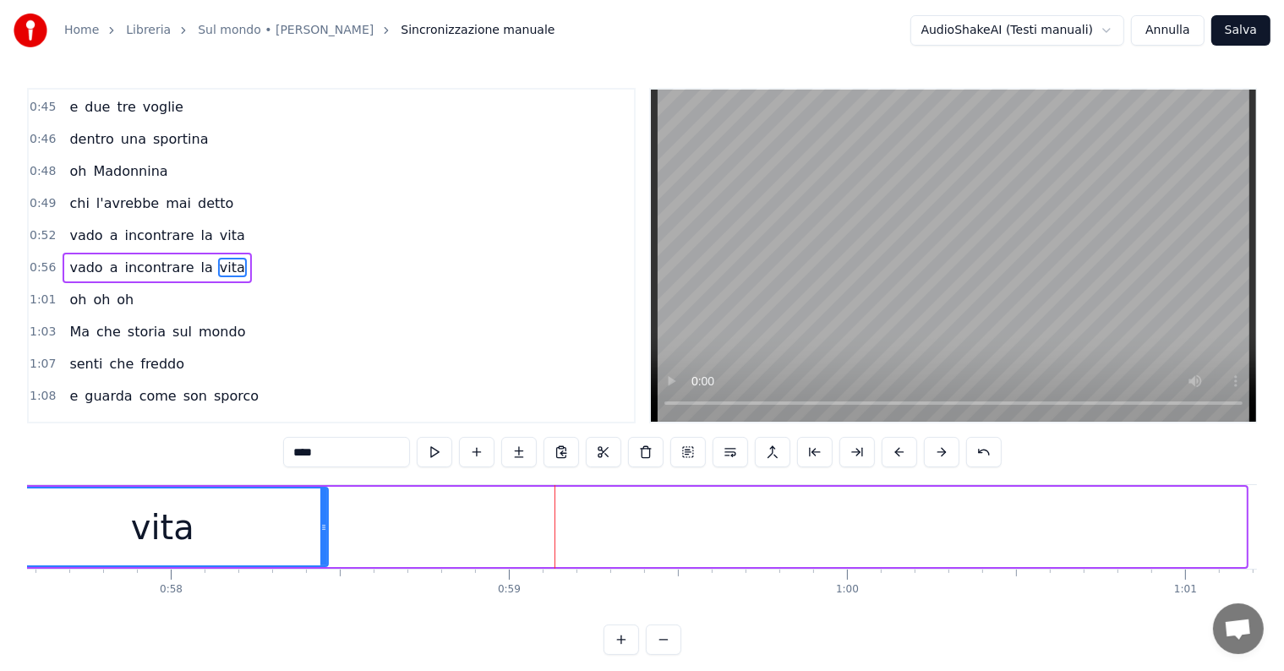
drag, startPoint x: 1244, startPoint y: 517, endPoint x: 326, endPoint y: 460, distance: 919.9
click at [326, 460] on div "0:27 [PERSON_NAME] quanta luce là in fondo 0:30 che mi viene quasi voglia di us…" at bounding box center [642, 371] width 1230 height 567
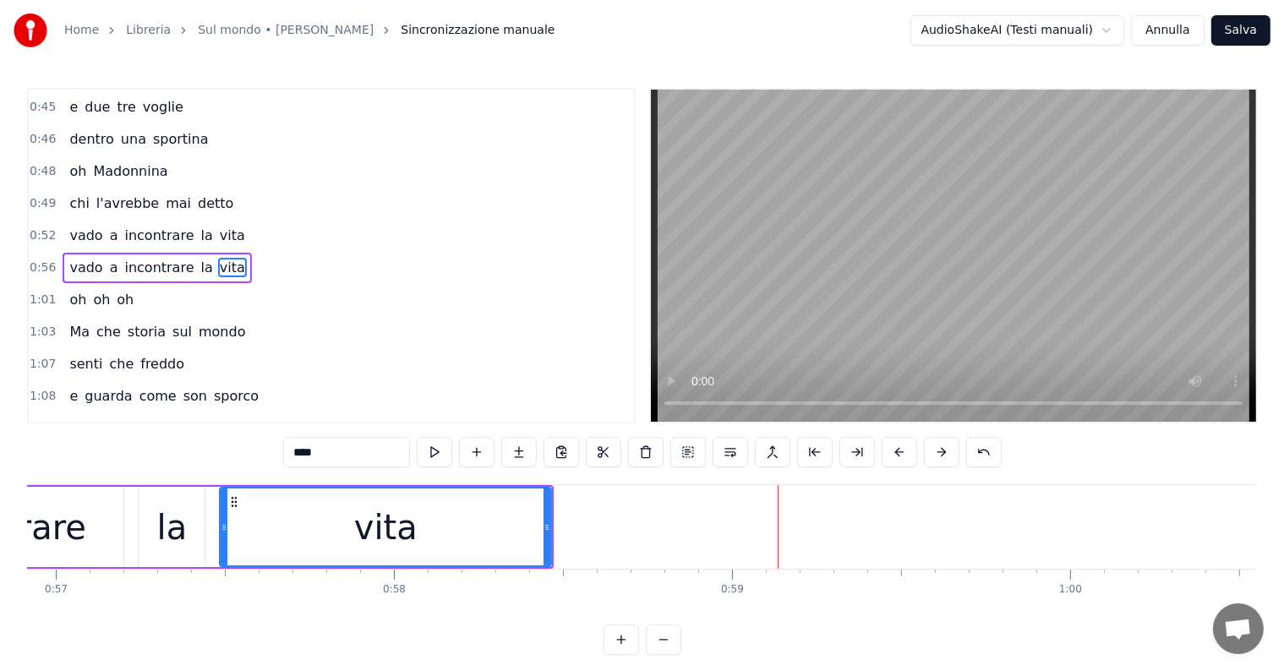
scroll to position [0, 19023]
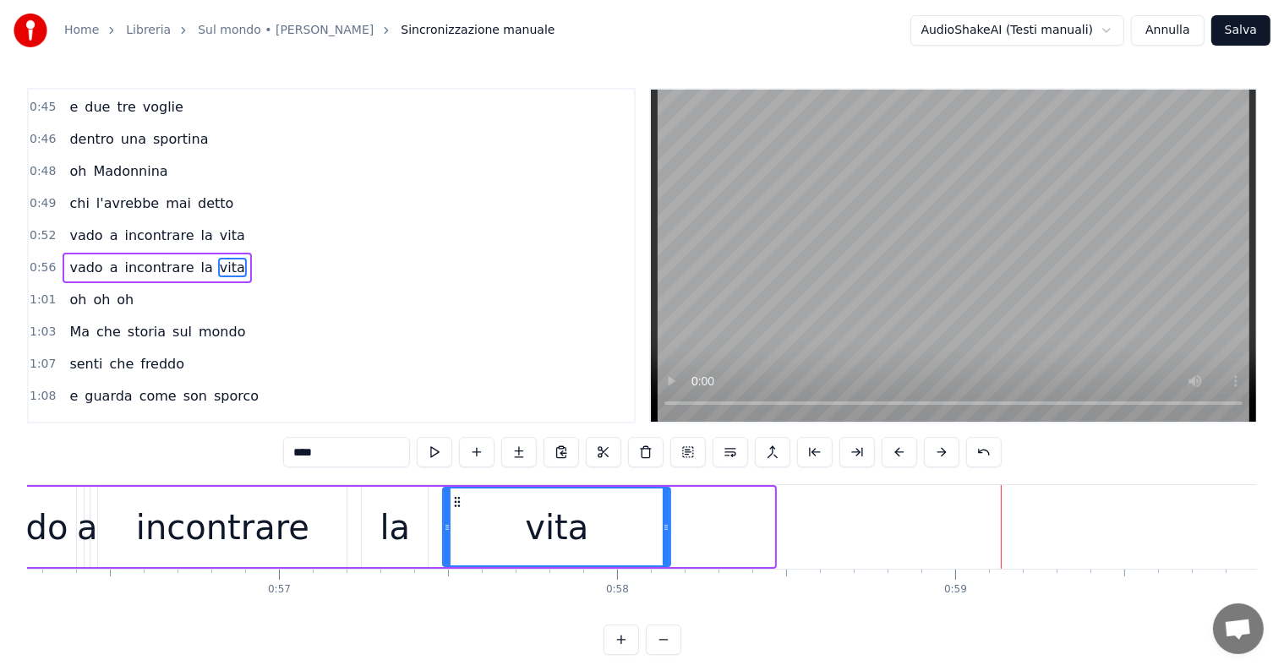
drag, startPoint x: 772, startPoint y: 511, endPoint x: 667, endPoint y: 510, distance: 104.8
click at [667, 510] on div at bounding box center [666, 527] width 7 height 77
click at [79, 261] on span "vado" at bounding box center [86, 267] width 36 height 19
type input "****"
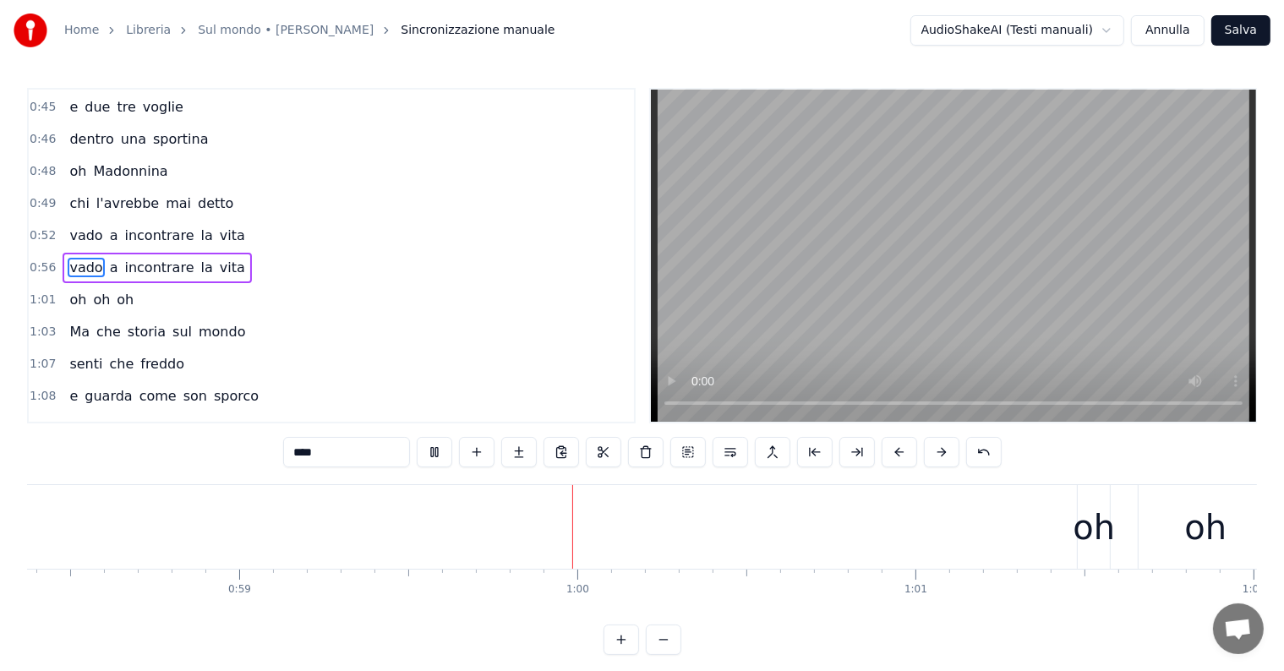
scroll to position [0, 20003]
click at [92, 298] on div "oh oh oh" at bounding box center [102, 300] width 78 height 30
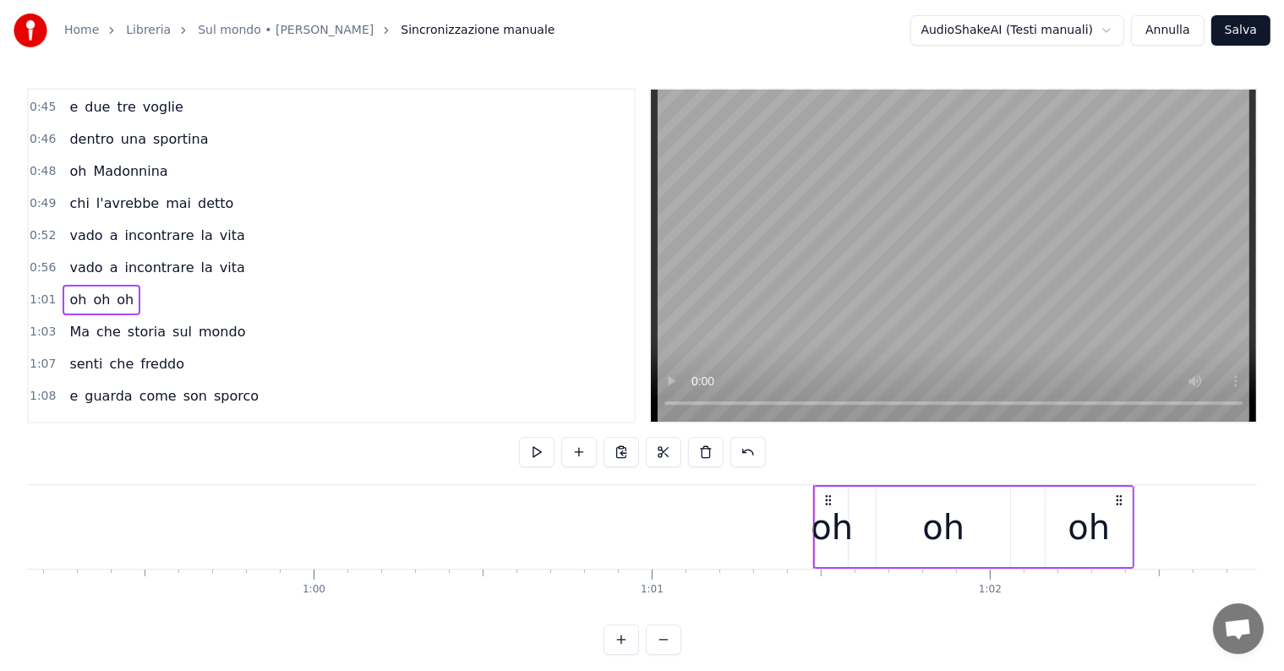
click at [837, 549] on div "oh" at bounding box center [832, 527] width 42 height 51
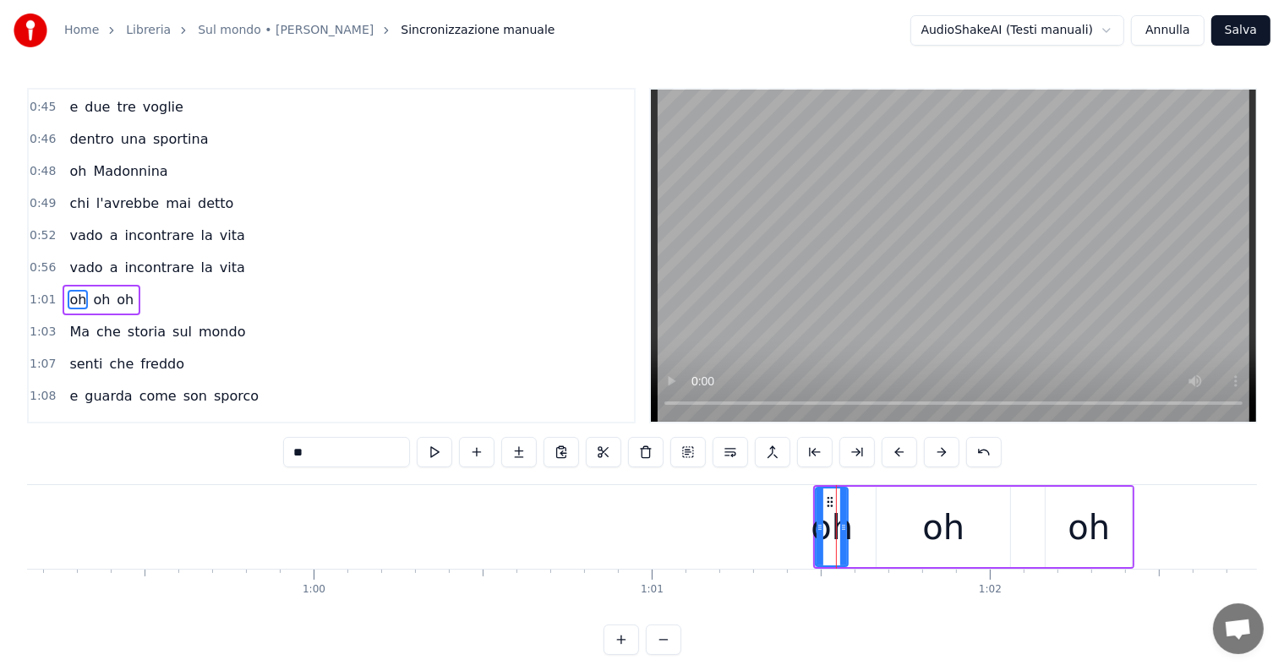
scroll to position [222, 0]
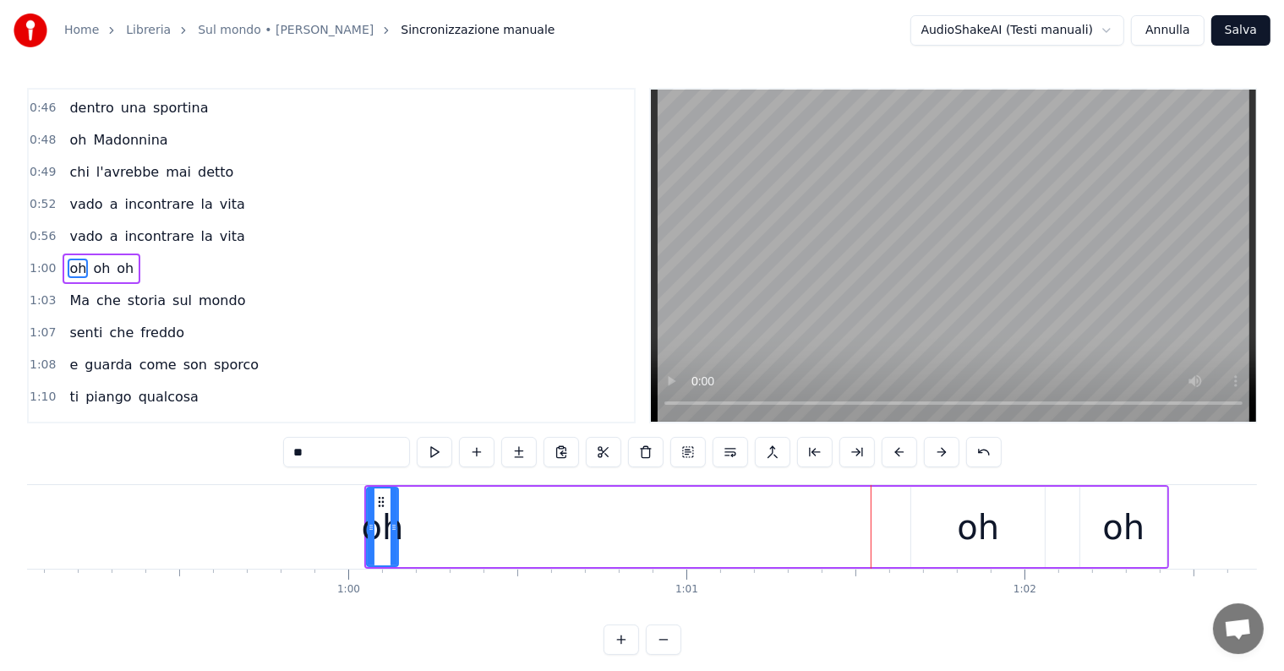
scroll to position [0, 19961]
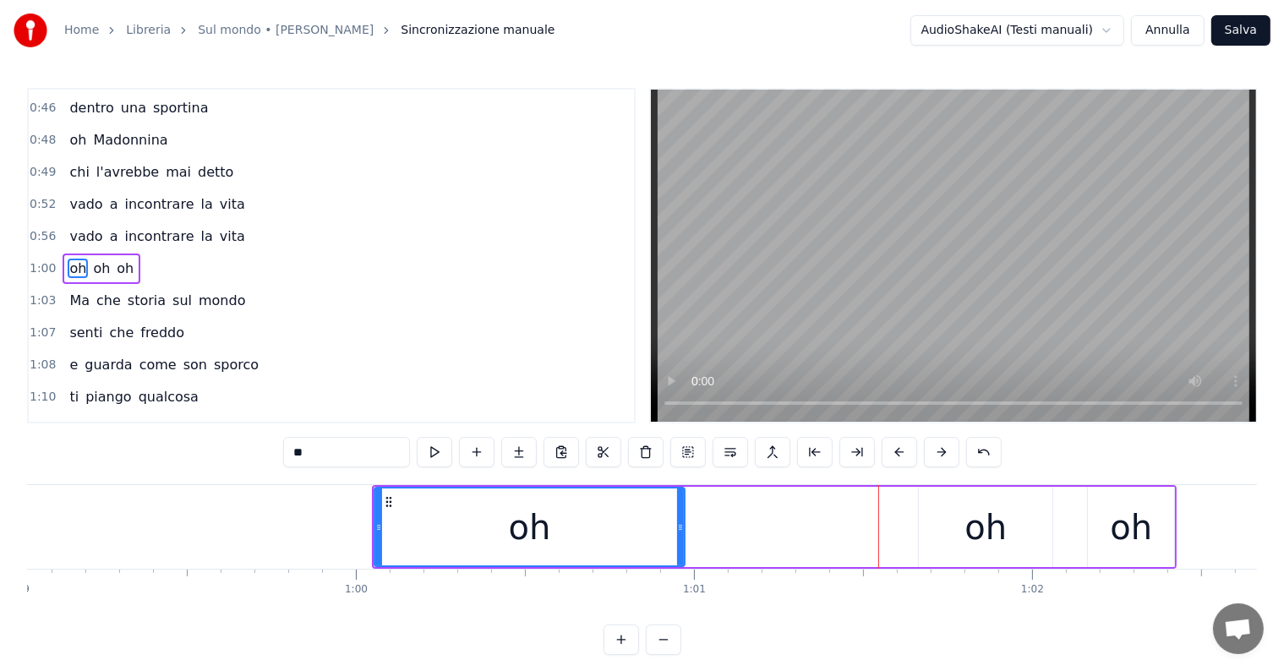
drag, startPoint x: 402, startPoint y: 528, endPoint x: 681, endPoint y: 537, distance: 279.1
click at [681, 537] on div at bounding box center [680, 527] width 7 height 77
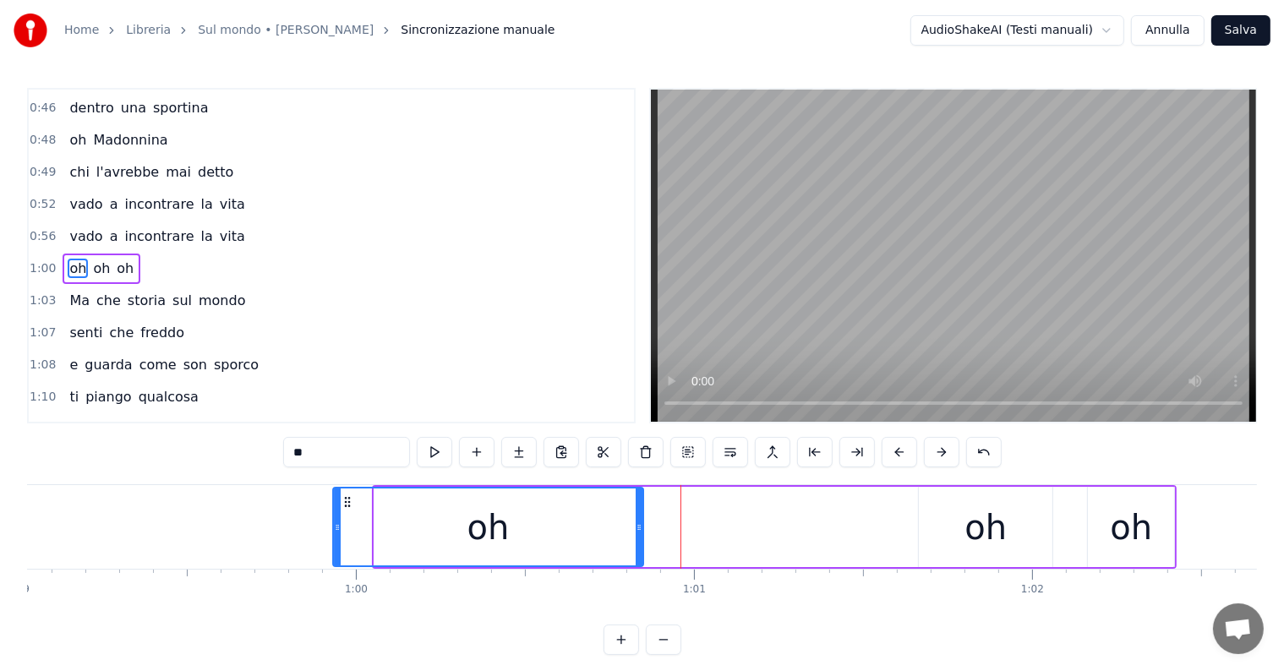
drag, startPoint x: 386, startPoint y: 500, endPoint x: 344, endPoint y: 498, distance: 42.3
click at [344, 498] on icon at bounding box center [348, 502] width 14 height 14
click at [1001, 544] on div "oh" at bounding box center [986, 527] width 42 height 51
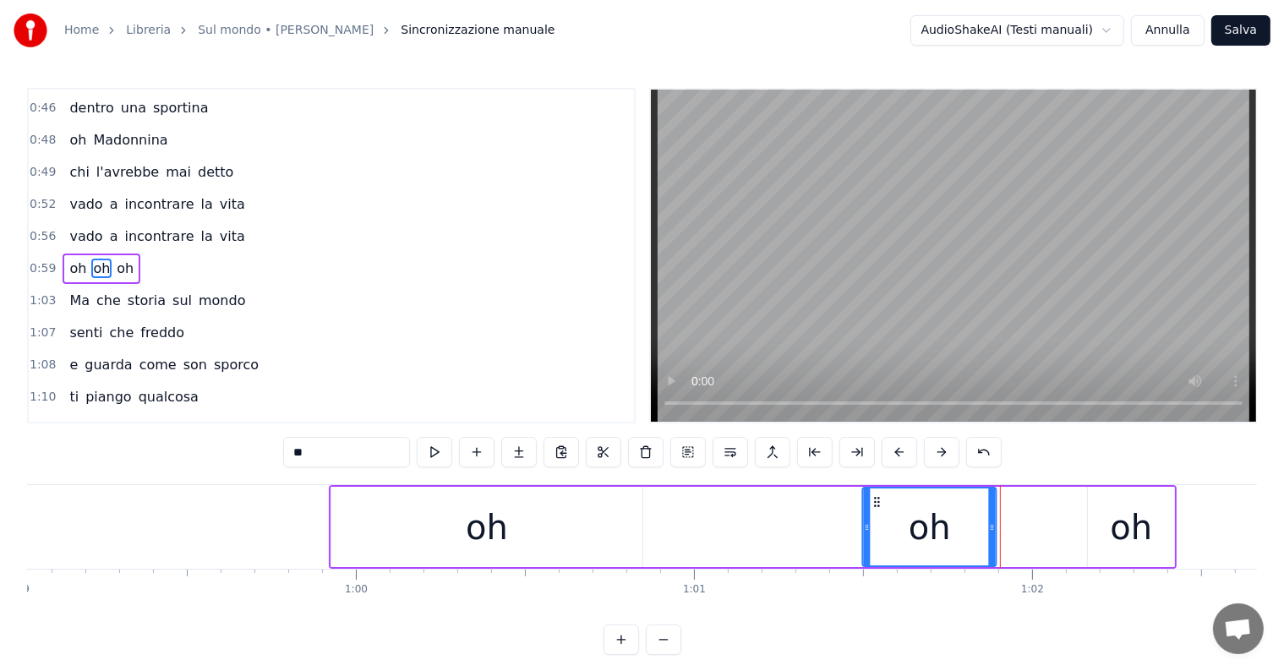
drag, startPoint x: 930, startPoint y: 500, endPoint x: 874, endPoint y: 497, distance: 55.9
click at [874, 497] on icon at bounding box center [878, 502] width 14 height 14
click at [1116, 531] on div "oh" at bounding box center [1131, 527] width 42 height 51
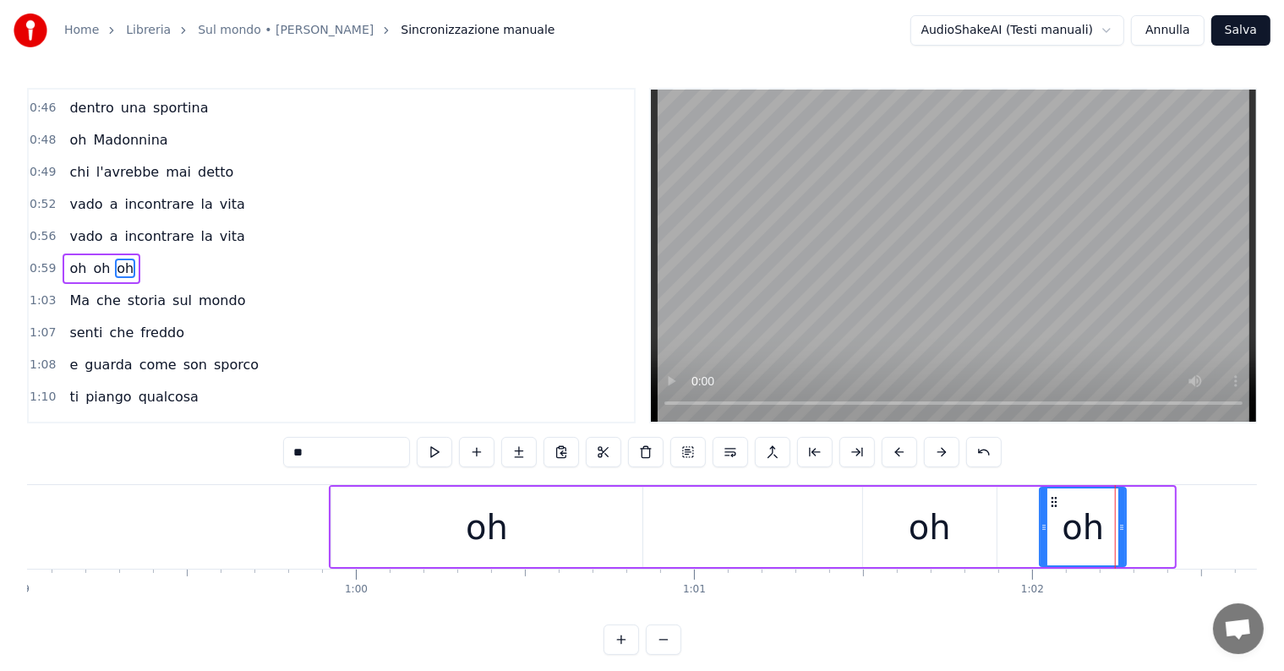
drag, startPoint x: 1101, startPoint y: 499, endPoint x: 1053, endPoint y: 487, distance: 49.6
click at [1053, 489] on div "oh" at bounding box center [1083, 527] width 85 height 77
drag, startPoint x: 1123, startPoint y: 528, endPoint x: 1168, endPoint y: 524, distance: 45.8
click at [1168, 524] on icon at bounding box center [1167, 528] width 7 height 14
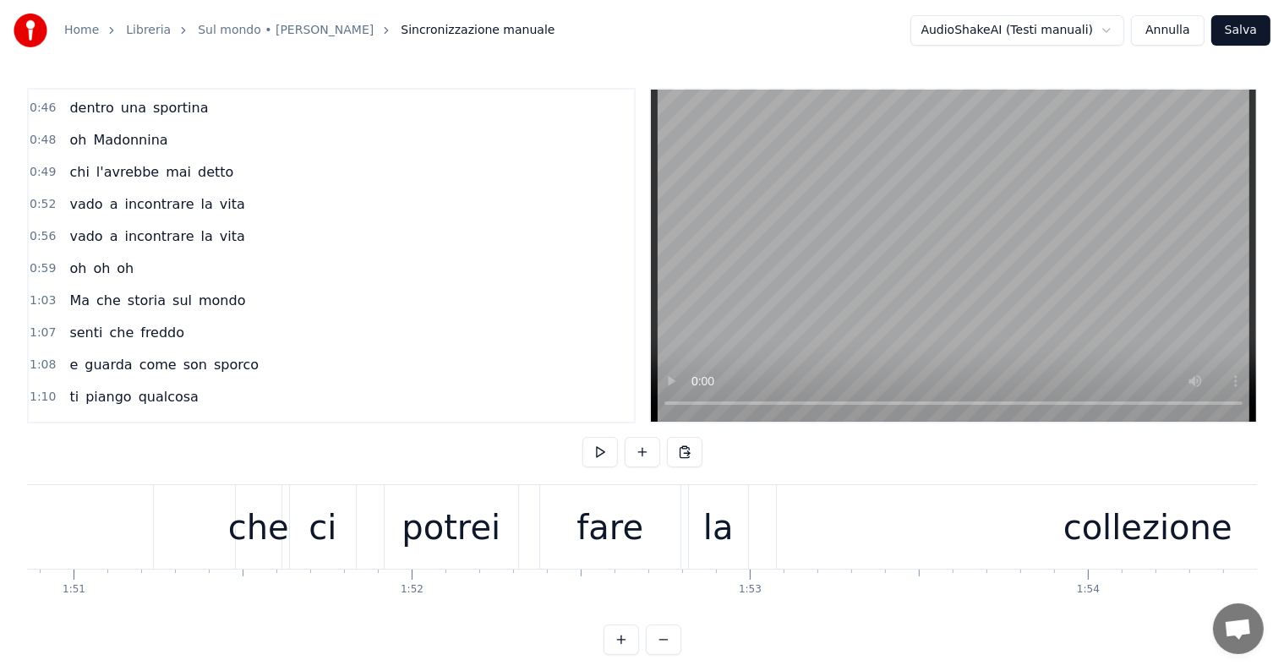
scroll to position [0, 38159]
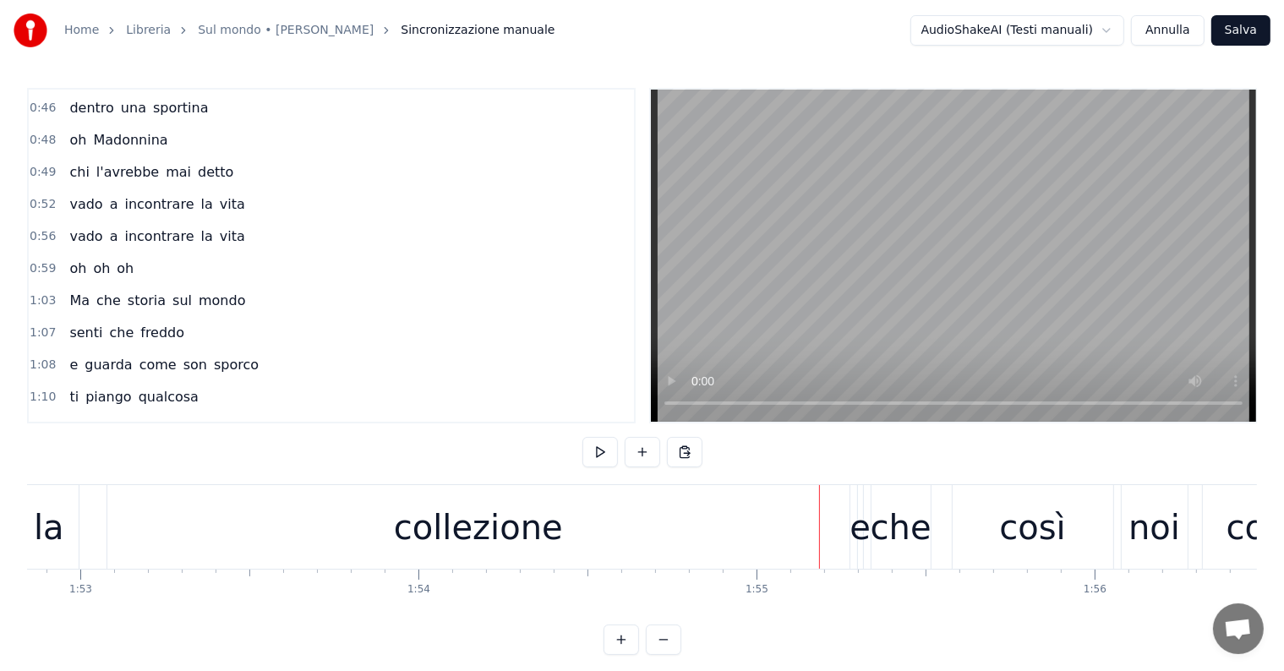
click at [560, 520] on div "collezione" at bounding box center [478, 527] width 742 height 84
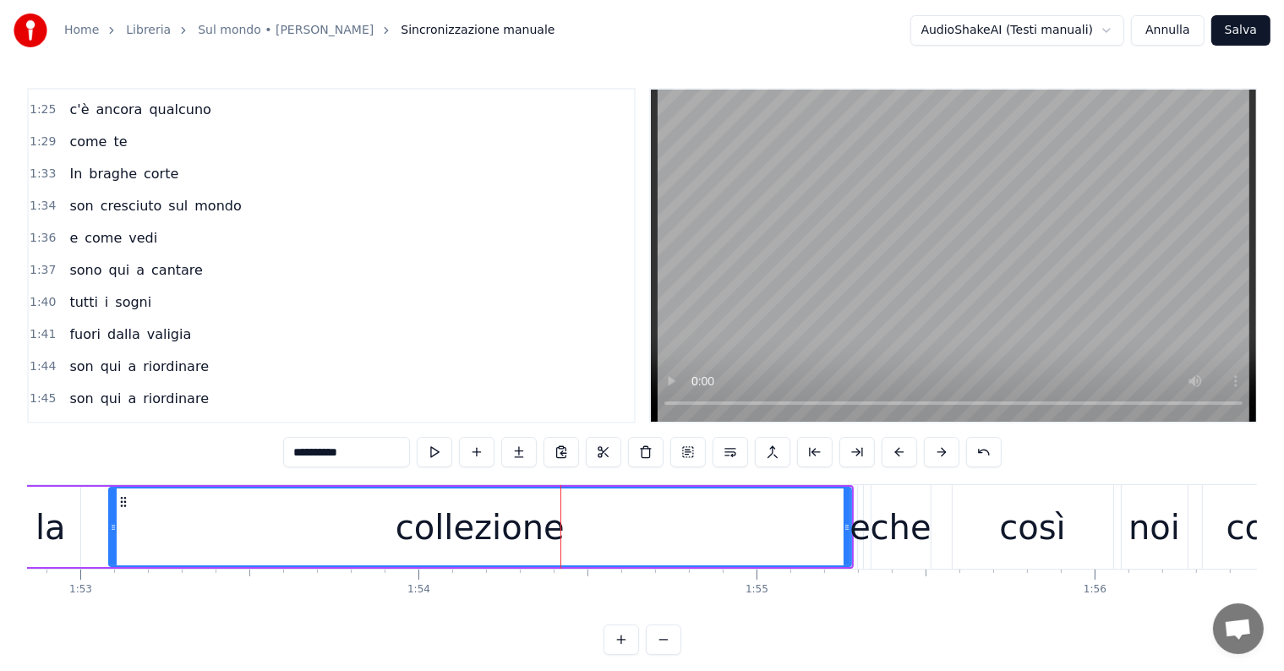
scroll to position [876, 0]
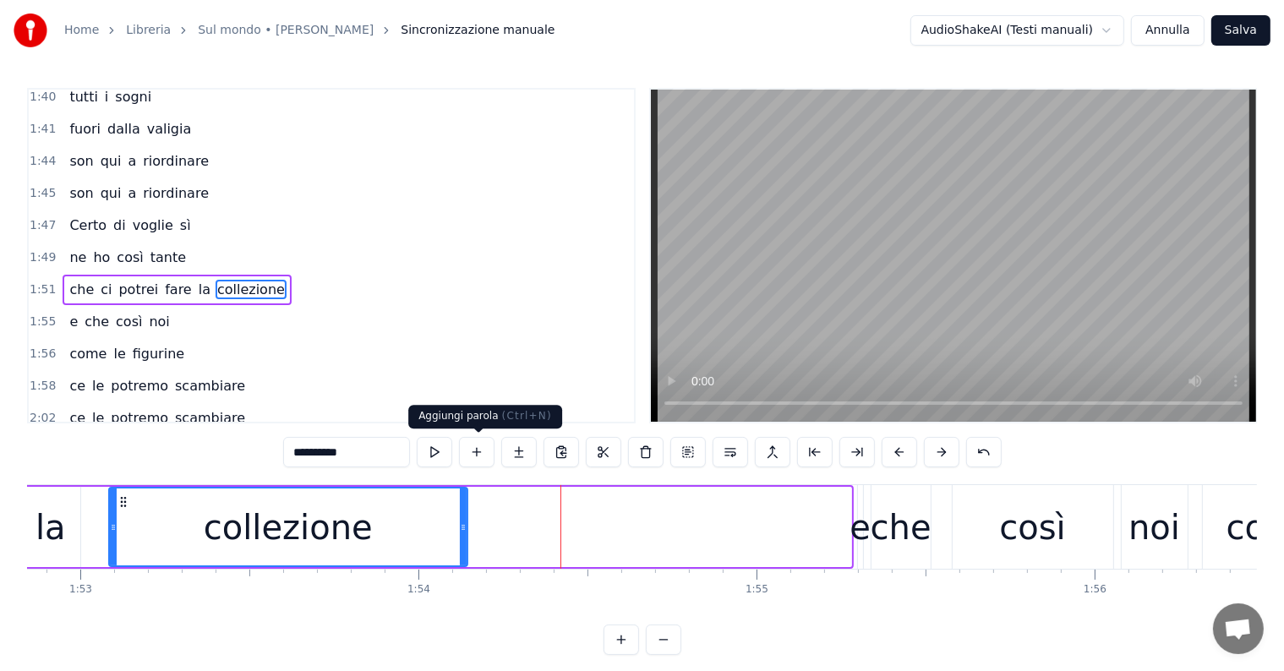
drag, startPoint x: 847, startPoint y: 509, endPoint x: 463, endPoint y: 453, distance: 387.8
click at [463, 453] on div "0:27 [PERSON_NAME] quanta luce là in fondo 0:30 che mi viene quasi voglia di us…" at bounding box center [642, 371] width 1230 height 567
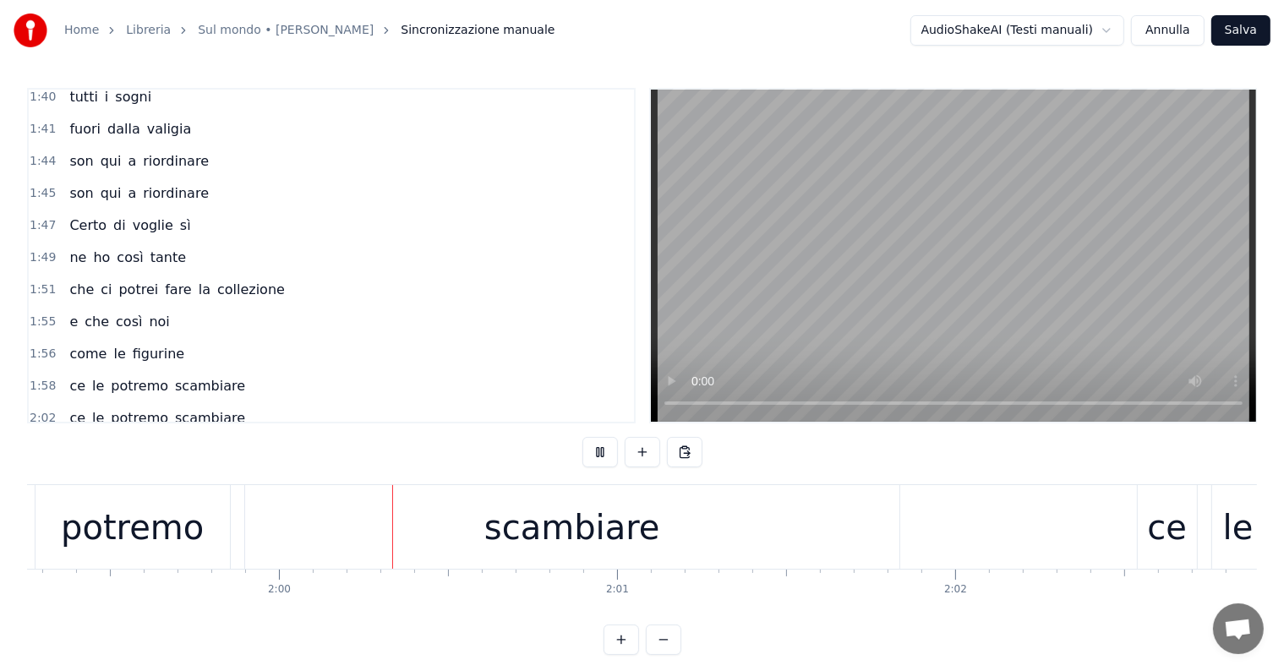
scroll to position [0, 40376]
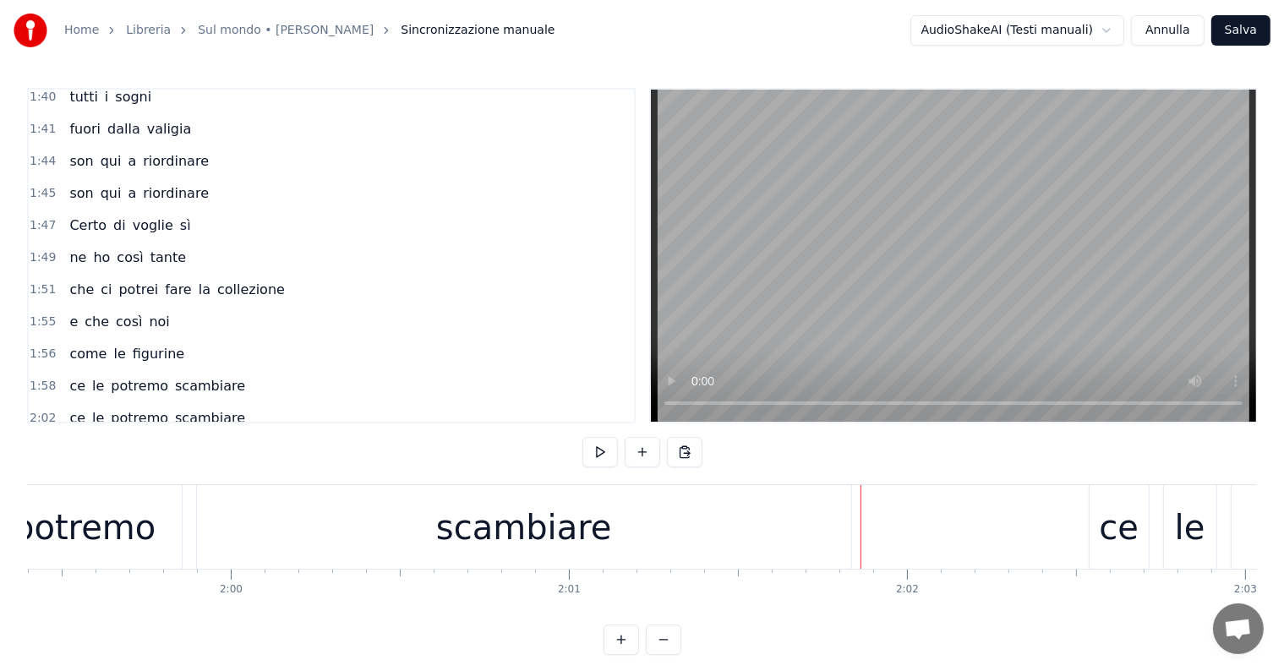
click at [525, 531] on div "scambiare" at bounding box center [524, 527] width 176 height 51
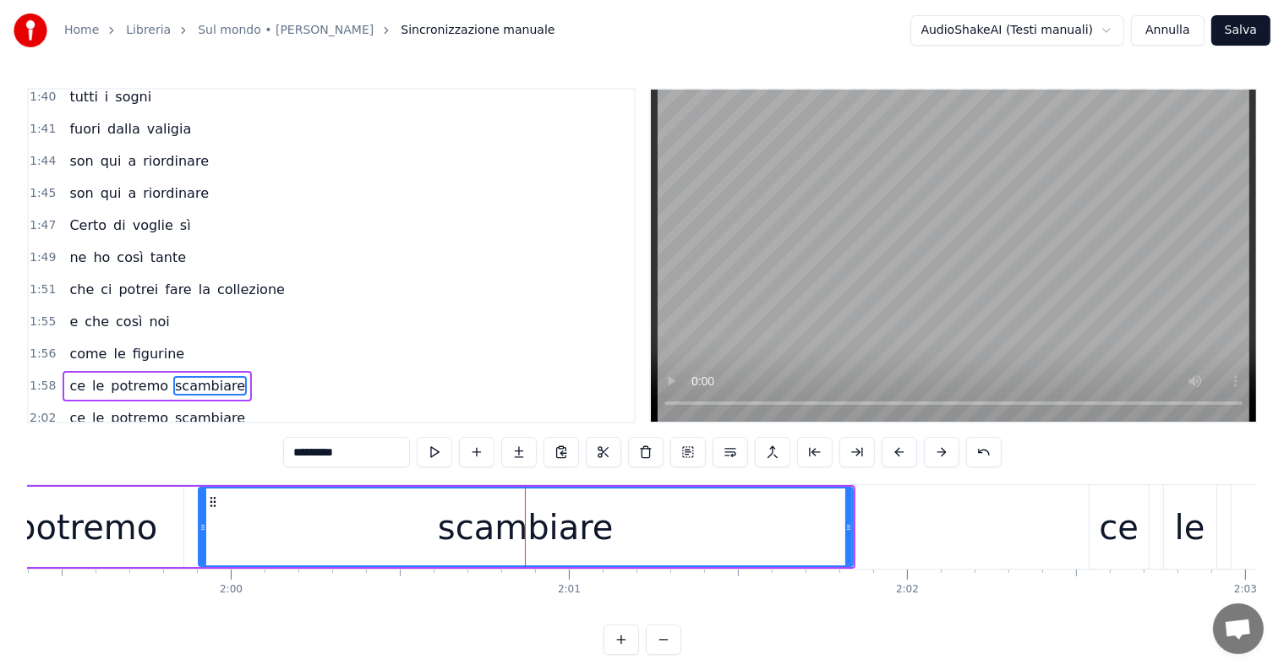
scroll to position [969, 0]
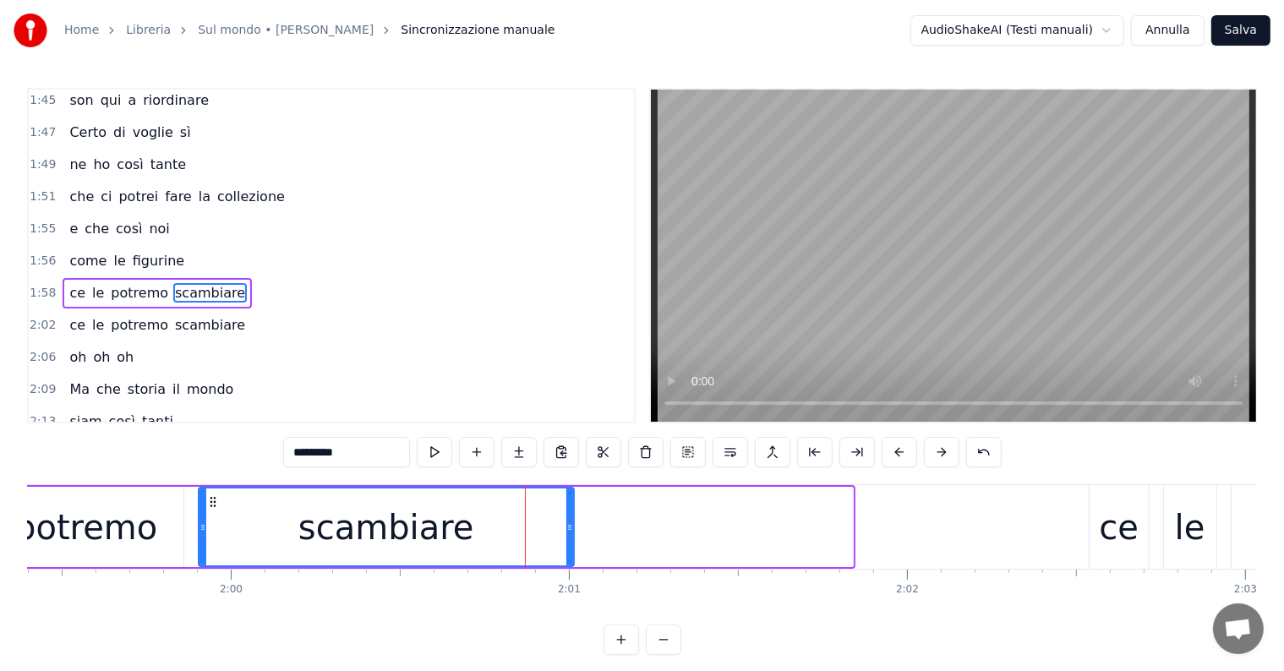
drag, startPoint x: 850, startPoint y: 507, endPoint x: 571, endPoint y: 487, distance: 279.7
click at [571, 489] on div at bounding box center [569, 527] width 7 height 77
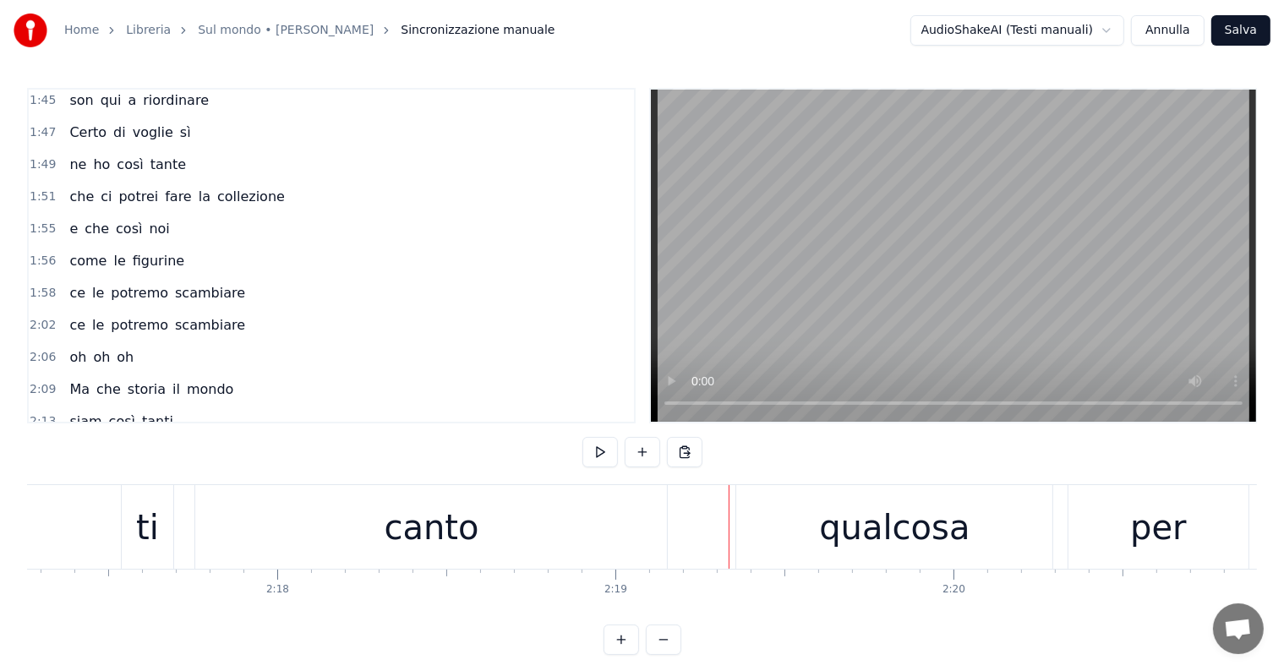
scroll to position [0, 46304]
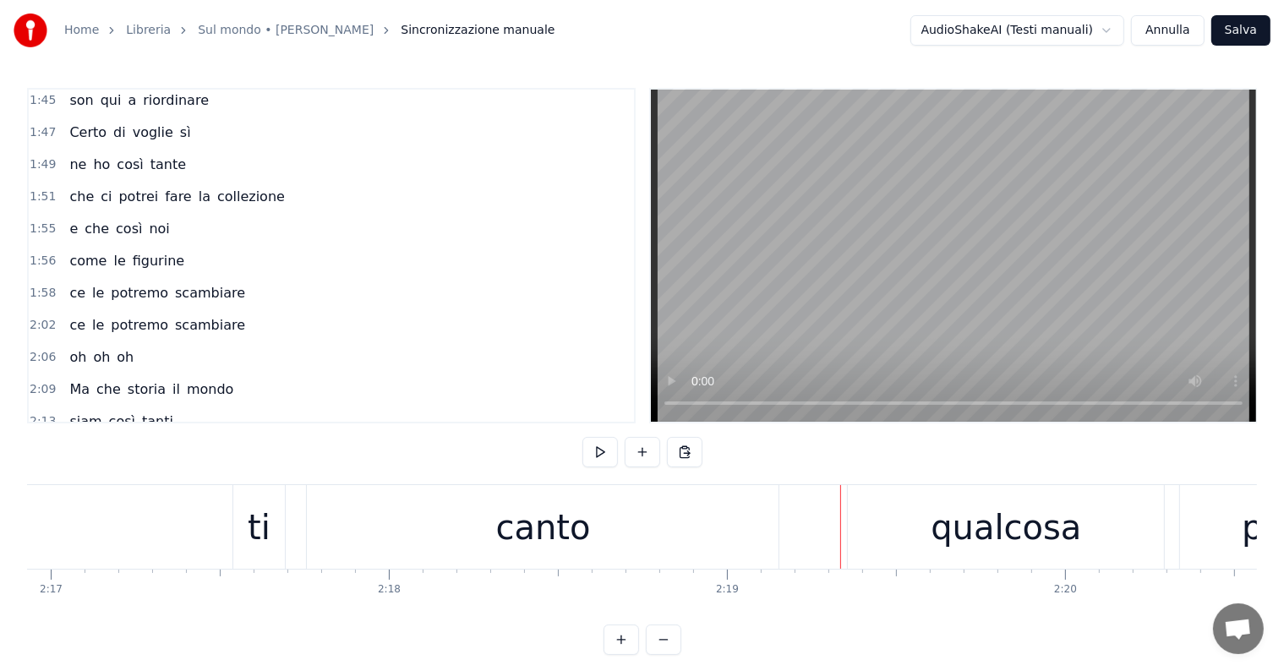
click at [429, 536] on div "canto" at bounding box center [543, 527] width 472 height 84
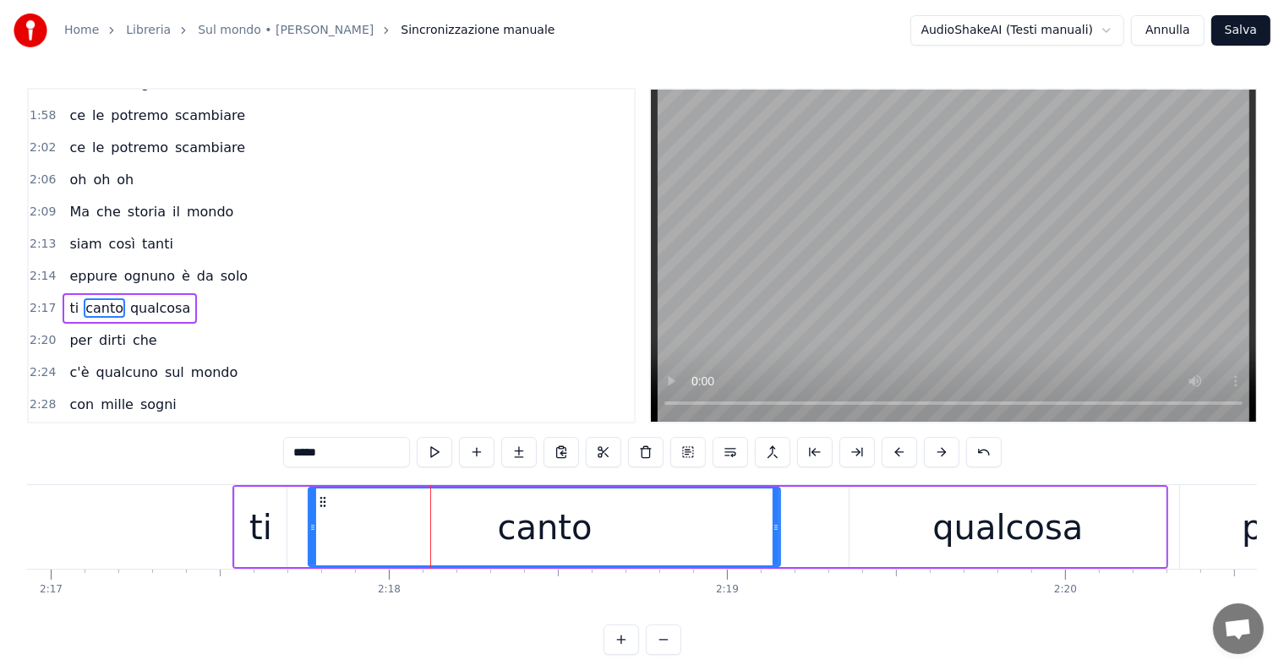
scroll to position [1156, 0]
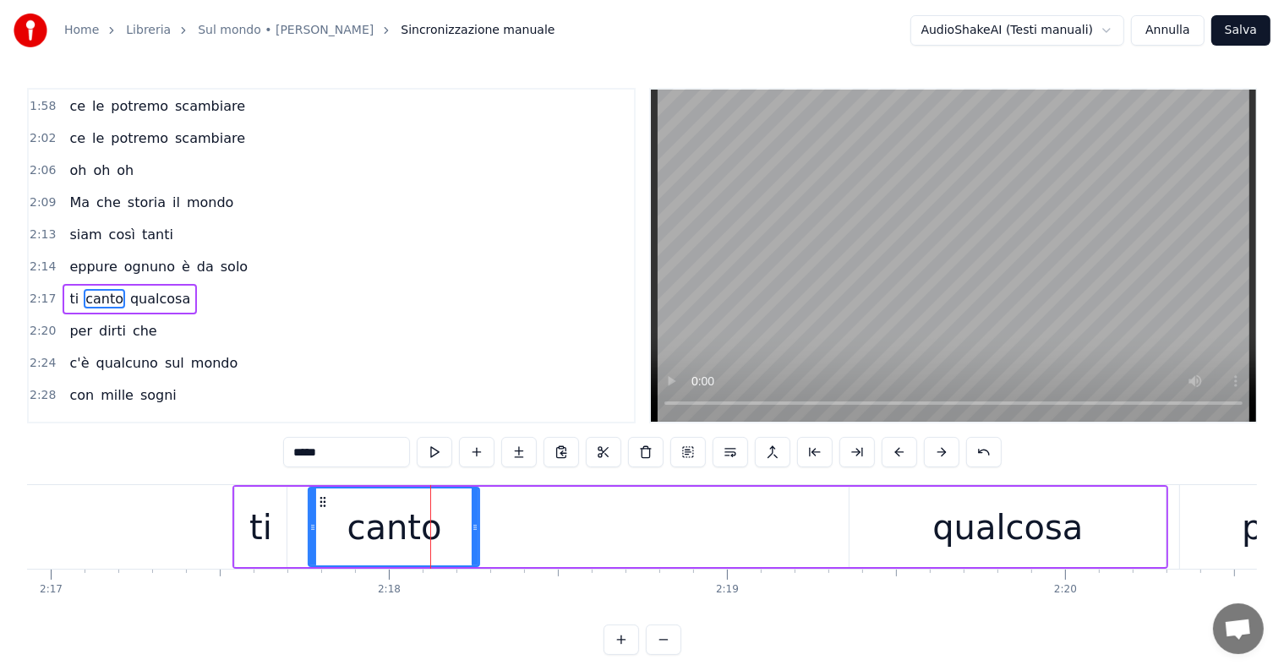
drag, startPoint x: 774, startPoint y: 528, endPoint x: 473, endPoint y: 502, distance: 302.0
click at [473, 502] on div at bounding box center [475, 527] width 7 height 77
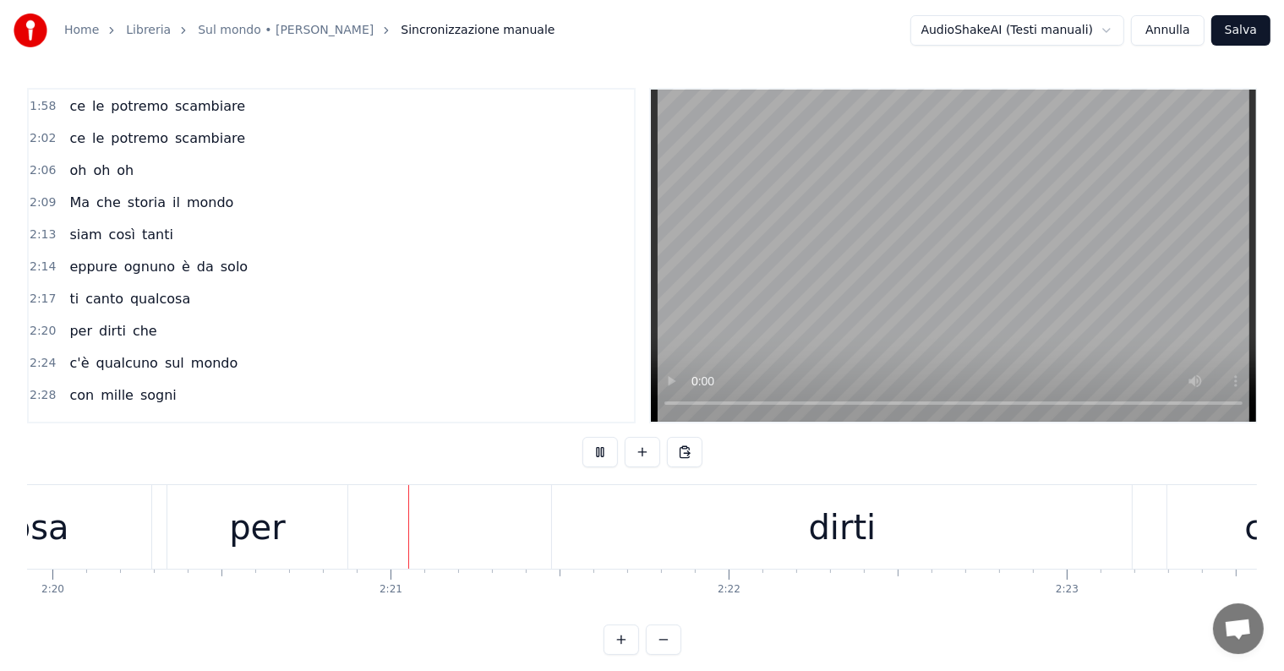
scroll to position [0, 47383]
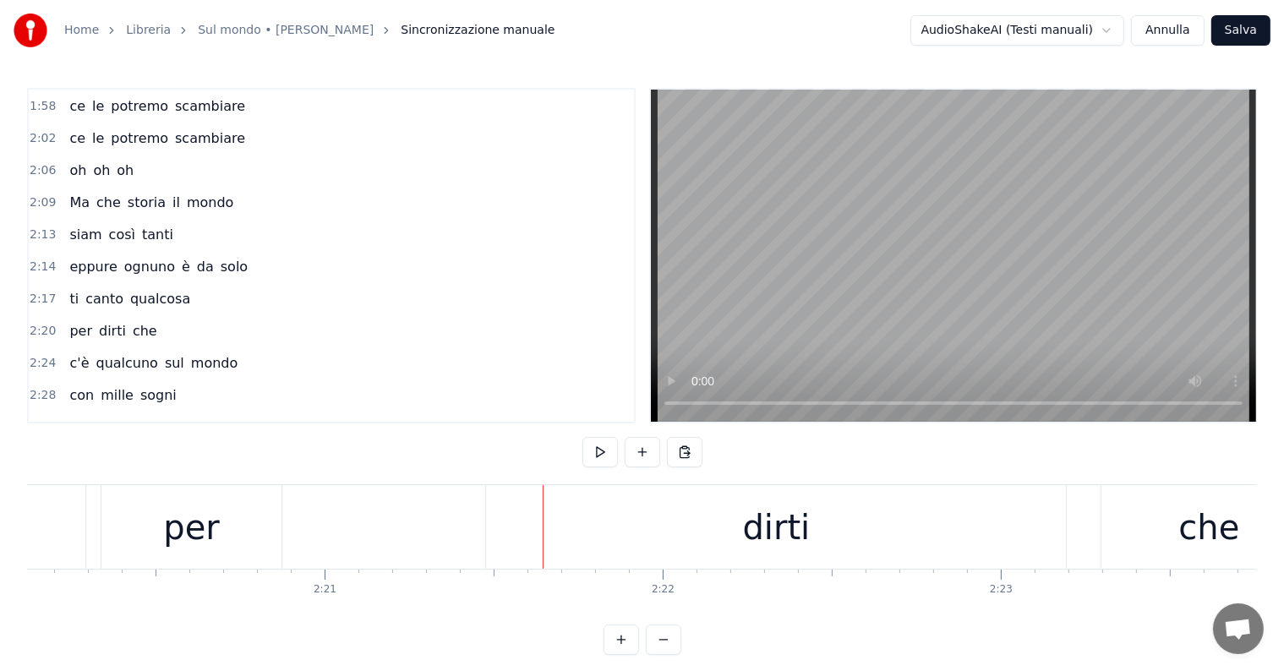
click at [205, 527] on div "per" at bounding box center [191, 527] width 56 height 51
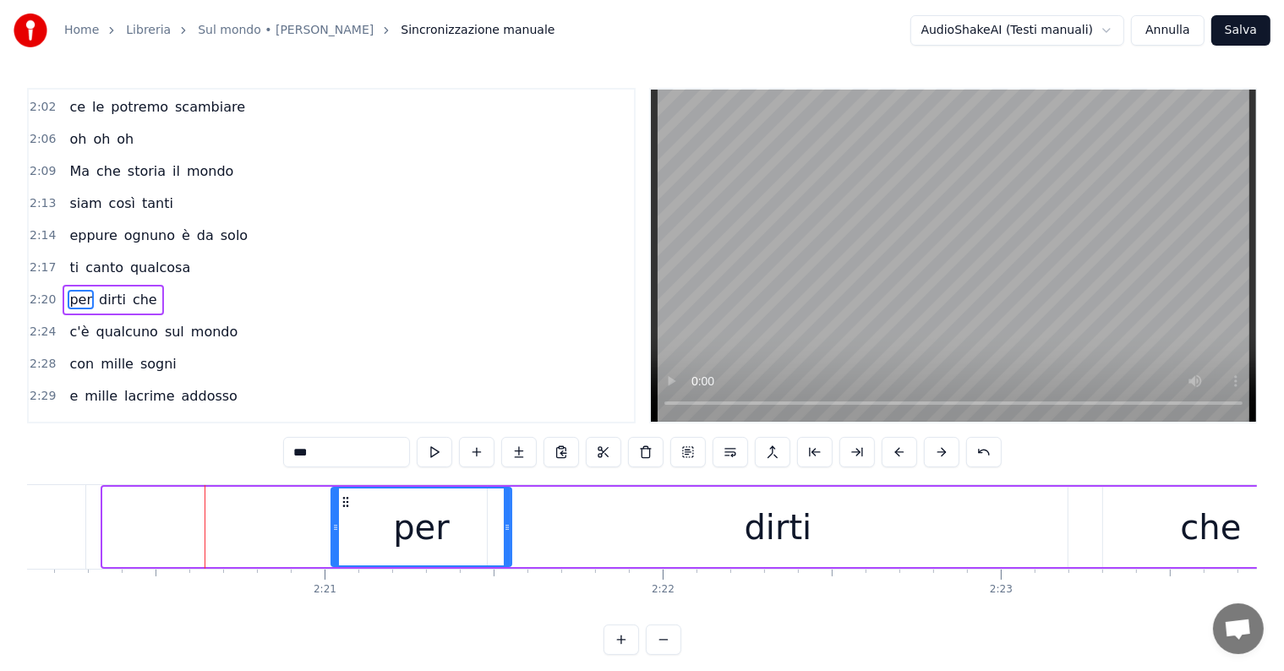
drag, startPoint x: 115, startPoint y: 500, endPoint x: 343, endPoint y: 530, distance: 230.2
click at [343, 530] on div "per" at bounding box center [421, 527] width 179 height 77
click at [551, 542] on div "dirti" at bounding box center [778, 527] width 580 height 80
type input "*****"
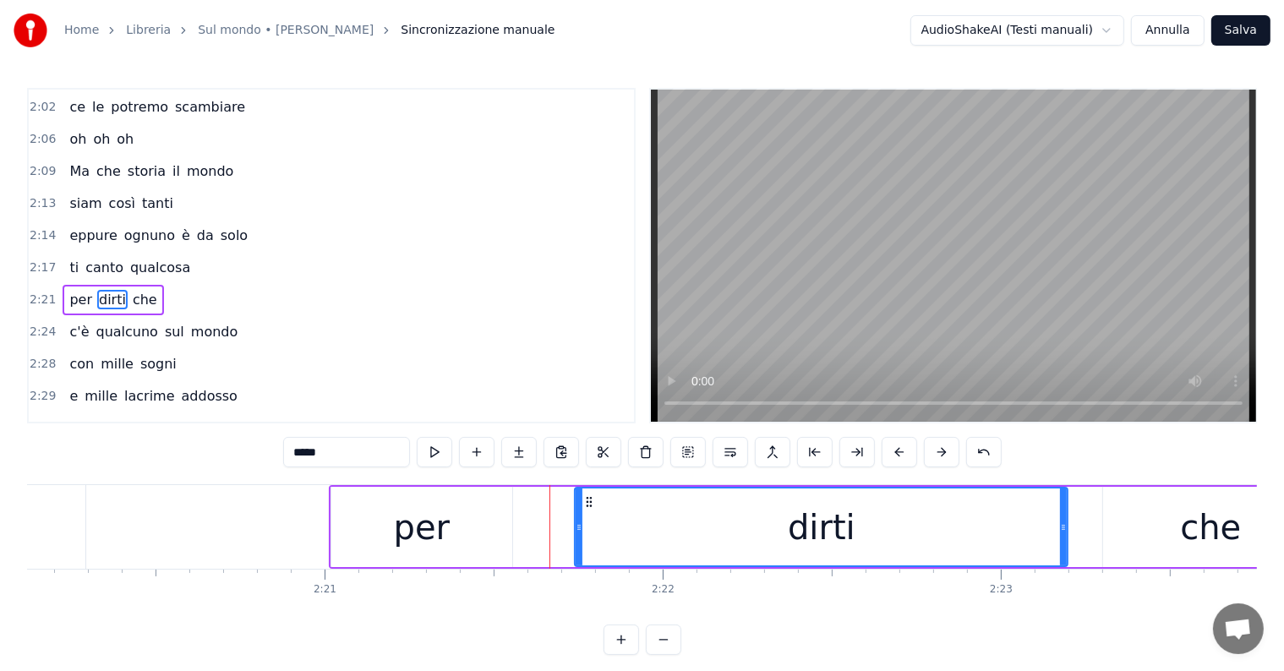
drag, startPoint x: 493, startPoint y: 522, endPoint x: 580, endPoint y: 539, distance: 88.5
click at [580, 539] on div at bounding box center [579, 527] width 7 height 77
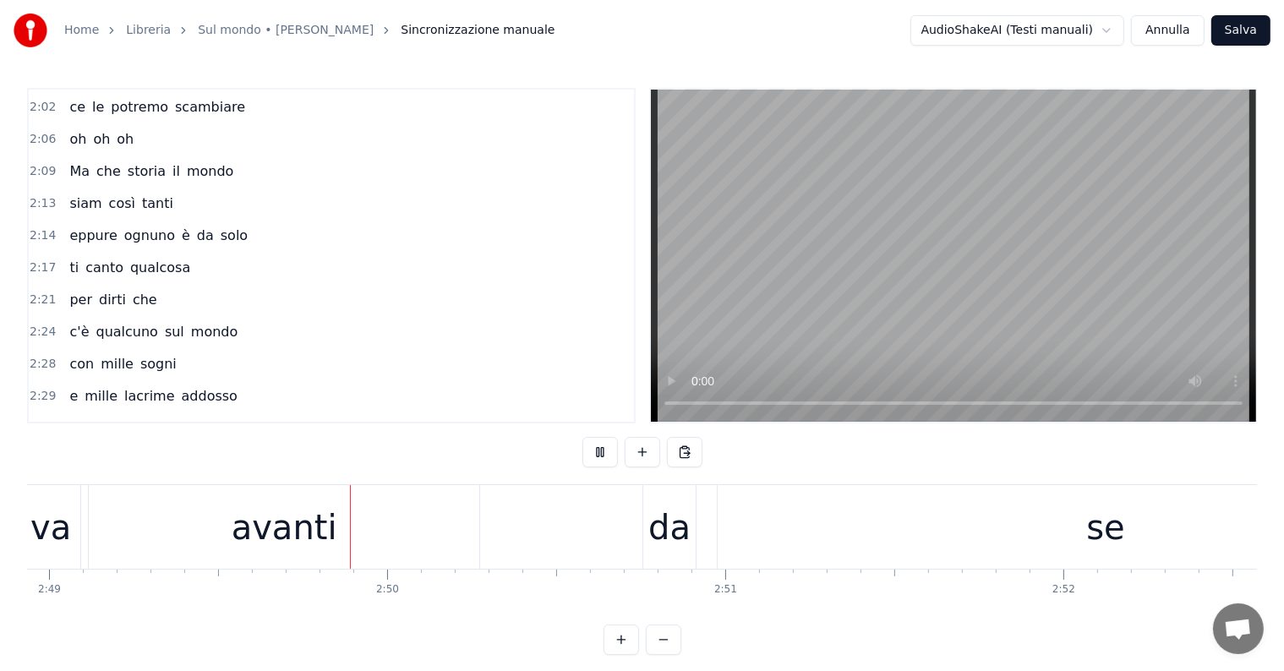
scroll to position [0, 57159]
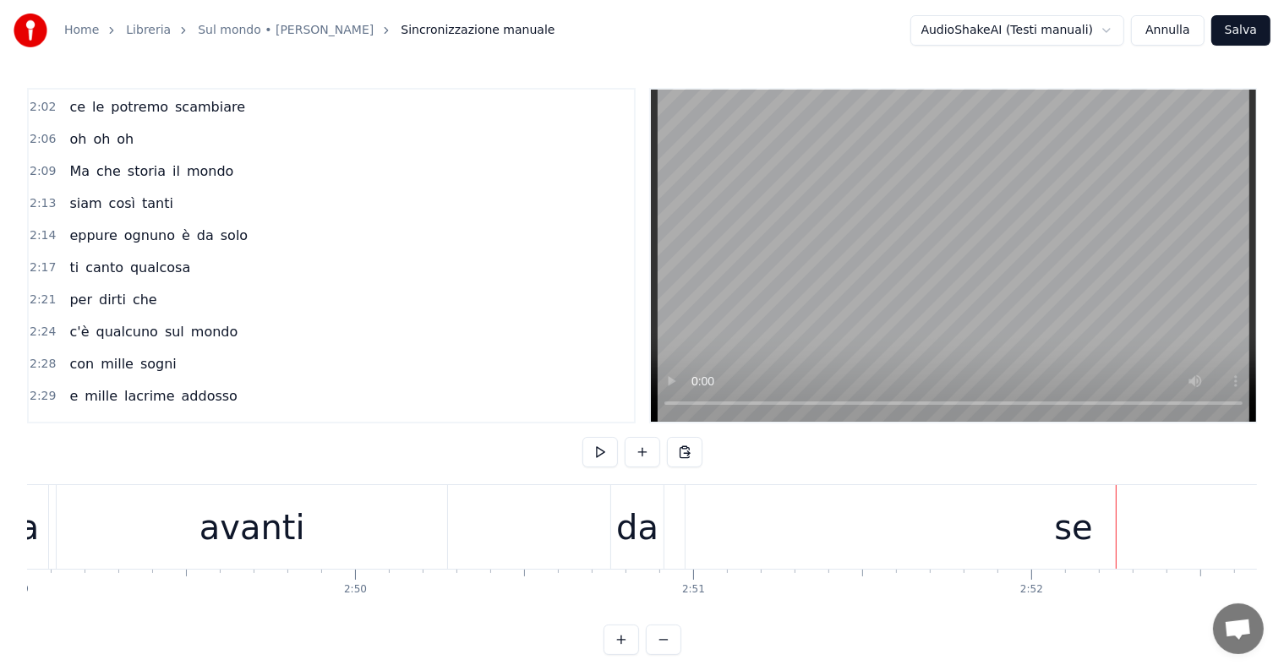
click at [1040, 524] on div "se" at bounding box center [1074, 527] width 776 height 84
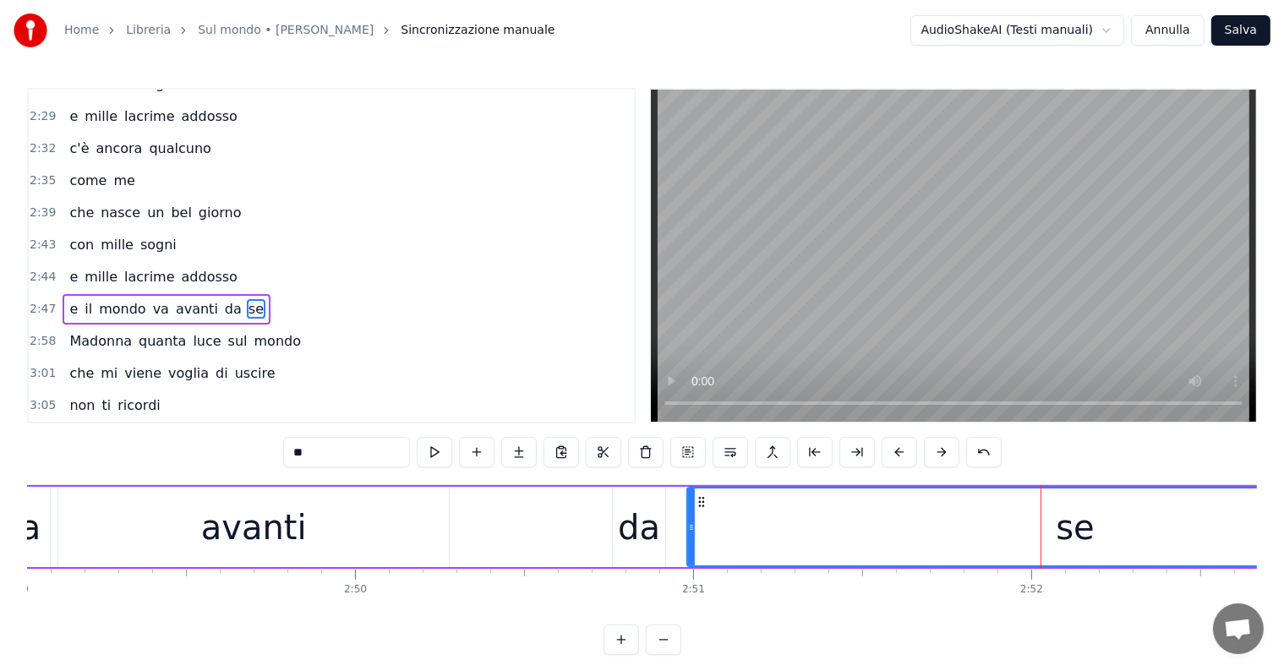
scroll to position [0, 57685]
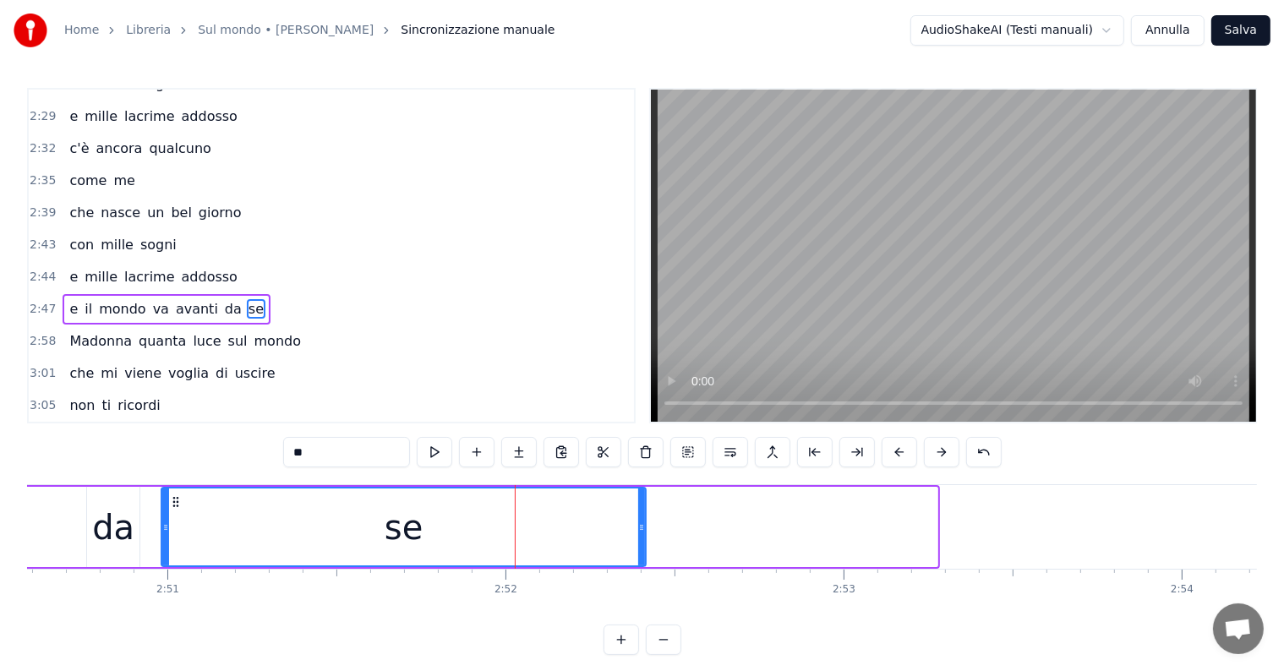
drag, startPoint x: 936, startPoint y: 507, endPoint x: 644, endPoint y: 525, distance: 292.2
click at [644, 525] on div at bounding box center [641, 527] width 7 height 77
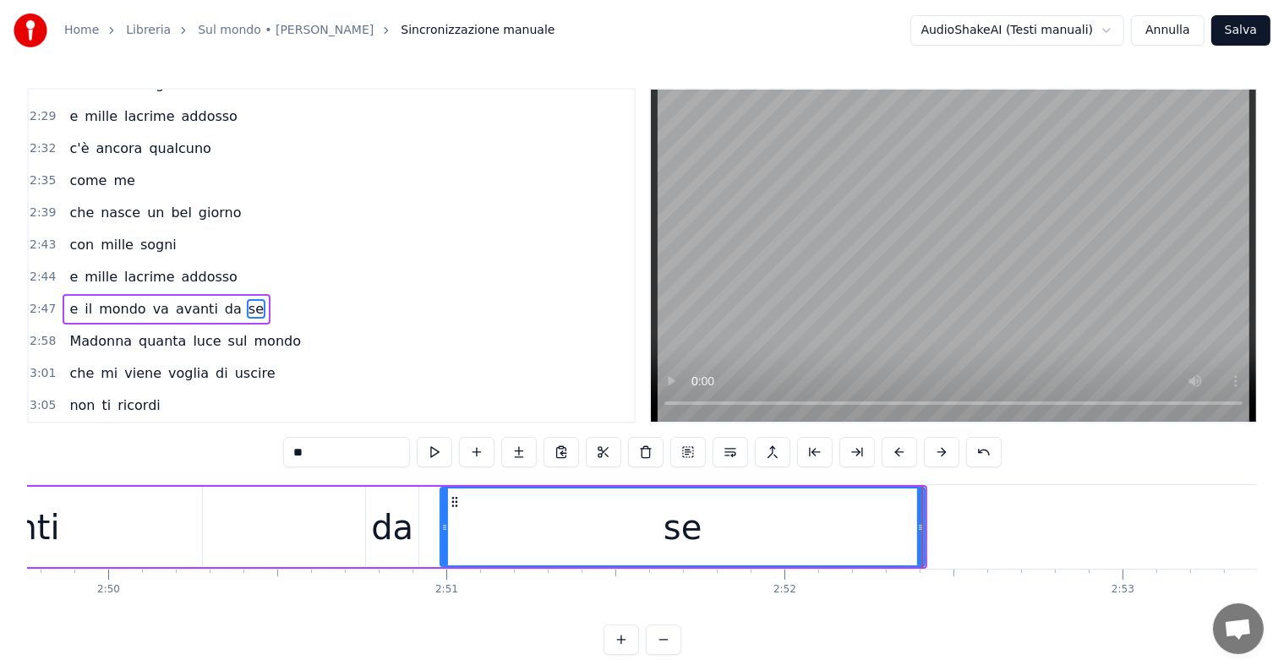
scroll to position [0, 57239]
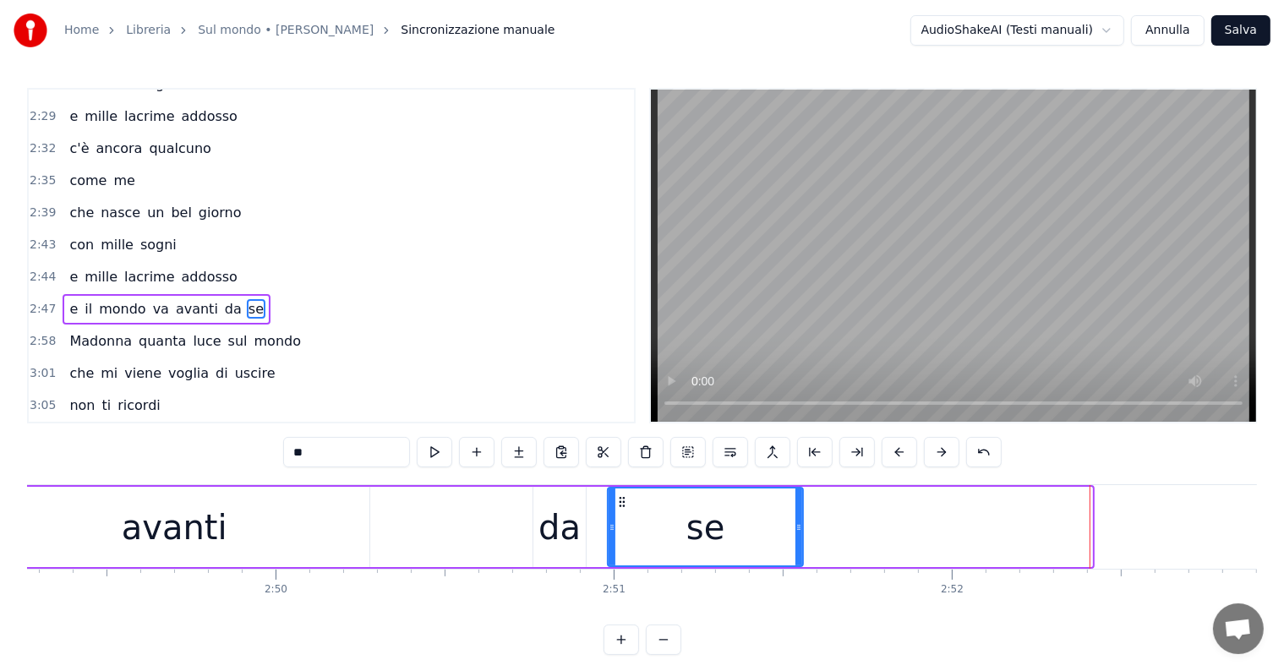
drag, startPoint x: 1086, startPoint y: 514, endPoint x: 797, endPoint y: 521, distance: 289.2
click at [797, 521] on div at bounding box center [799, 527] width 7 height 77
click at [210, 520] on div "avanti" at bounding box center [175, 527] width 106 height 51
type input "******"
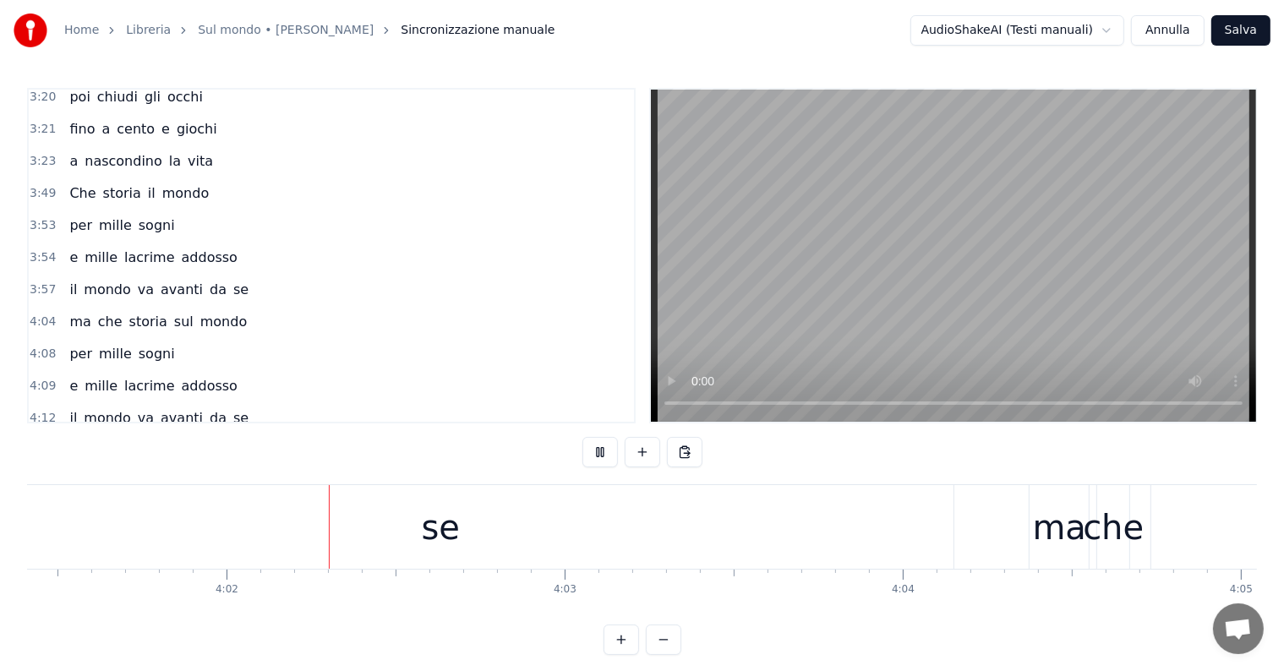
scroll to position [0, 81636]
click at [457, 531] on div "se" at bounding box center [440, 527] width 1026 height 84
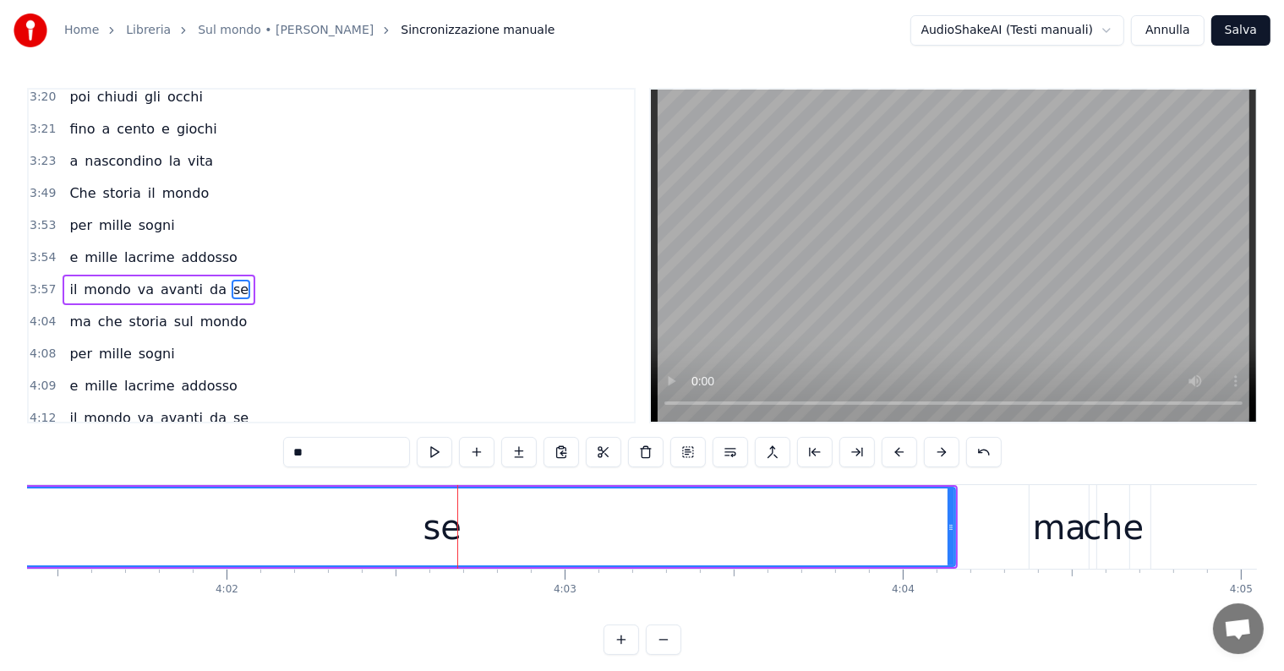
scroll to position [1965, 0]
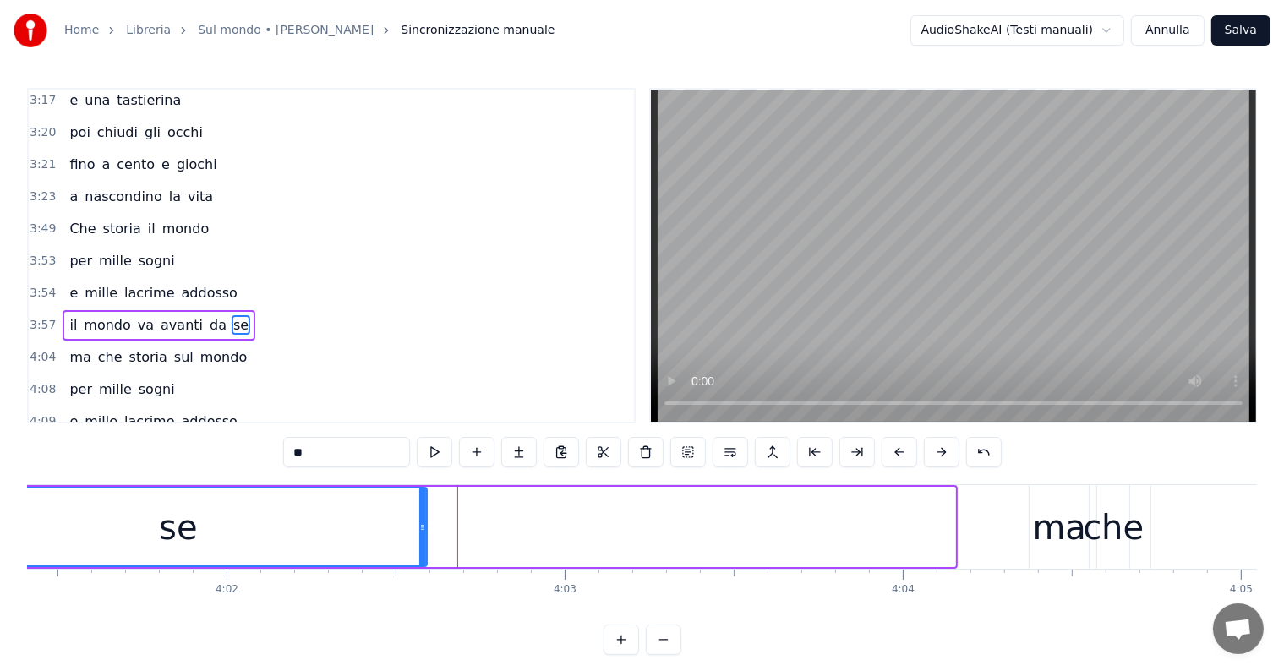
drag, startPoint x: 951, startPoint y: 506, endPoint x: 423, endPoint y: 510, distance: 528.4
click at [423, 510] on div at bounding box center [422, 527] width 7 height 77
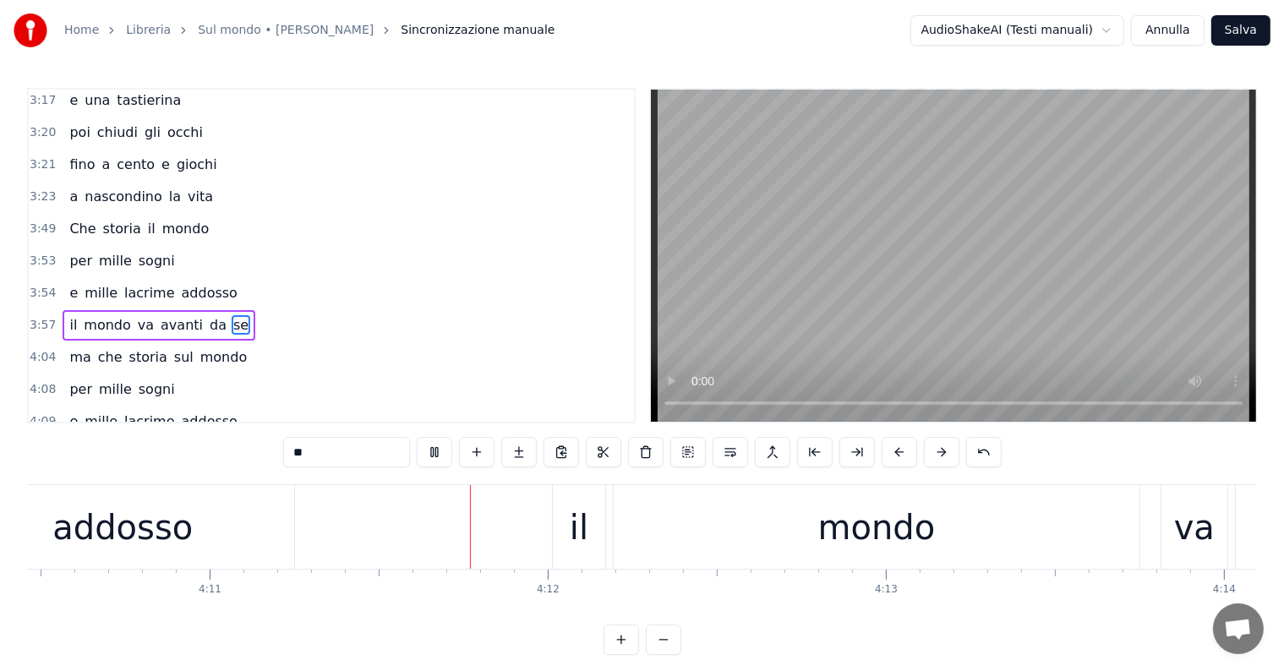
scroll to position [0, 84895]
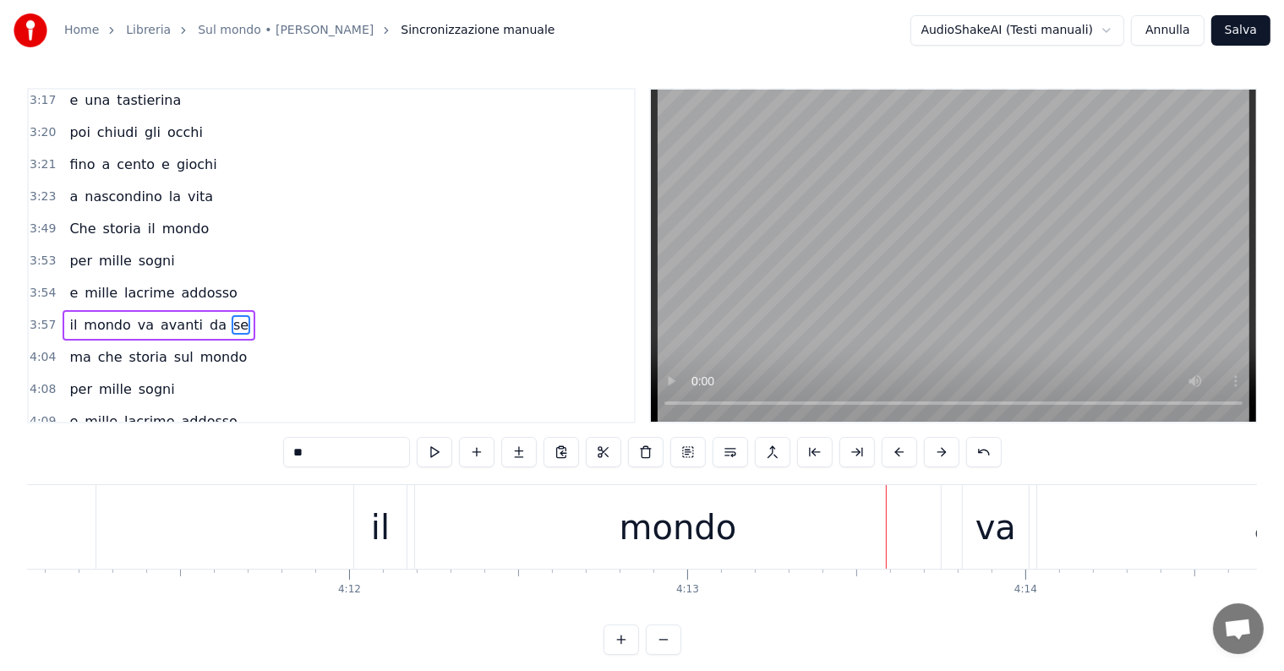
click at [576, 546] on div "mondo" at bounding box center [678, 527] width 526 height 84
type input "*****"
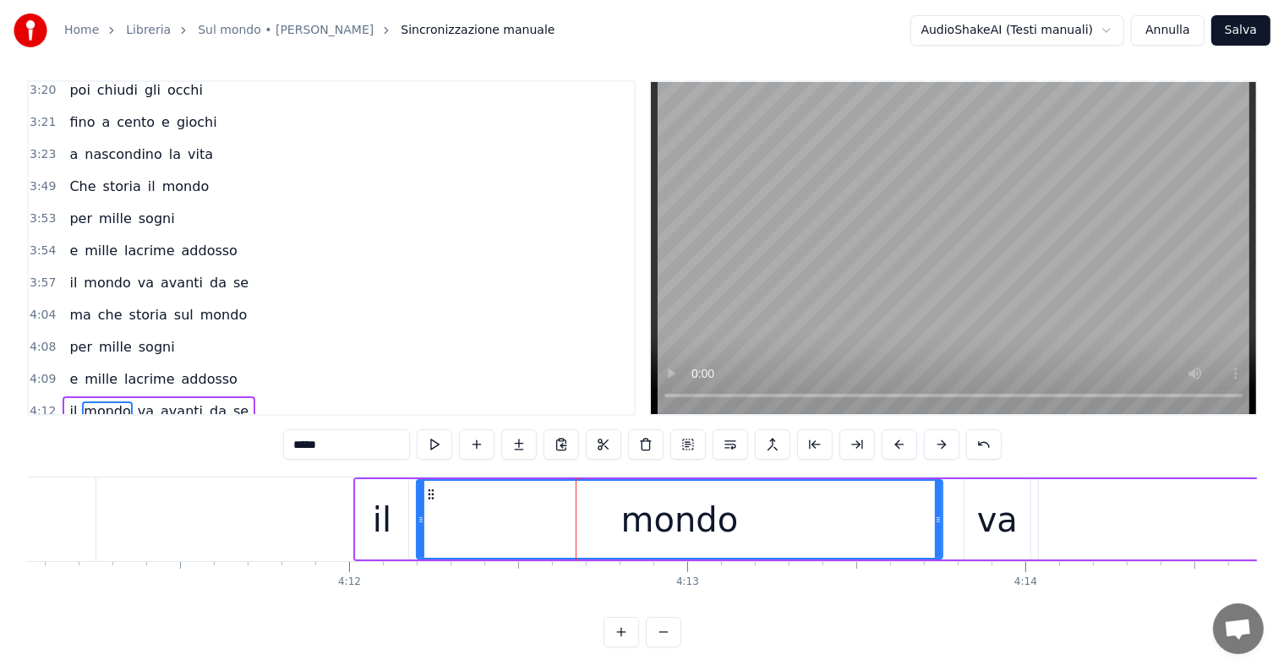
scroll to position [2000, 0]
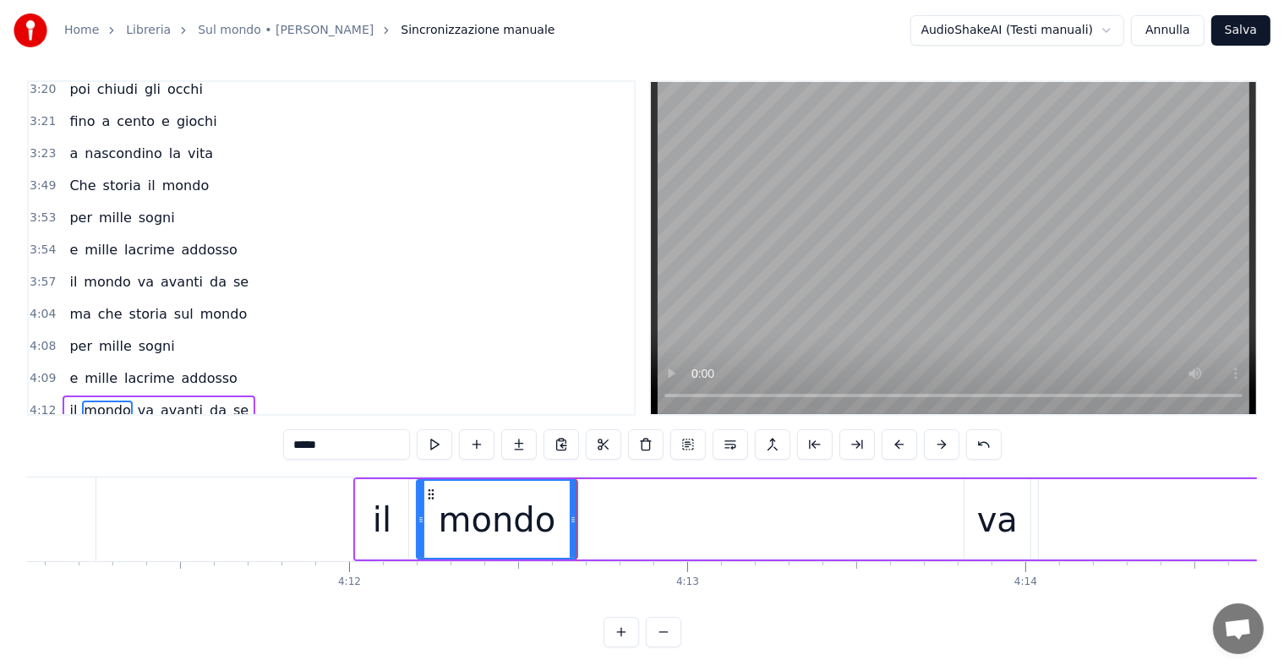
drag, startPoint x: 938, startPoint y: 504, endPoint x: 573, endPoint y: 497, distance: 365.3
click at [573, 497] on div at bounding box center [573, 519] width 7 height 77
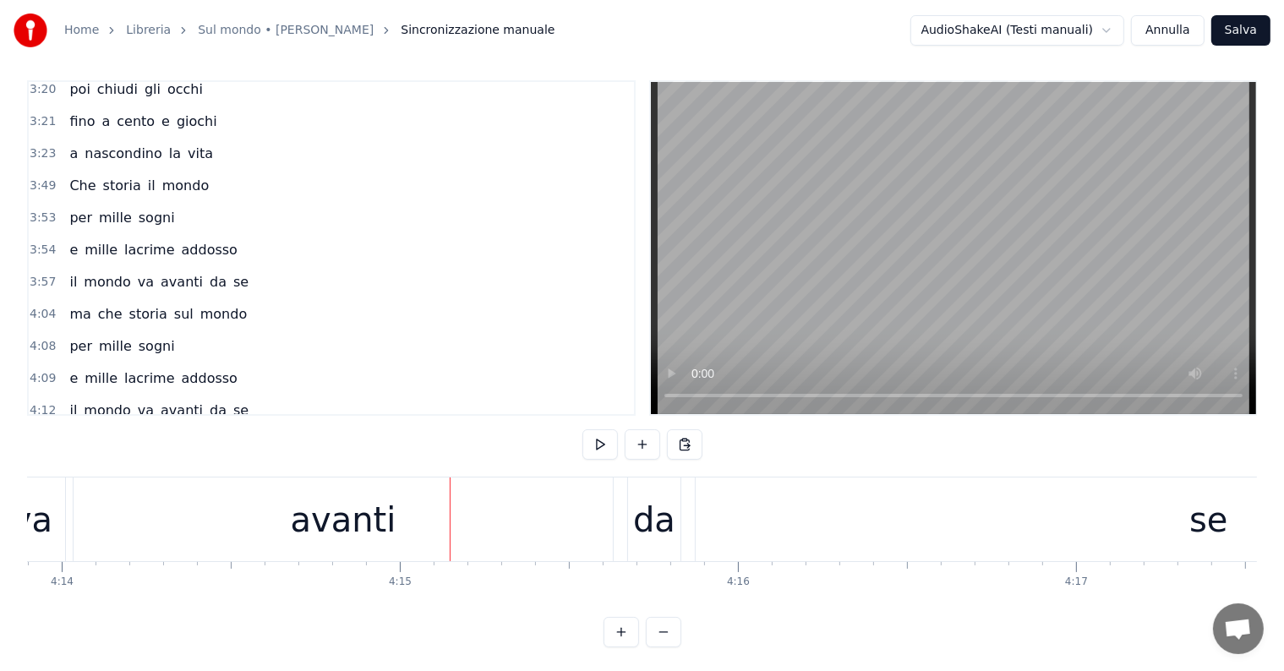
scroll to position [0, 85579]
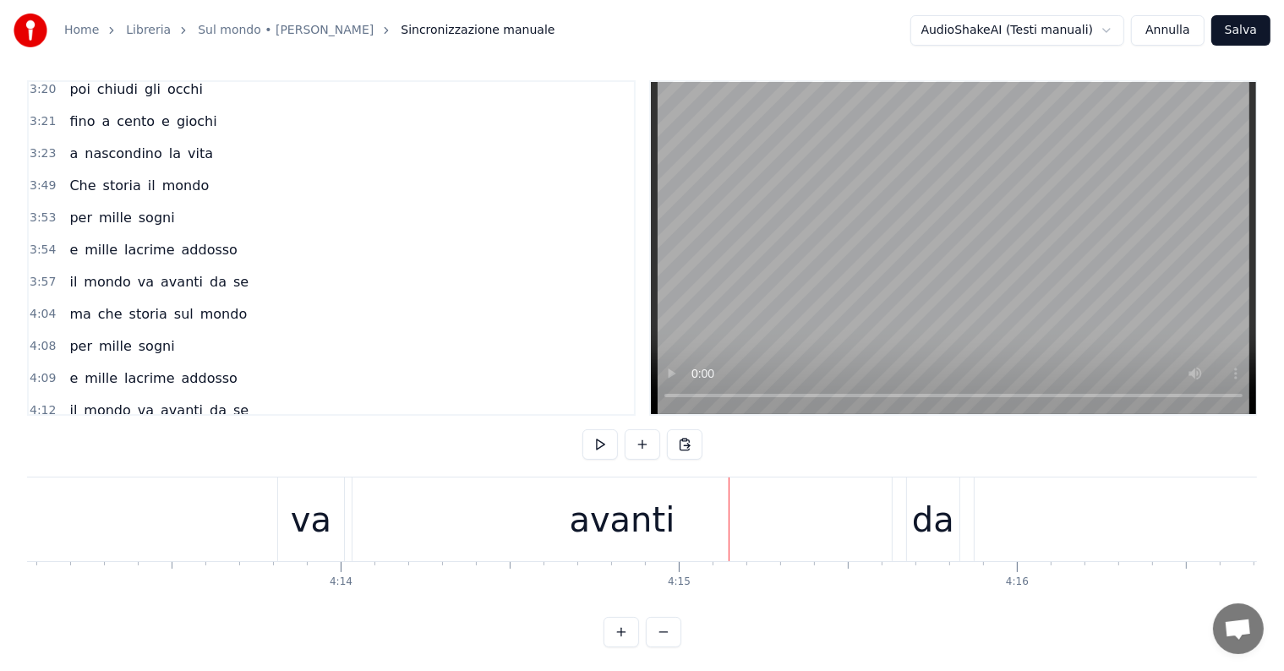
click at [565, 521] on div "avanti" at bounding box center [622, 520] width 539 height 84
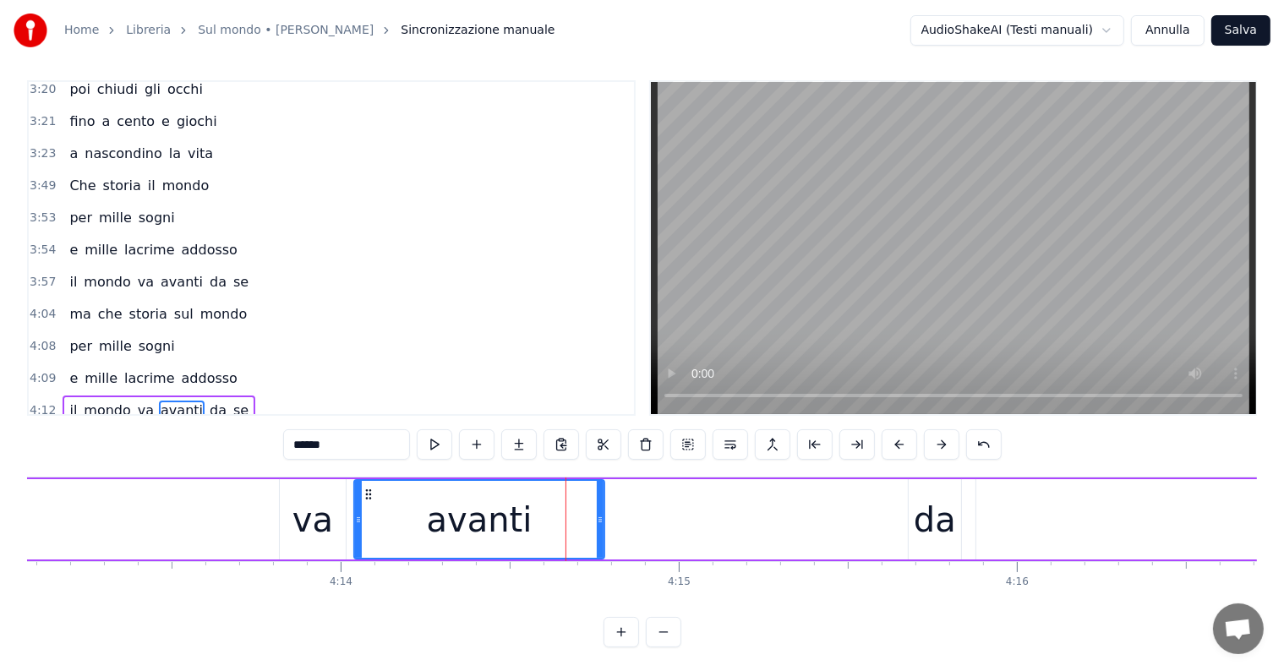
drag, startPoint x: 889, startPoint y: 503, endPoint x: 600, endPoint y: 507, distance: 289.2
click at [600, 507] on div at bounding box center [600, 519] width 7 height 77
click at [156, 518] on div "il mondo va avanti da se" at bounding box center [837, 520] width 2337 height 84
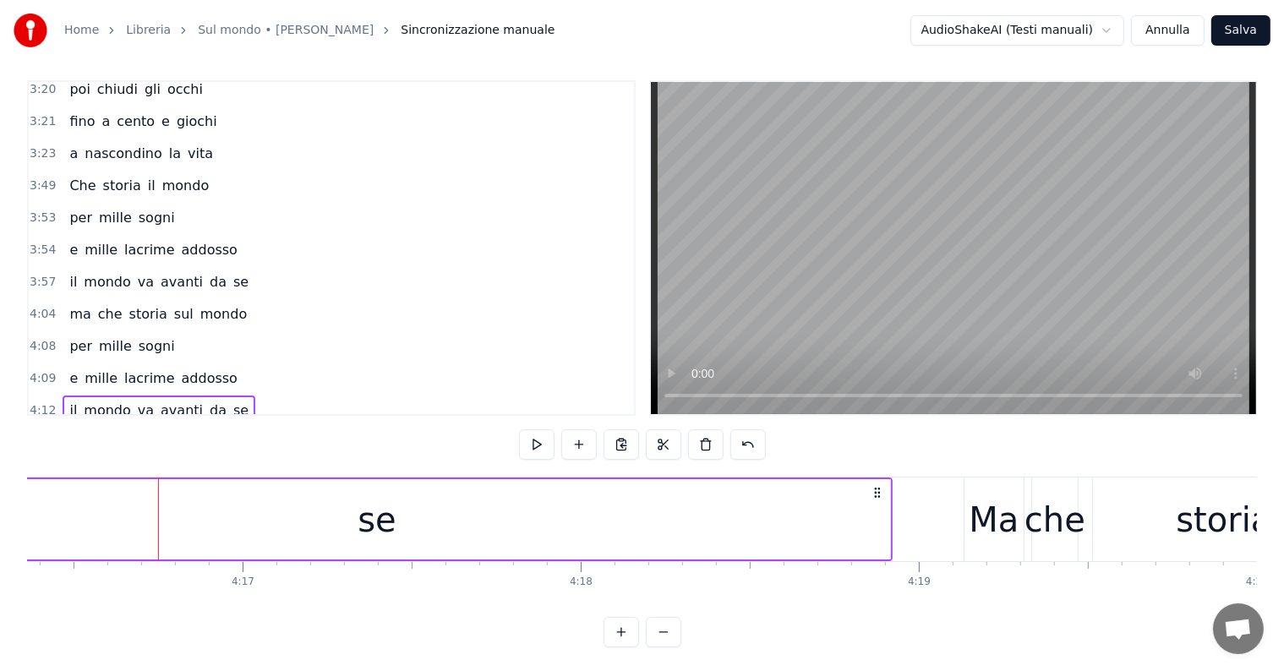
scroll to position [0, 86738]
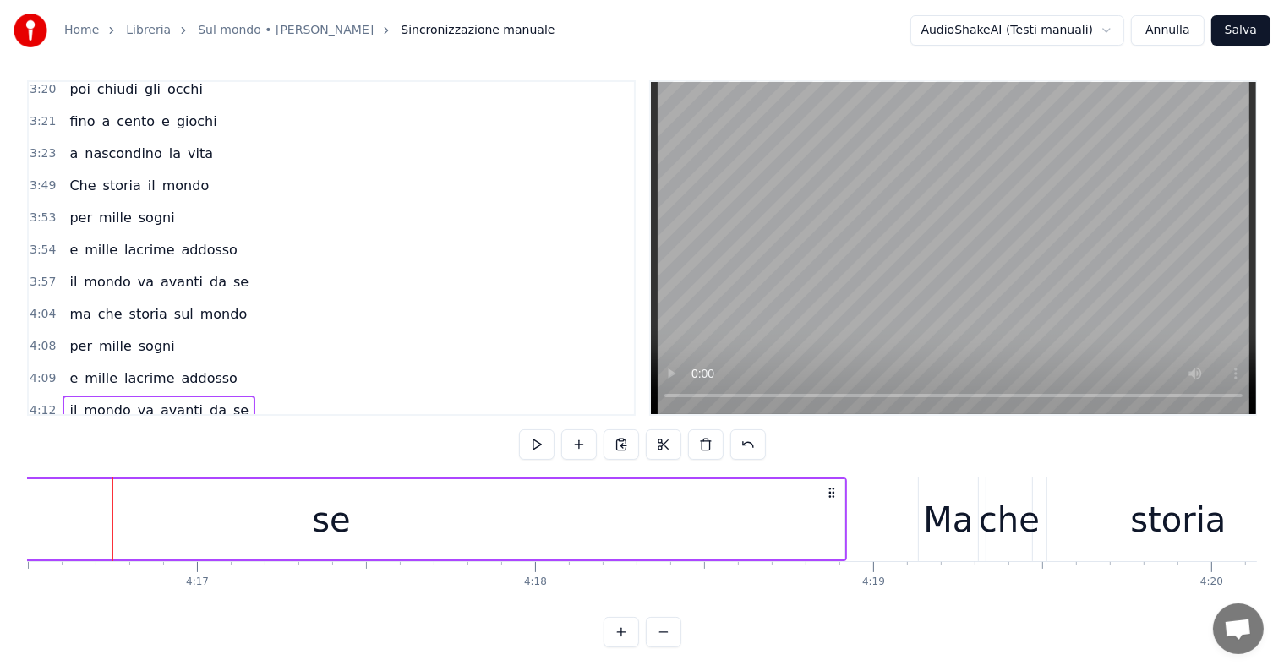
click at [509, 531] on div "se" at bounding box center [331, 519] width 1026 height 80
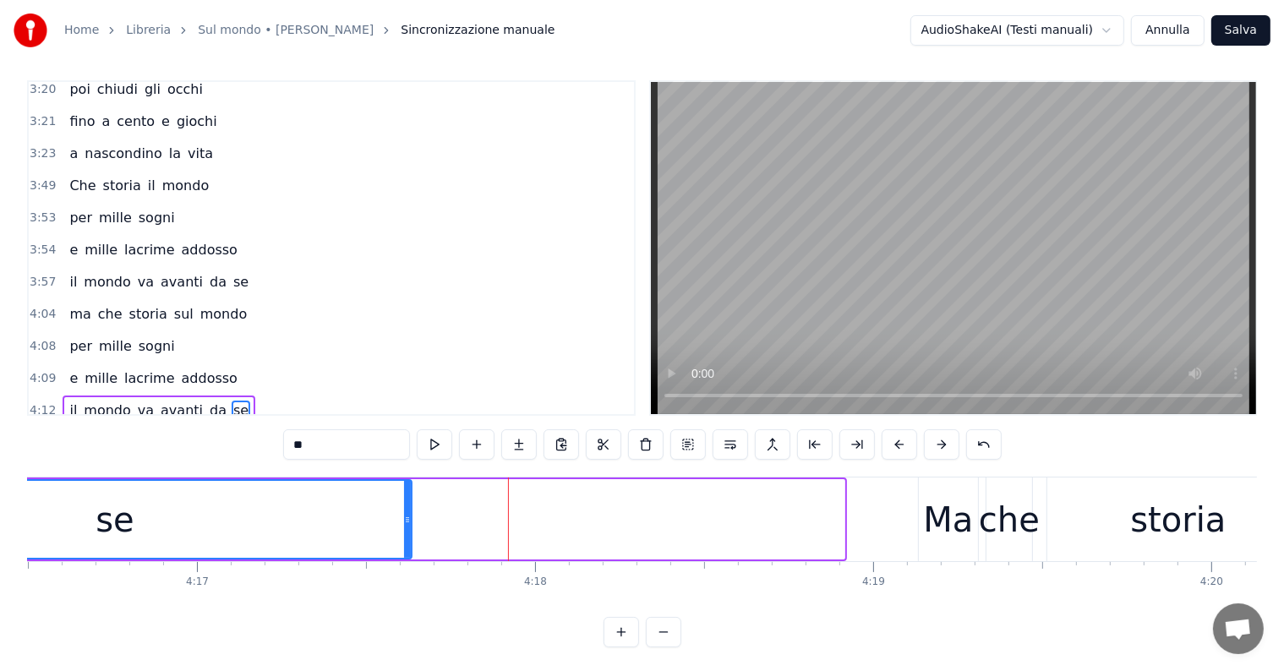
drag, startPoint x: 842, startPoint y: 502, endPoint x: 406, endPoint y: 481, distance: 436.7
click at [406, 481] on div at bounding box center [407, 519] width 7 height 77
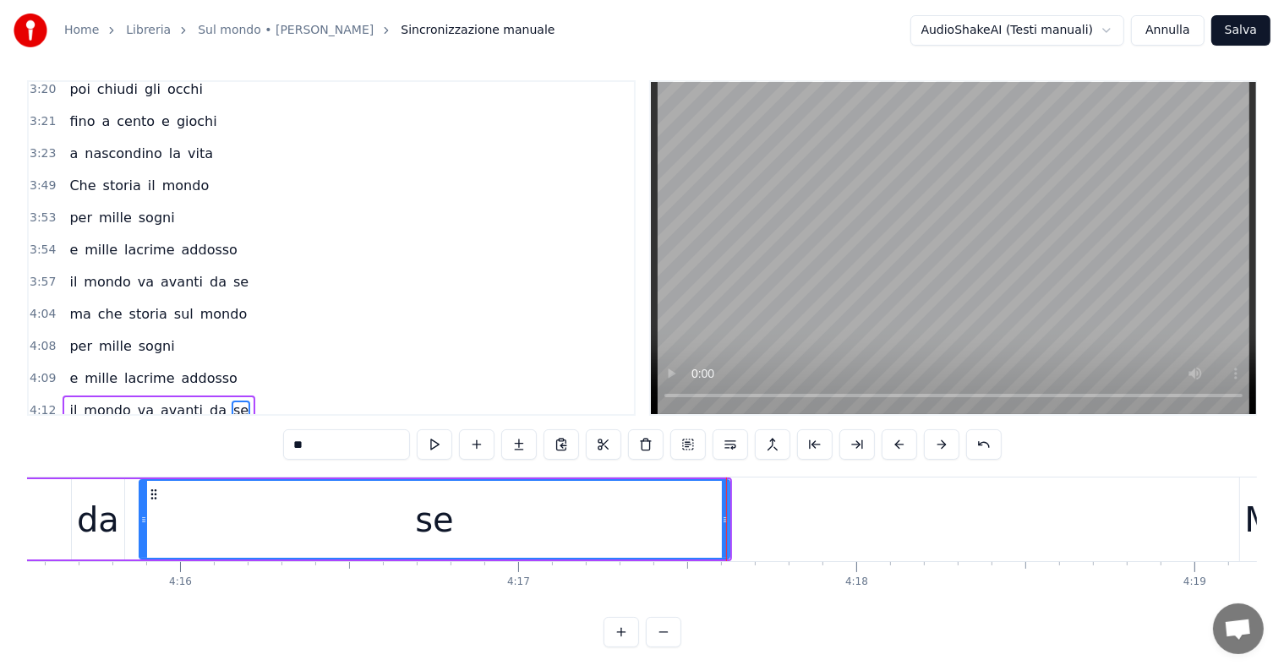
scroll to position [0, 86249]
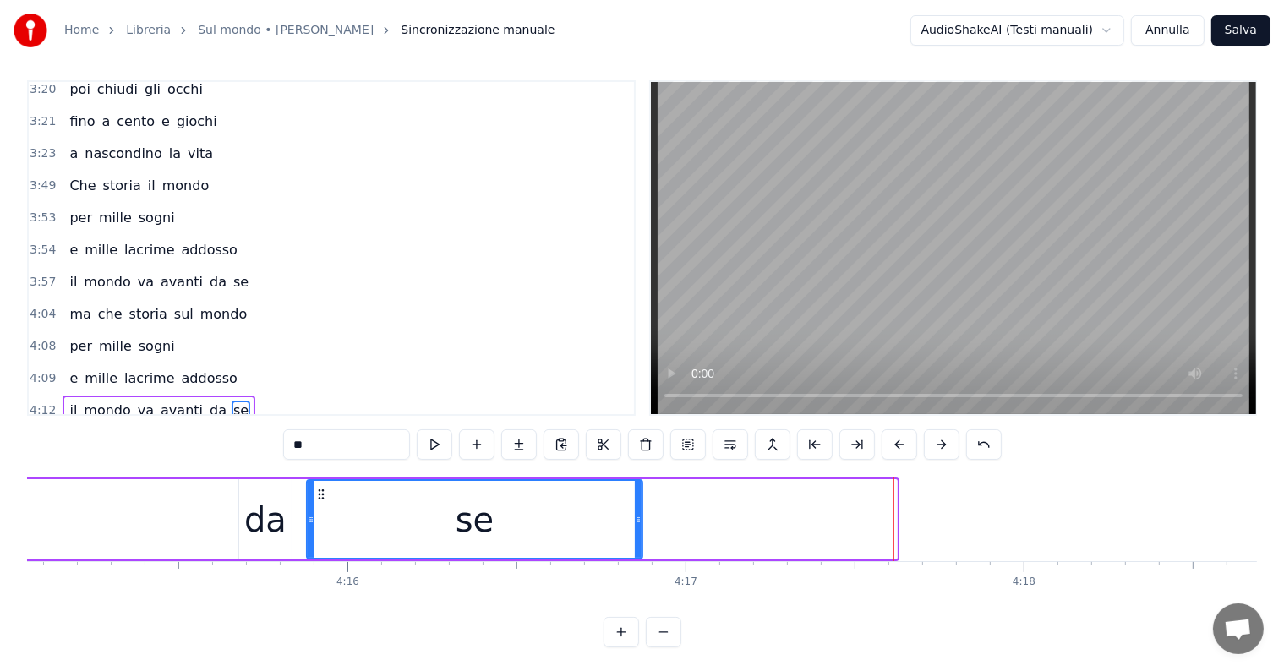
drag, startPoint x: 891, startPoint y: 500, endPoint x: 637, endPoint y: 504, distance: 254.5
click at [637, 504] on div at bounding box center [638, 519] width 7 height 77
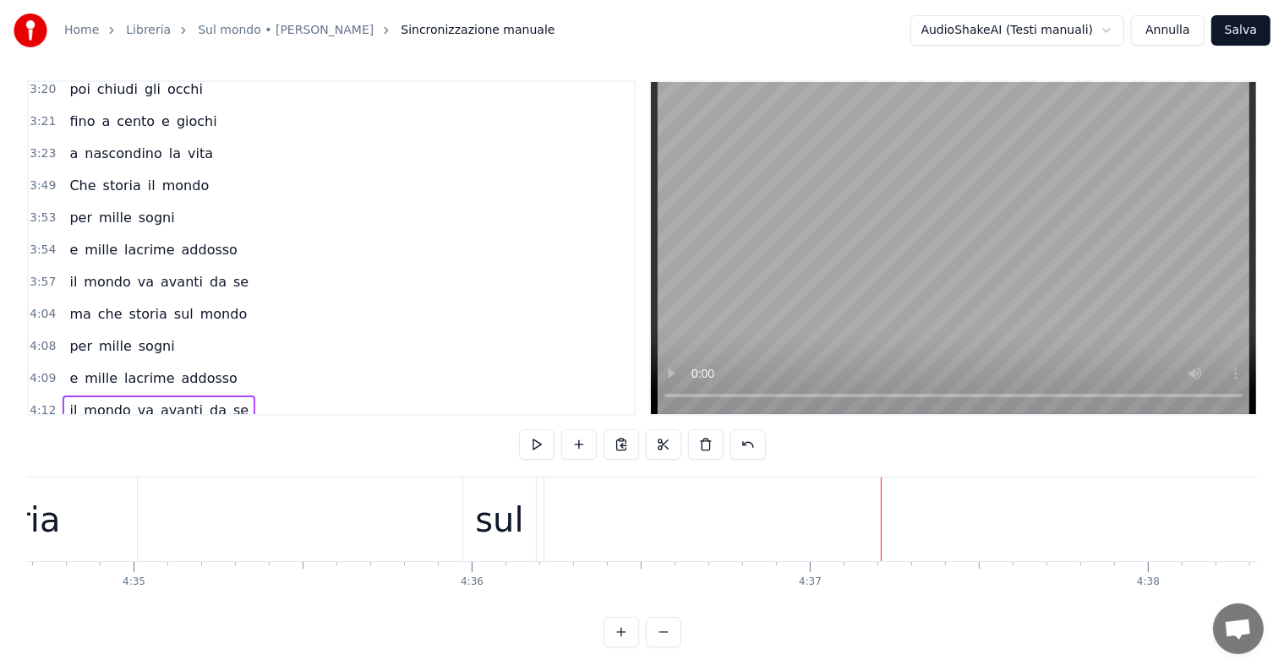
scroll to position [0, 93279]
click at [211, 433] on span "mondo" at bounding box center [222, 442] width 50 height 19
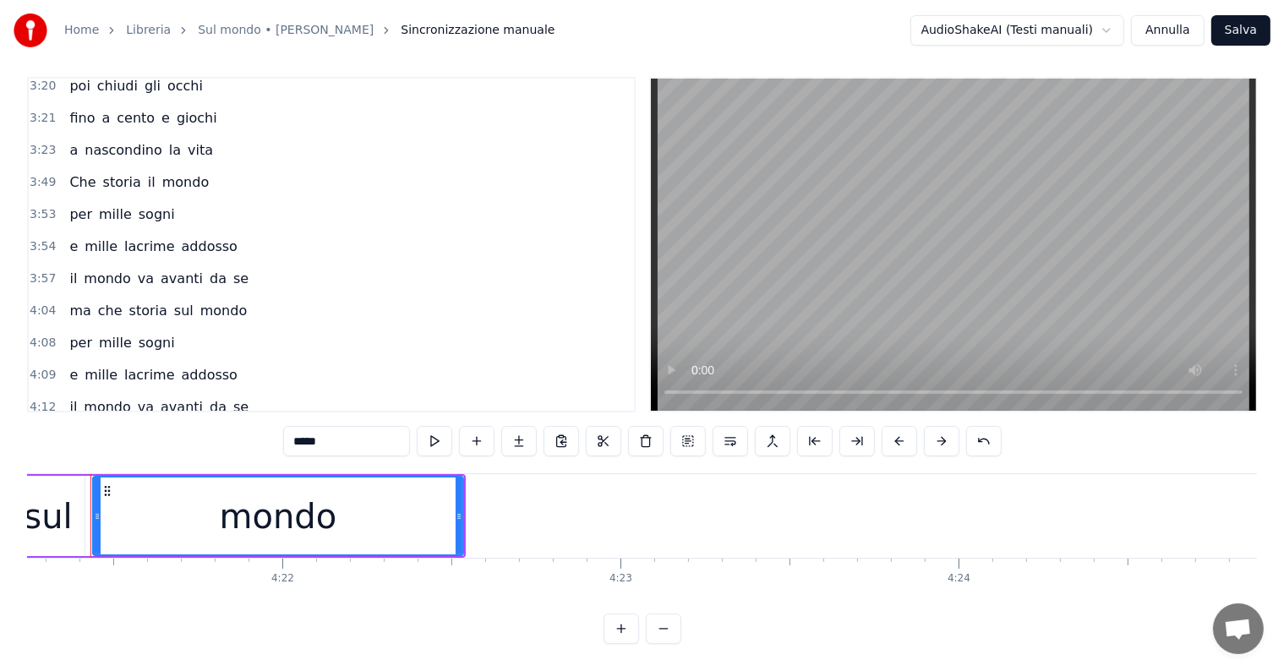
scroll to position [0, 88321]
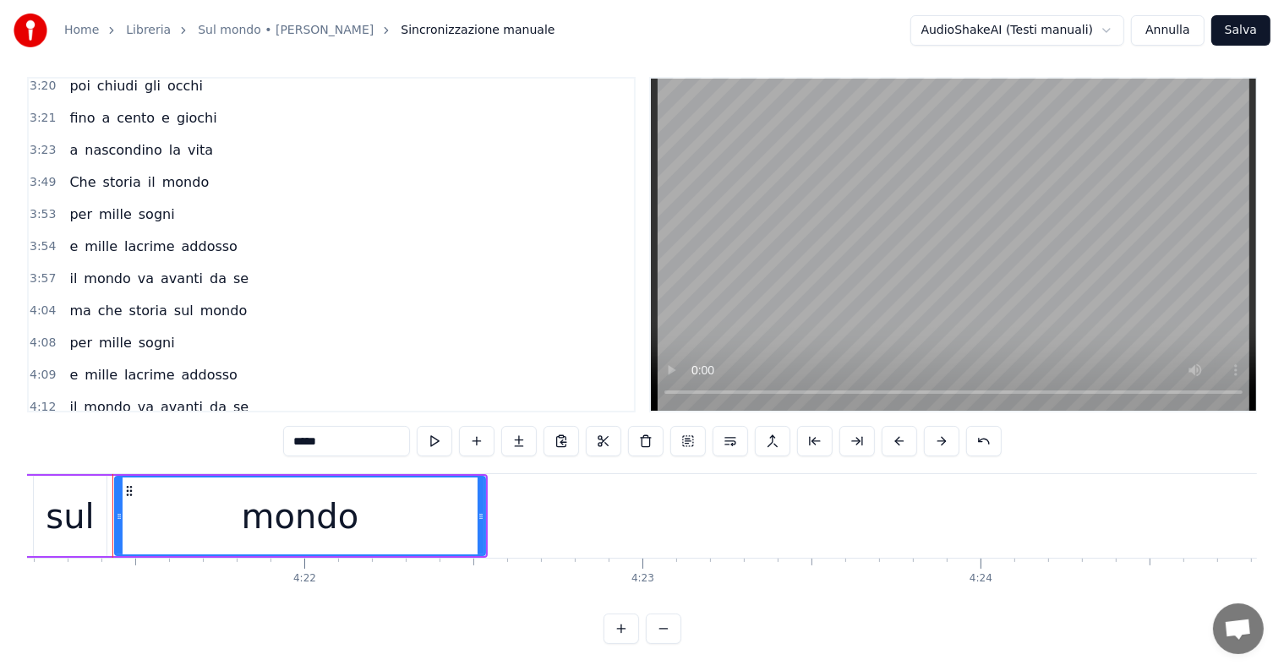
click at [153, 457] on div "Ma che storia sul mondo" at bounding box center [157, 472] width 189 height 30
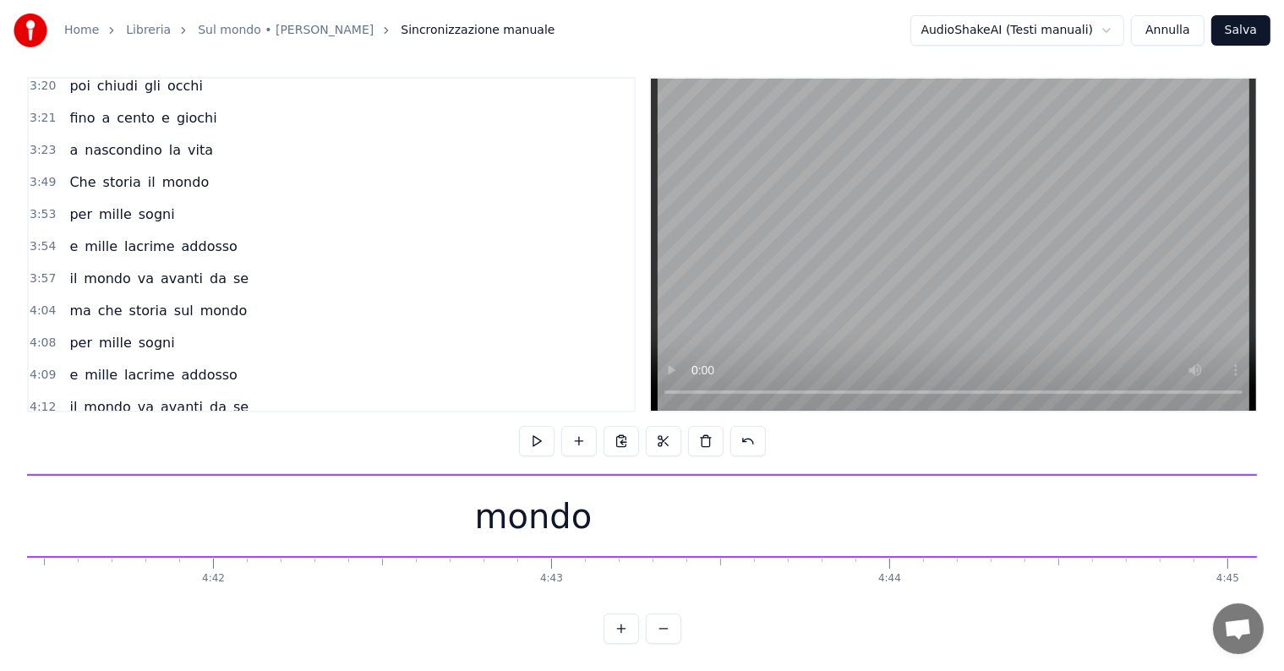
scroll to position [0, 95287]
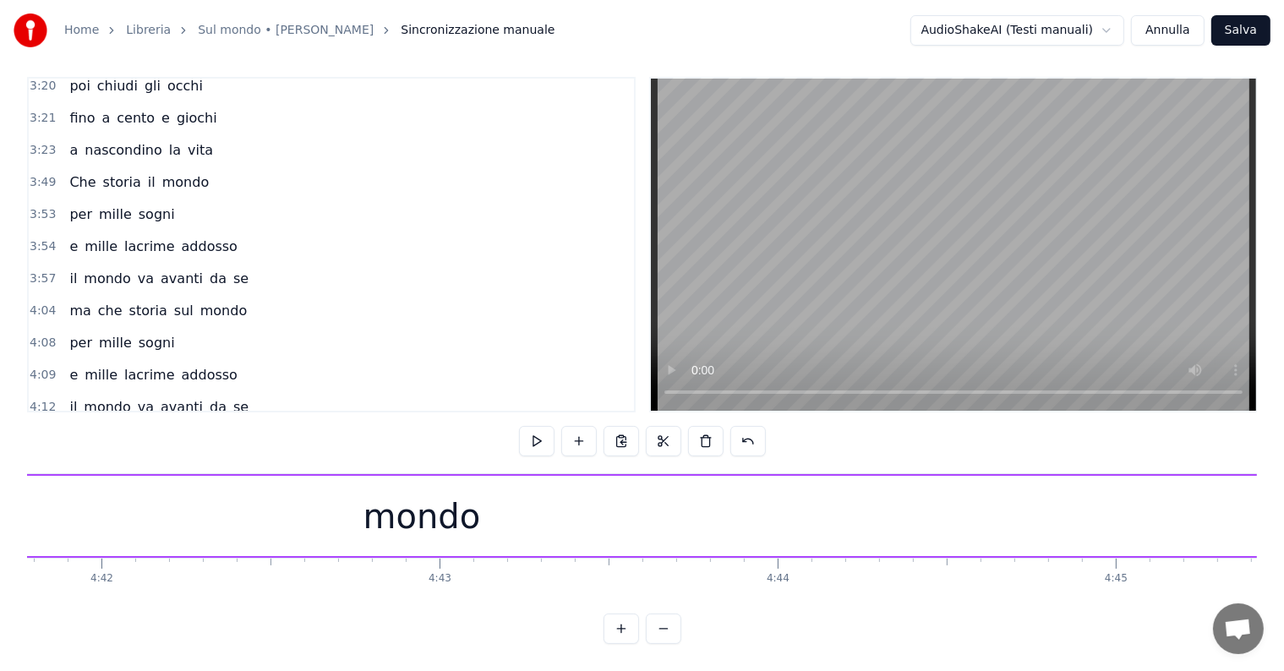
click at [1096, 496] on div "mondo" at bounding box center [422, 516] width 4550 height 80
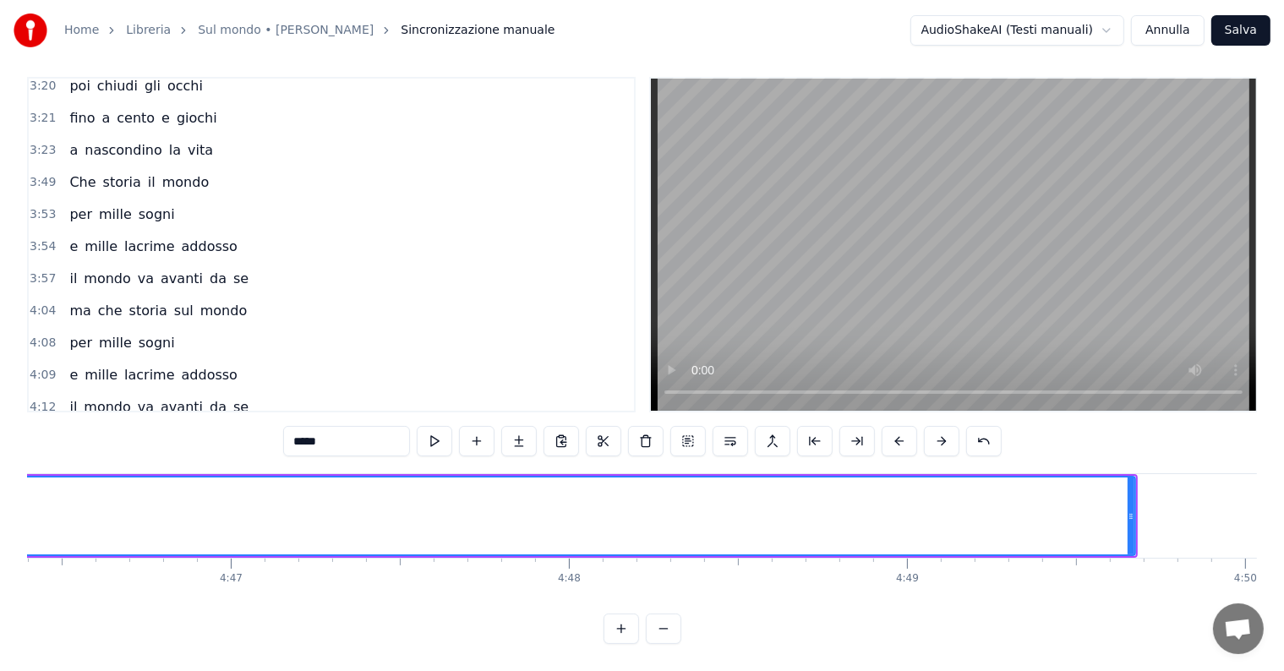
scroll to position [0, 96960]
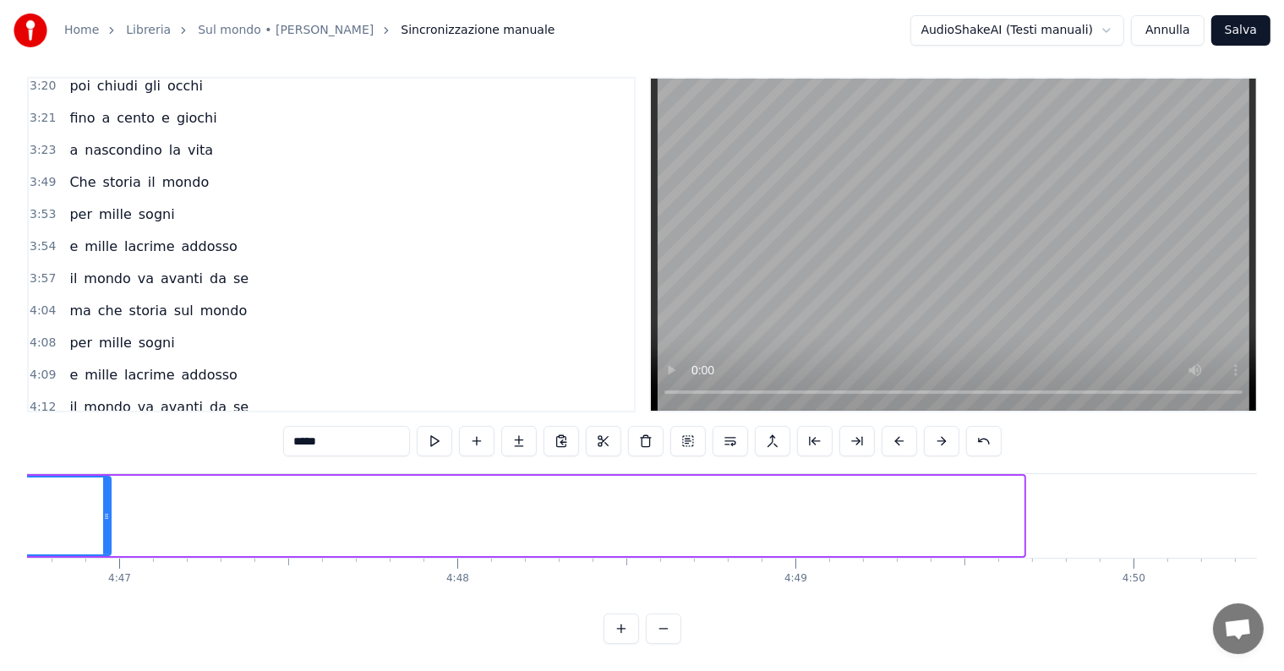
drag, startPoint x: 1018, startPoint y: 483, endPoint x: 86, endPoint y: 480, distance: 931.6
click at [103, 480] on div at bounding box center [106, 516] width 7 height 77
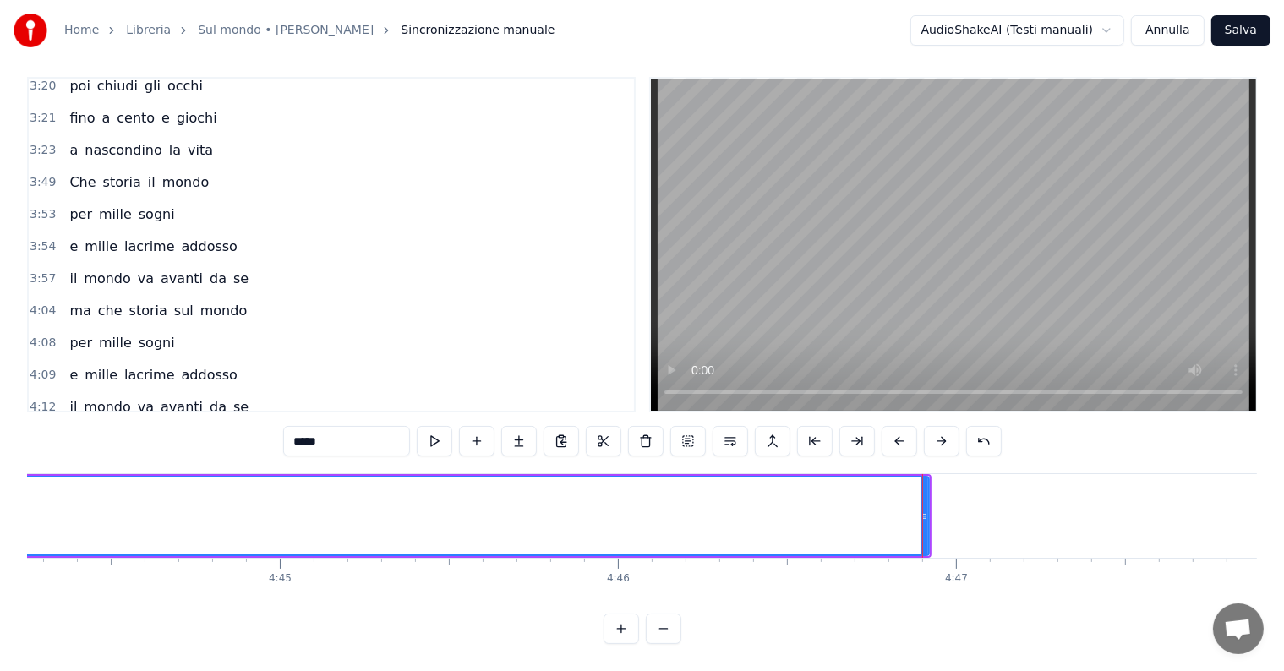
scroll to position [0, 95845]
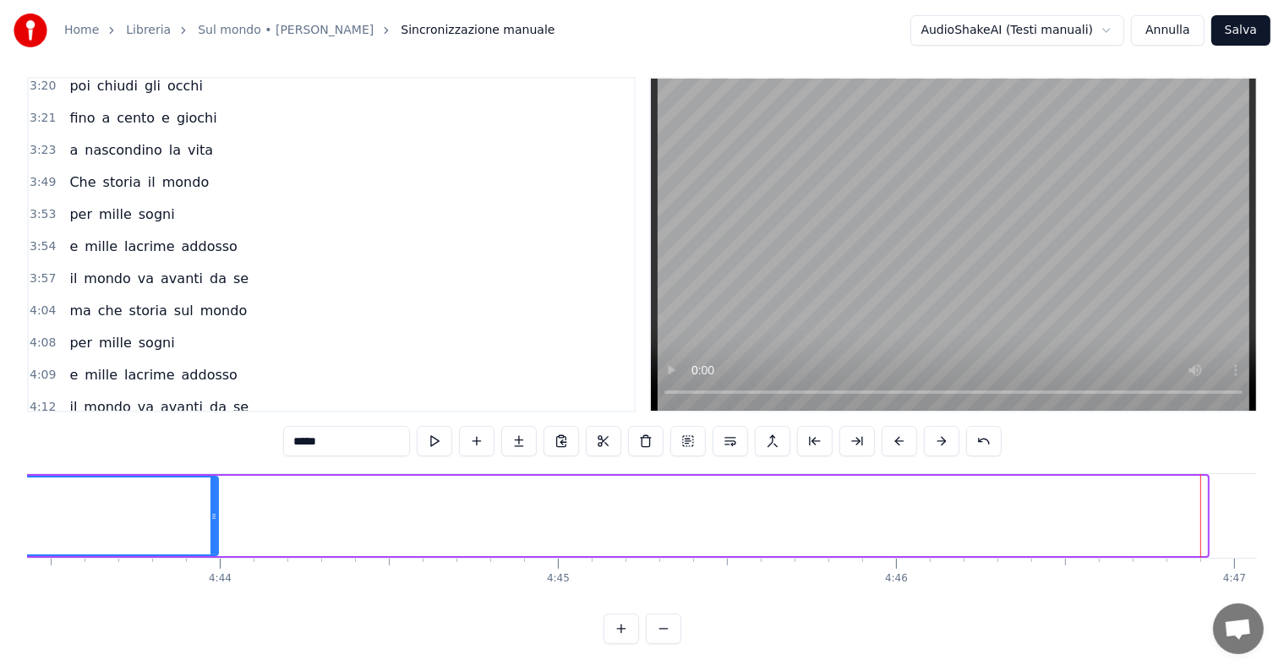
drag, startPoint x: 1202, startPoint y: 480, endPoint x: 206, endPoint y: 464, distance: 996.0
click at [211, 478] on div at bounding box center [214, 516] width 7 height 77
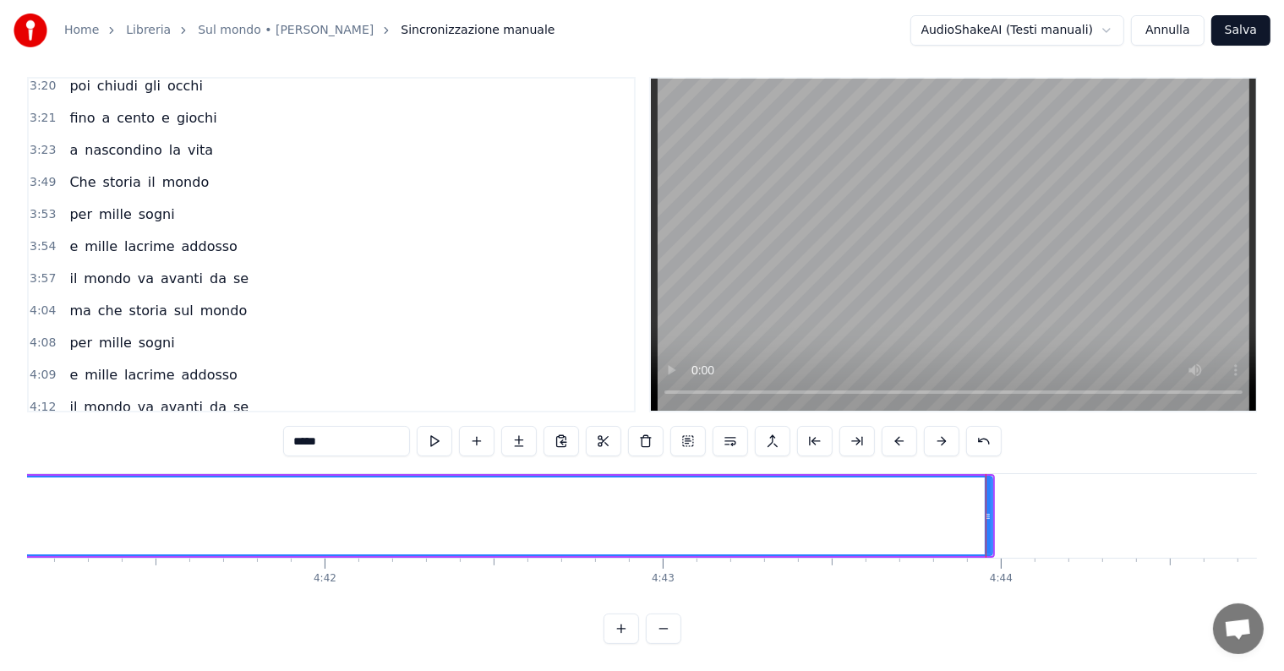
scroll to position [0, 94841]
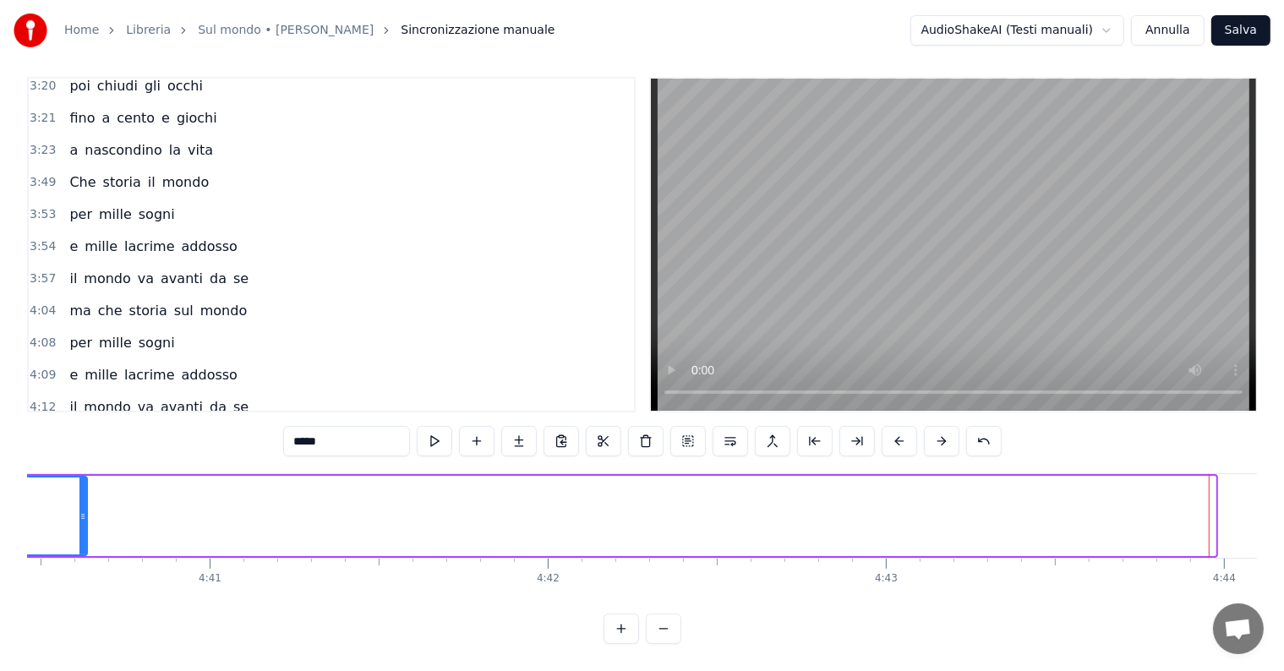
drag, startPoint x: 1213, startPoint y: 484, endPoint x: 85, endPoint y: 474, distance: 1128.7
click at [85, 478] on div at bounding box center [82, 516] width 7 height 77
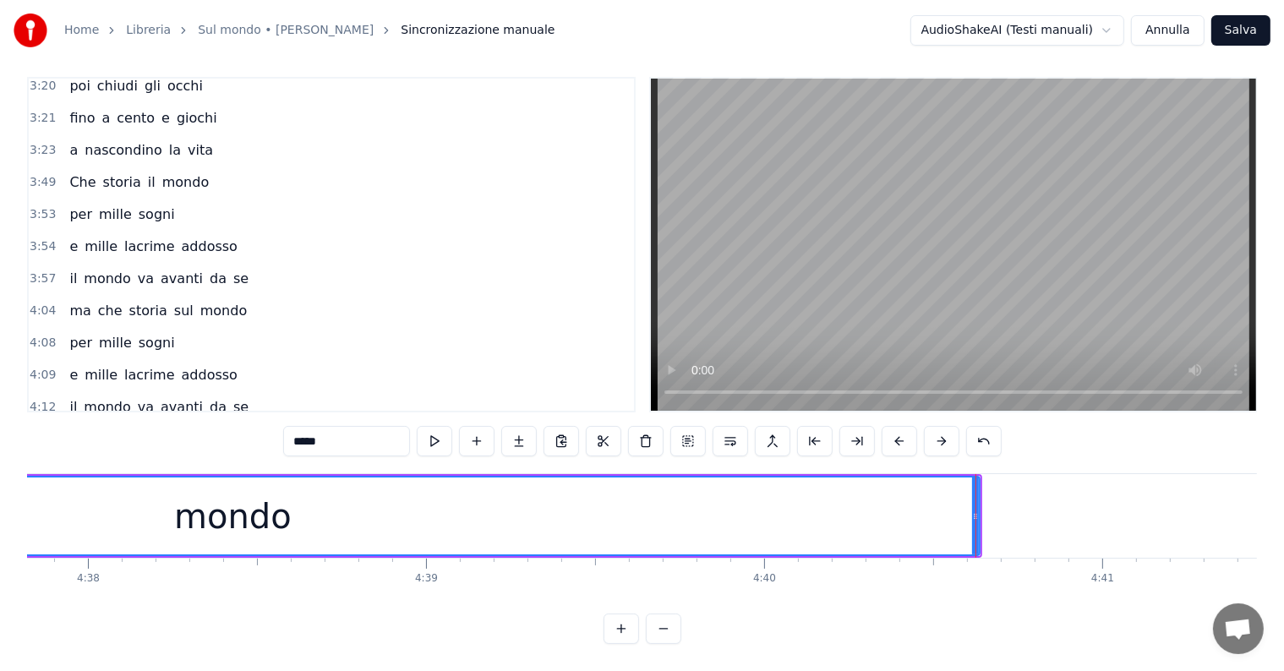
scroll to position [0, 93836]
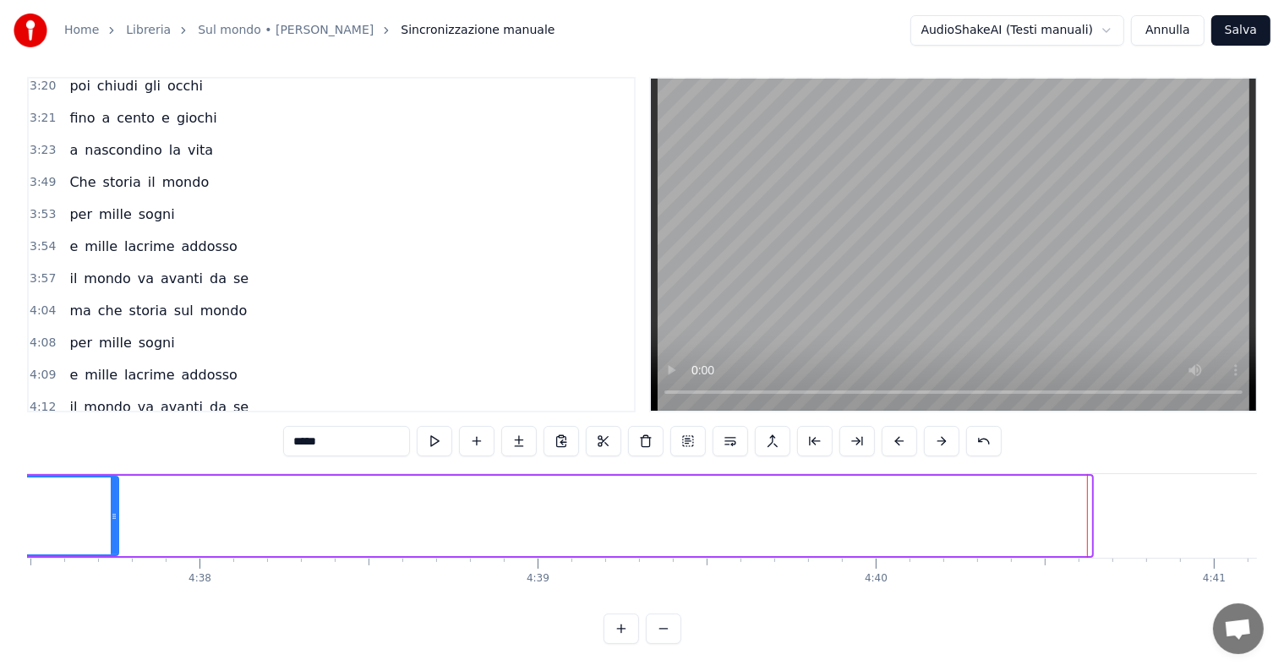
drag, startPoint x: 1085, startPoint y: 484, endPoint x: 110, endPoint y: 476, distance: 975.6
click at [111, 478] on div at bounding box center [114, 516] width 7 height 77
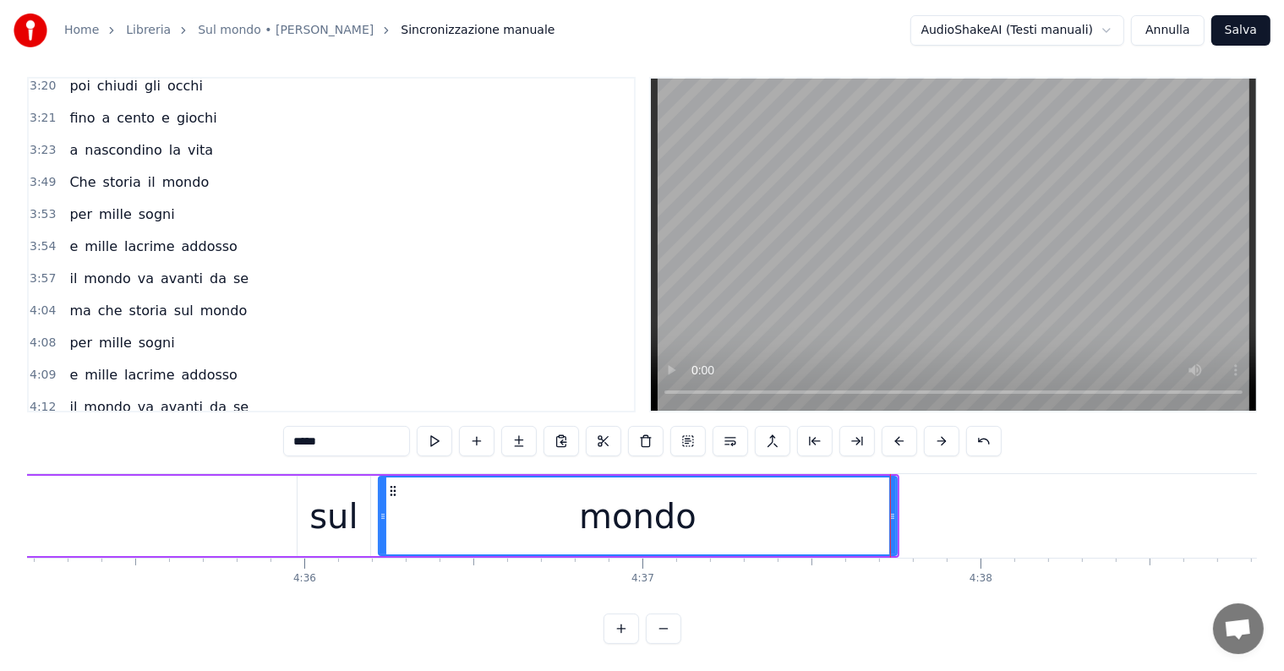
scroll to position [0, 92776]
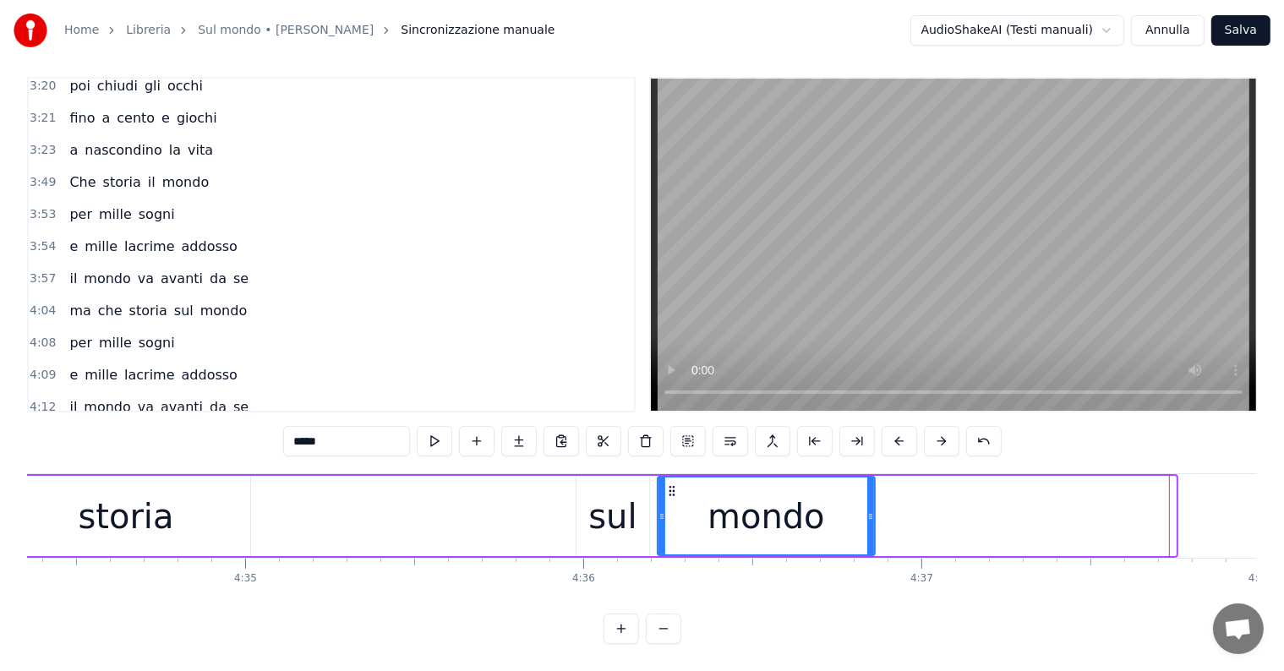
drag, startPoint x: 1171, startPoint y: 484, endPoint x: 870, endPoint y: 484, distance: 301.0
click at [870, 484] on div at bounding box center [870, 516] width 7 height 77
click at [406, 500] on div "Ma che storia sul mondo" at bounding box center [371, 516] width 1014 height 84
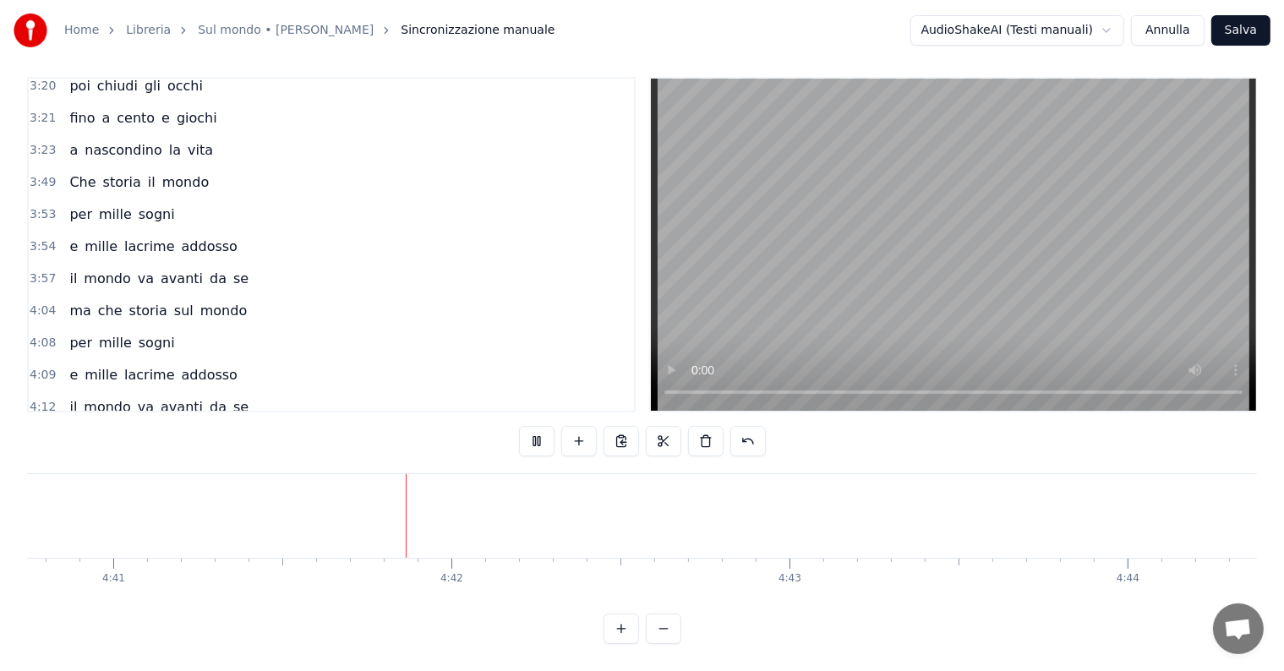
scroll to position [0, 95003]
click at [1252, 32] on button "Salva" at bounding box center [1240, 30] width 59 height 30
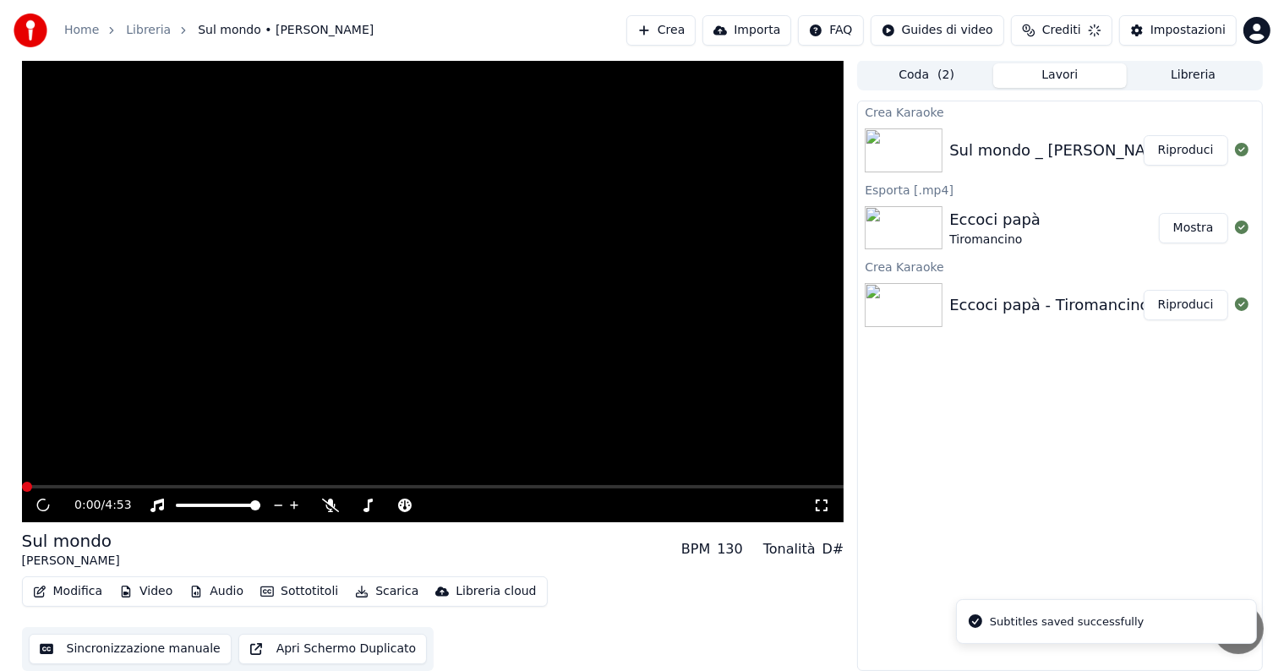
scroll to position [1, 0]
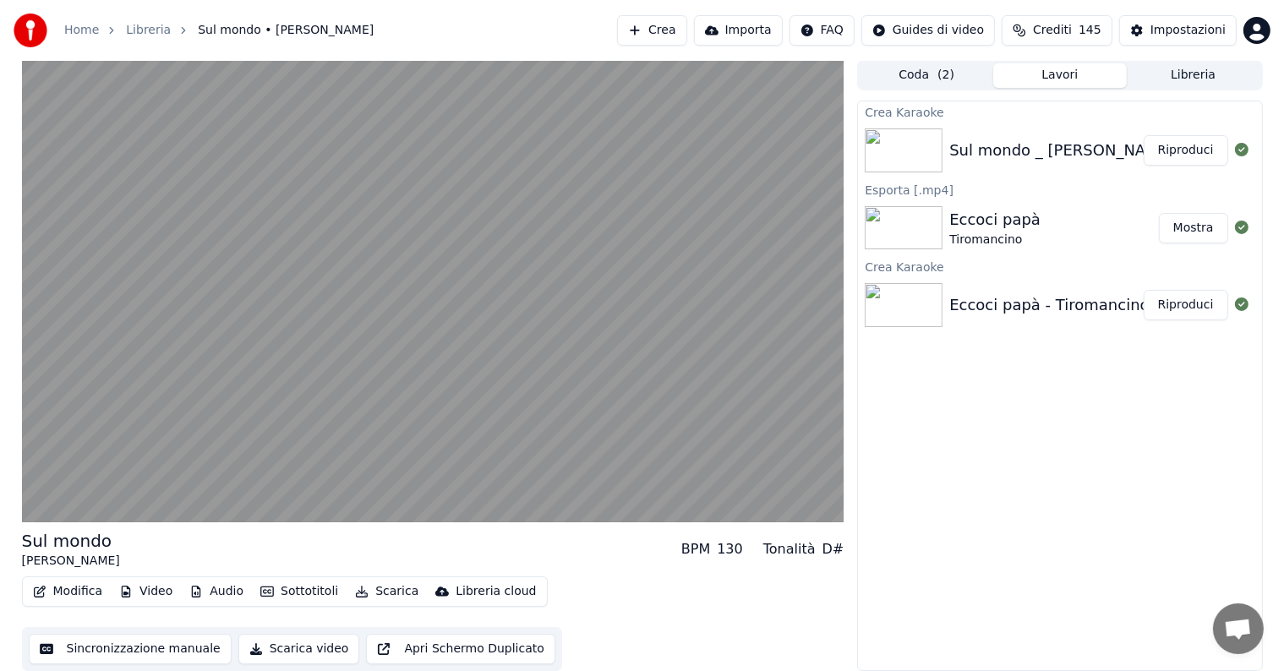
click at [1185, 152] on button "Riproduci" at bounding box center [1186, 150] width 85 height 30
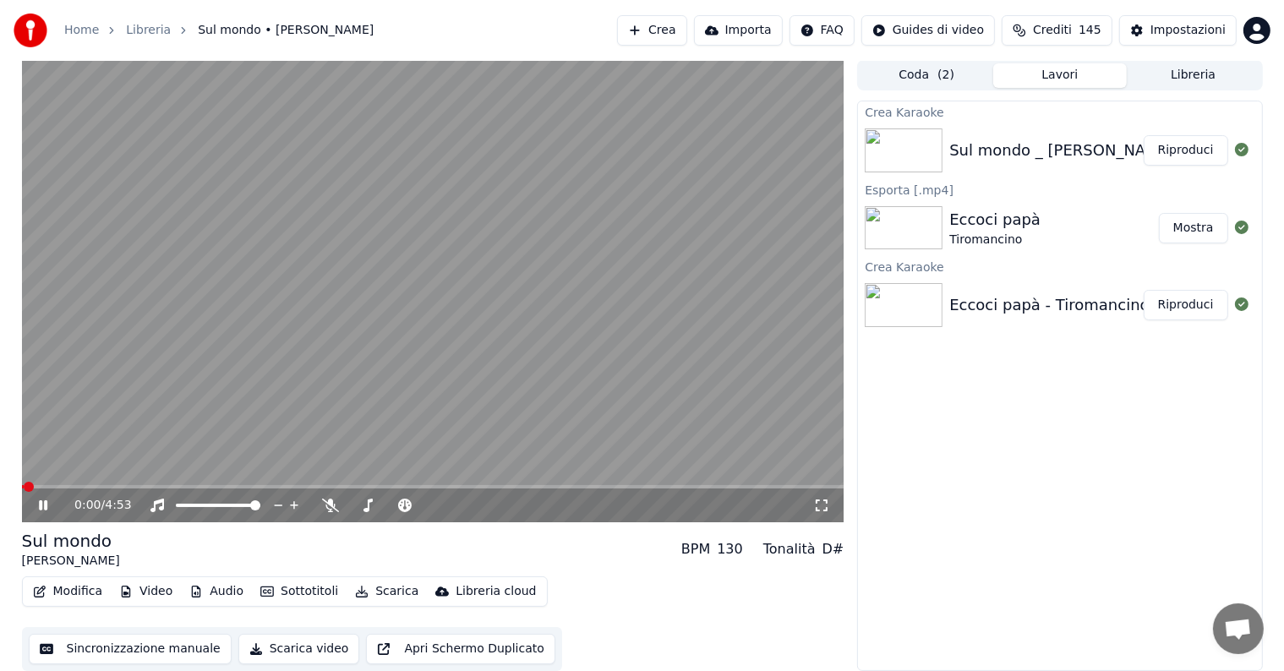
click at [45, 504] on icon at bounding box center [43, 505] width 8 height 10
click at [221, 593] on button "Audio" at bounding box center [217, 592] width 68 height 24
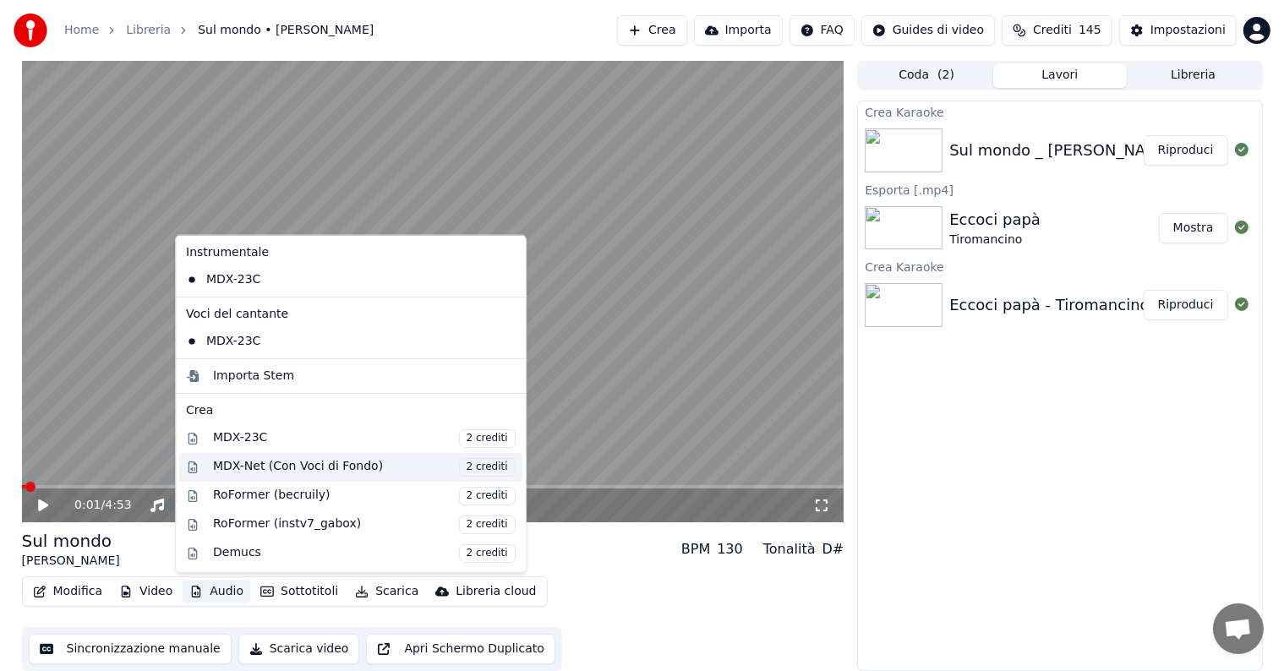
click at [257, 465] on div "MDX-Net (Con Voci di Fondo) 2 crediti" at bounding box center [364, 466] width 303 height 19
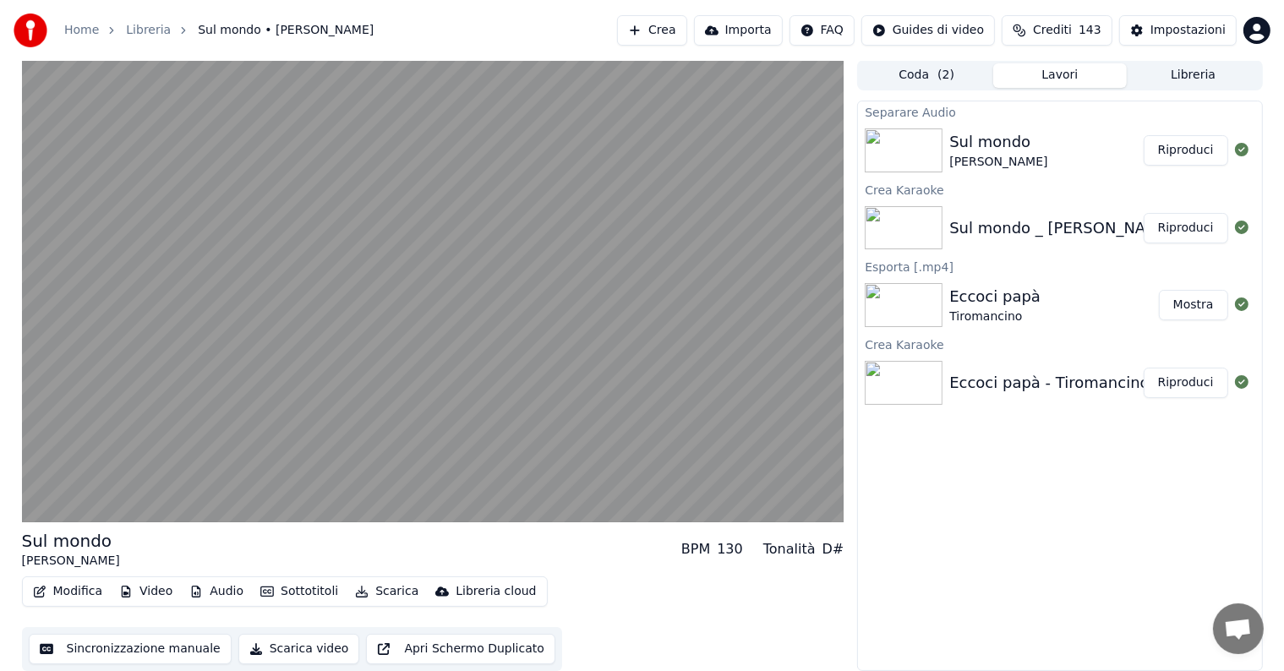
click at [1196, 152] on button "Riproduci" at bounding box center [1186, 150] width 85 height 30
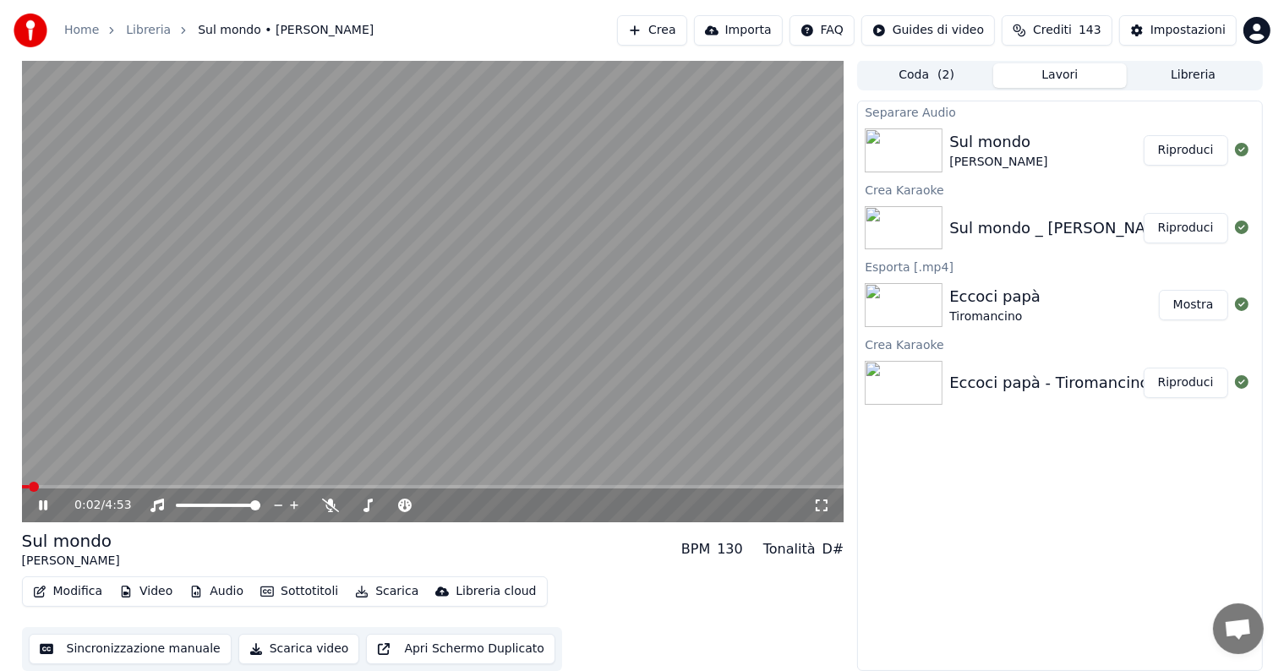
click at [44, 505] on icon at bounding box center [43, 505] width 8 height 10
click at [232, 593] on button "Audio" at bounding box center [217, 592] width 68 height 24
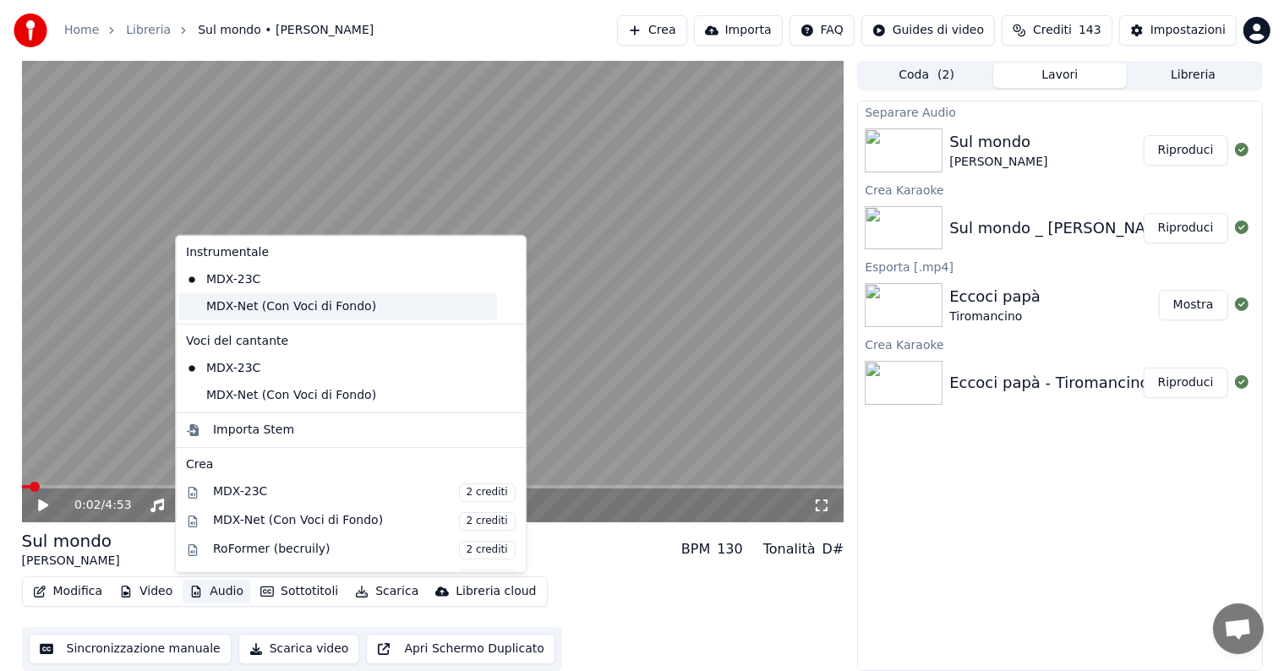
click at [254, 309] on div "MDX-Net (Con Voci di Fondo)" at bounding box center [338, 306] width 318 height 27
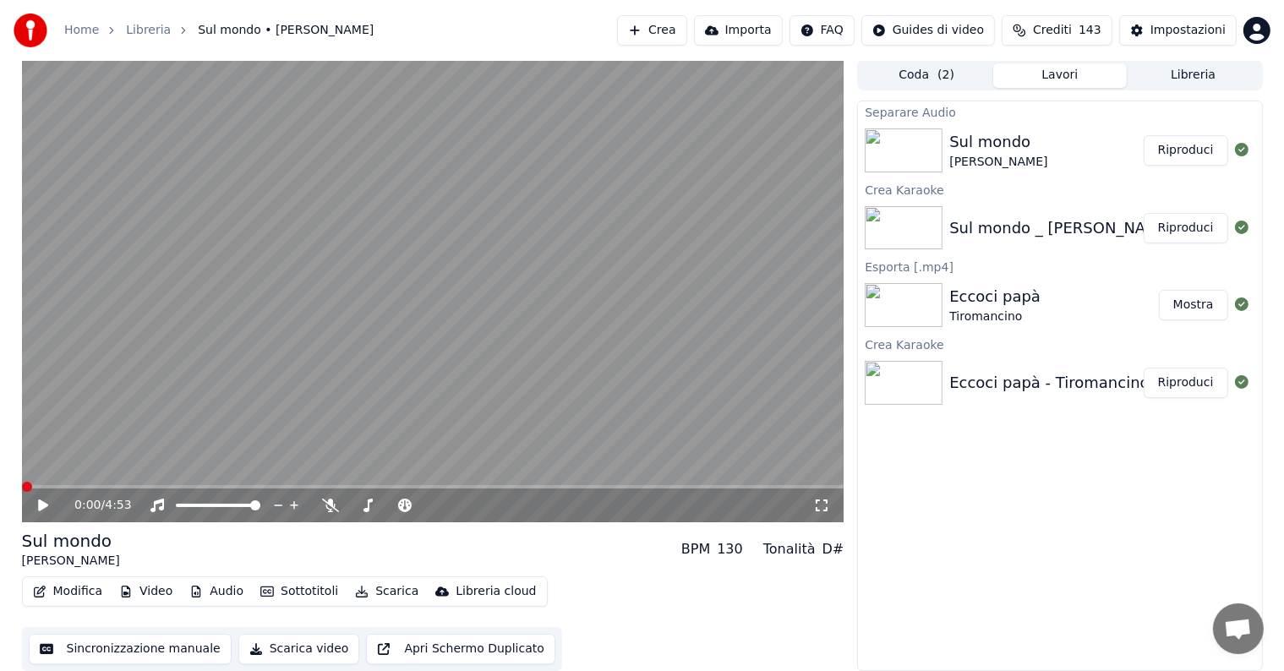
click at [222, 590] on button "Audio" at bounding box center [217, 592] width 68 height 24
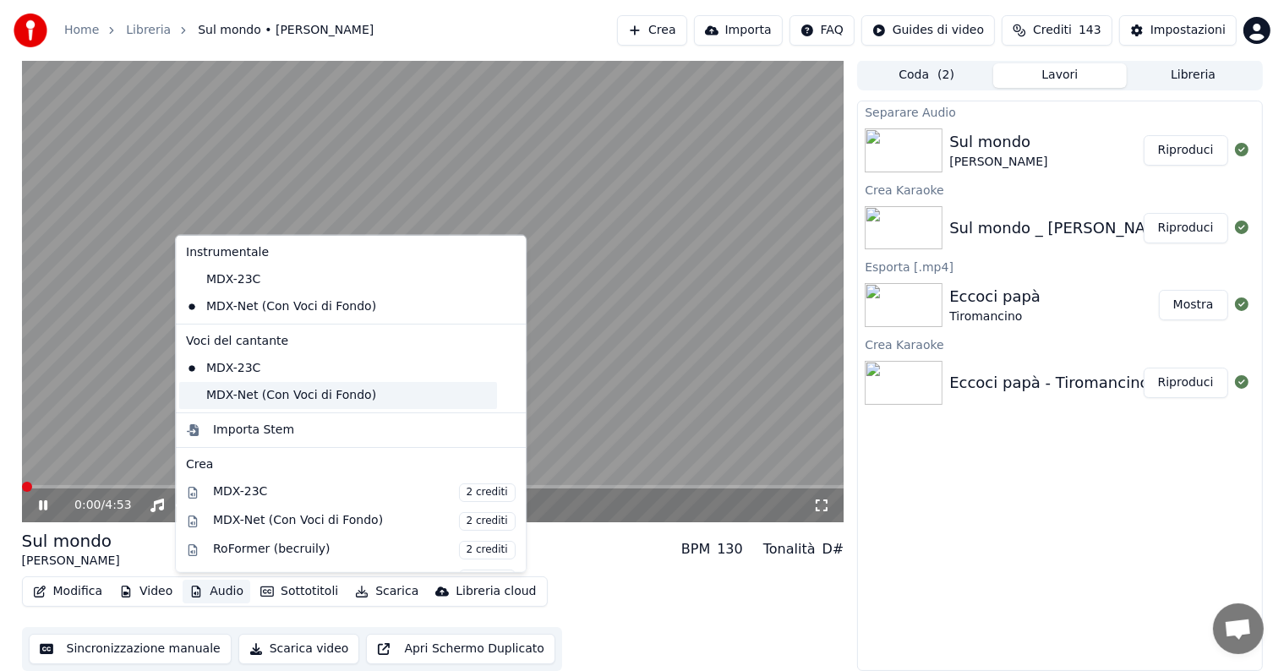
click at [233, 396] on div "MDX-Net (Con Voci di Fondo)" at bounding box center [338, 395] width 318 height 27
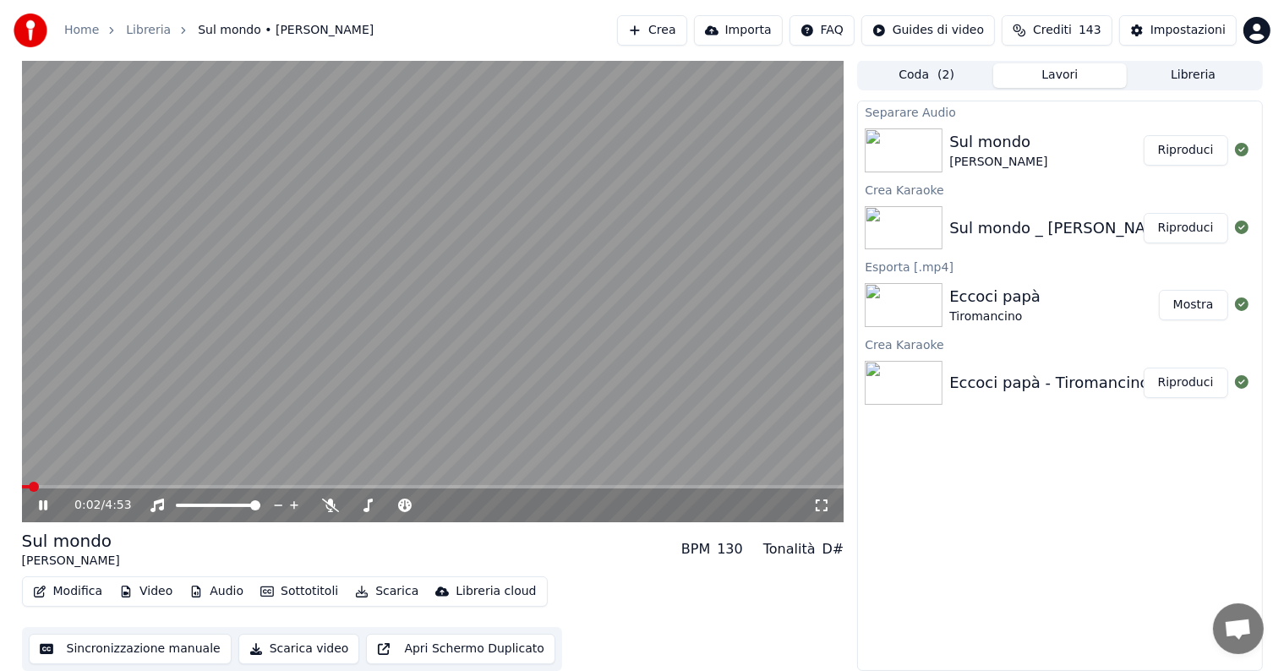
click at [41, 505] on icon at bounding box center [43, 505] width 8 height 10
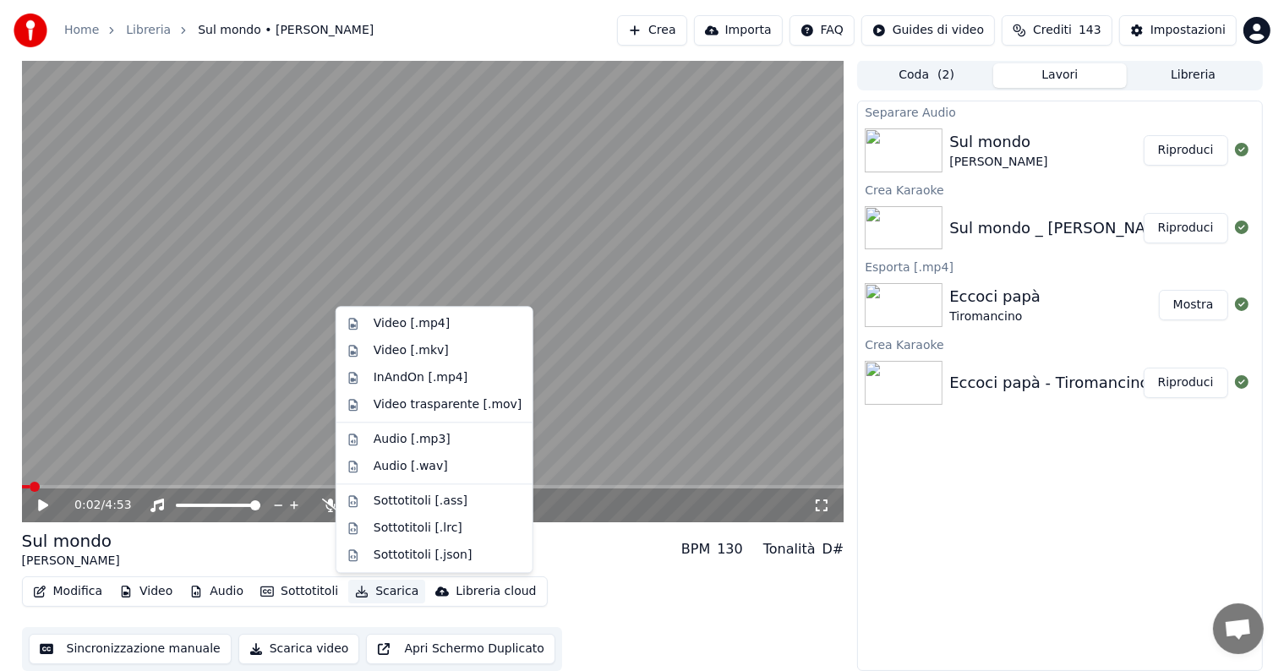
click at [380, 588] on button "Scarica" at bounding box center [386, 592] width 77 height 24
click at [423, 325] on div "Video [.mp4]" at bounding box center [412, 323] width 76 height 17
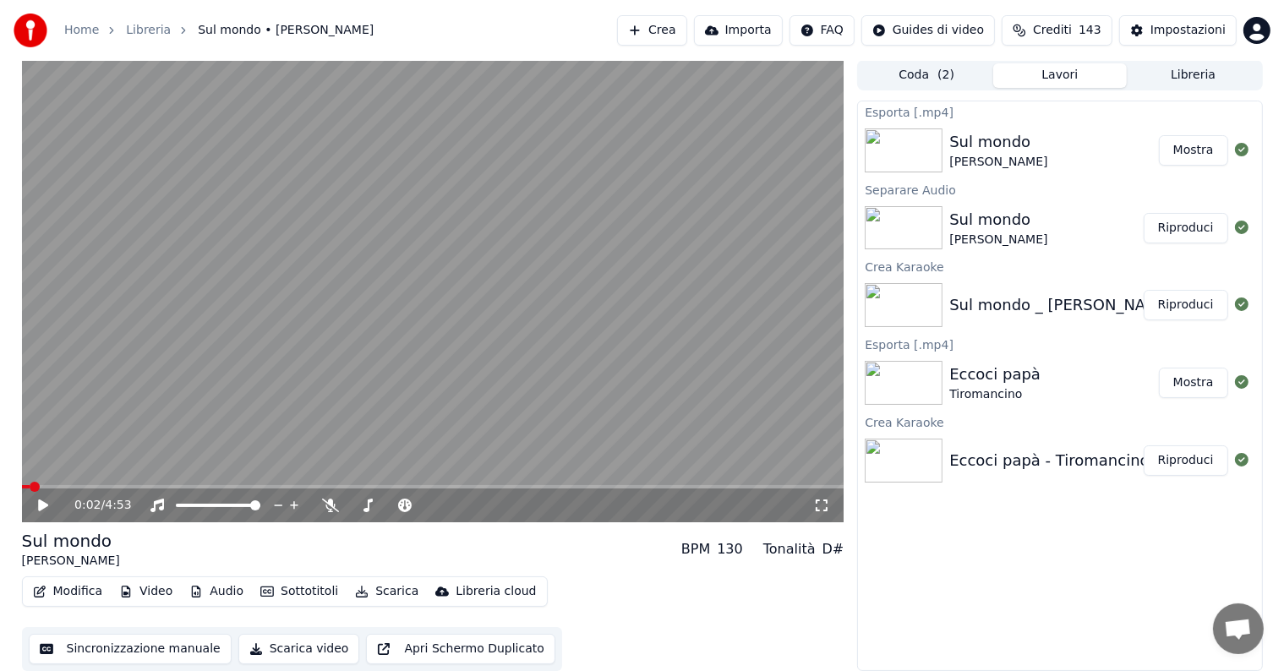
click at [1191, 150] on button "Mostra" at bounding box center [1193, 150] width 69 height 30
